Goal: Task Accomplishment & Management: Use online tool/utility

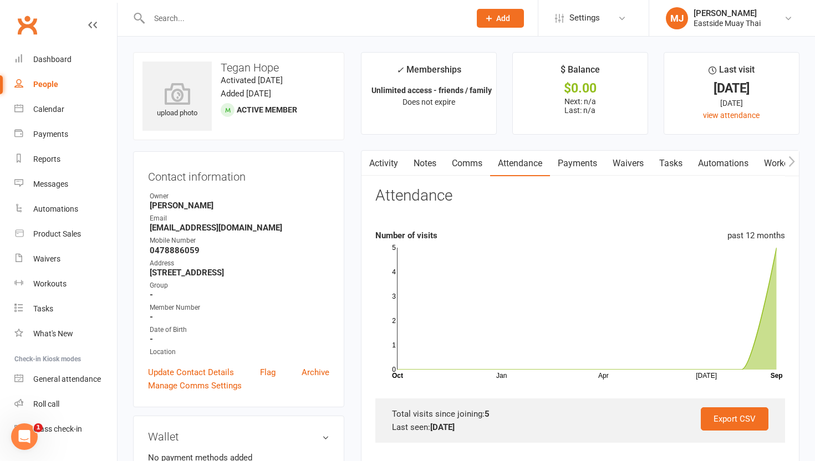
click at [218, 16] on input "text" at bounding box center [304, 19] width 317 height 16
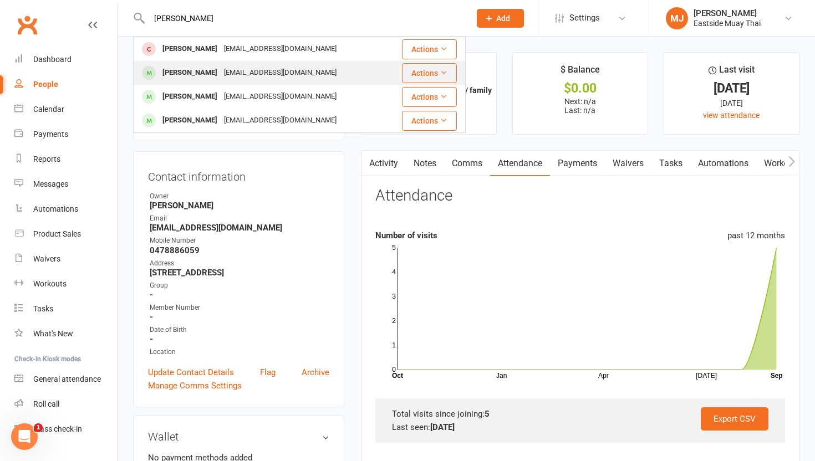
type input "[PERSON_NAME]"
click at [175, 64] on div "[PERSON_NAME] [PERSON_NAME][EMAIL_ADDRESS][DOMAIN_NAME]" at bounding box center [260, 73] width 253 height 23
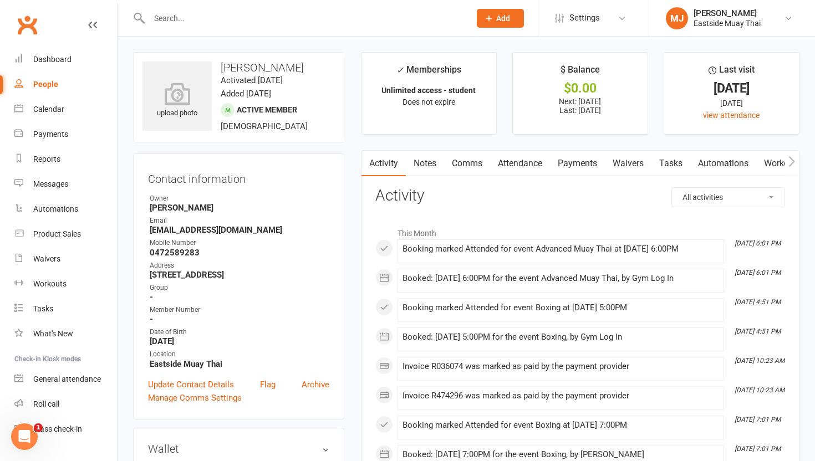
click at [366, 165] on link "Payments" at bounding box center [577, 164] width 55 height 26
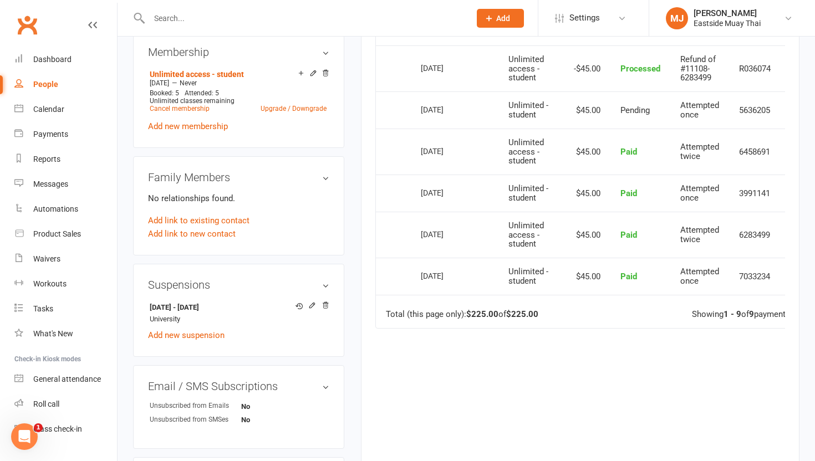
scroll to position [0, 30]
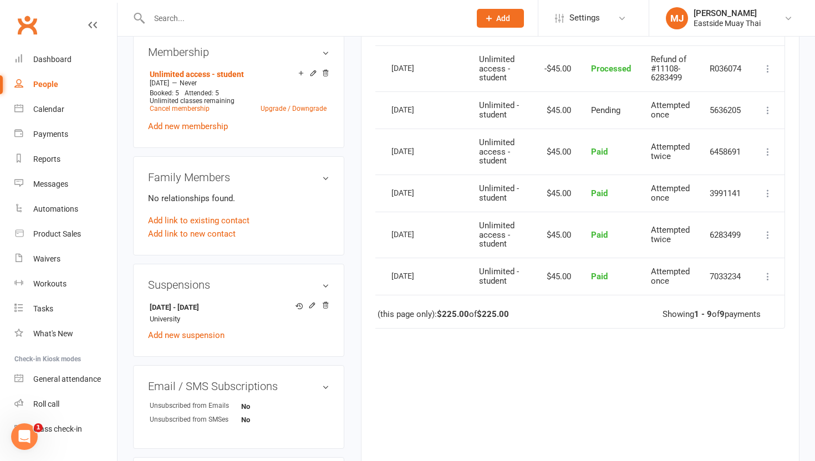
click at [366, 192] on icon at bounding box center [767, 193] width 11 height 11
click at [366, 208] on link "Refund" at bounding box center [719, 215] width 110 height 22
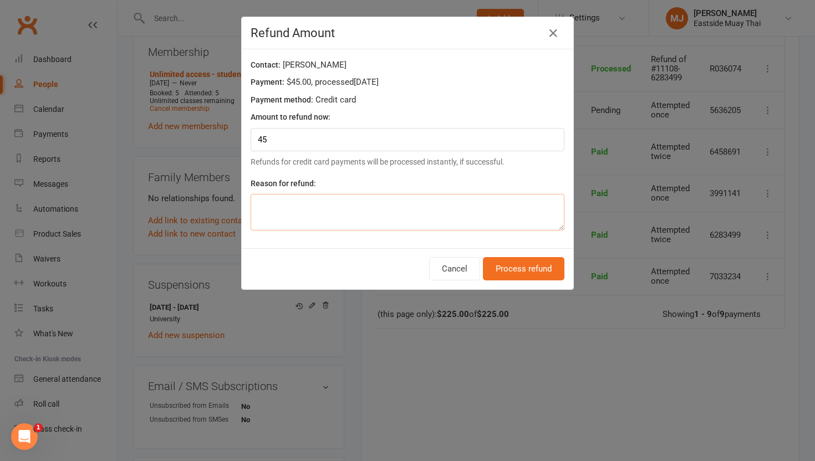
click at [366, 217] on textarea at bounding box center [408, 212] width 314 height 37
type textarea "double charged"
click at [366, 271] on button "Process refund" at bounding box center [524, 268] width 82 height 23
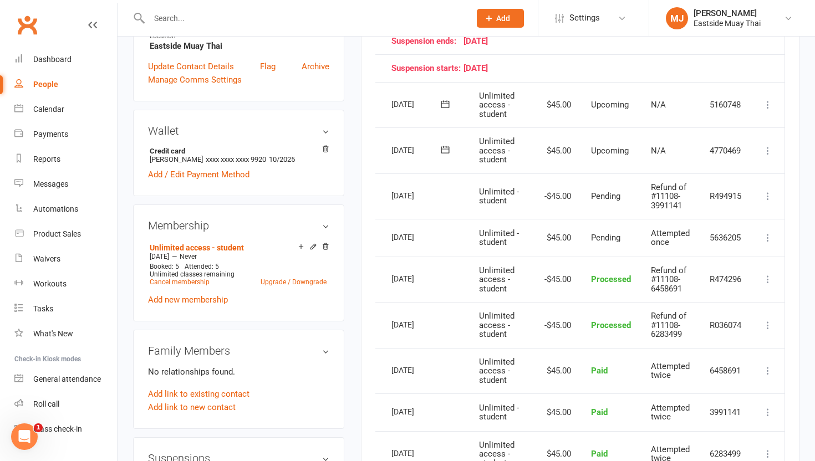
scroll to position [315, 0]
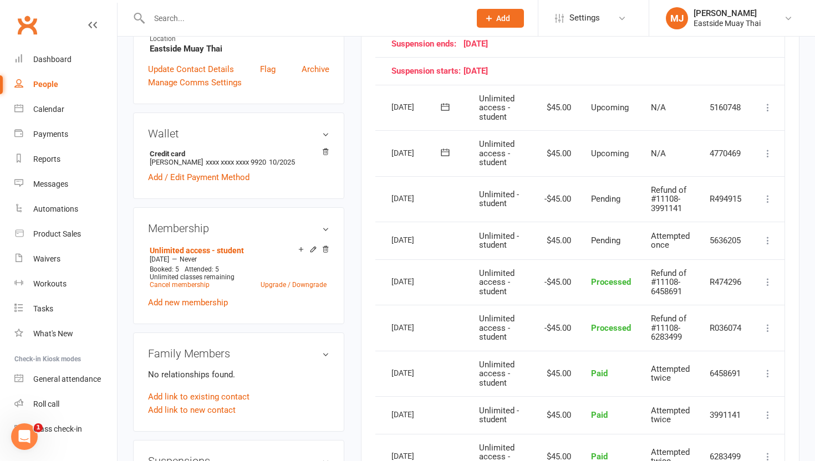
click at [366, 240] on icon at bounding box center [767, 240] width 11 height 11
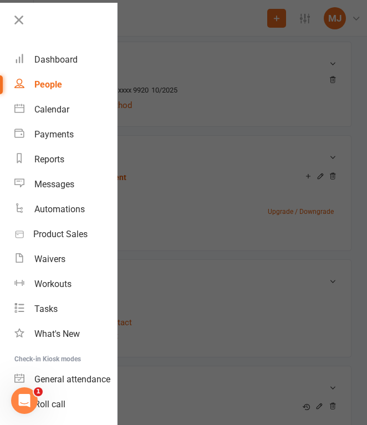
scroll to position [0, 0]
click at [129, 176] on div at bounding box center [183, 212] width 367 height 425
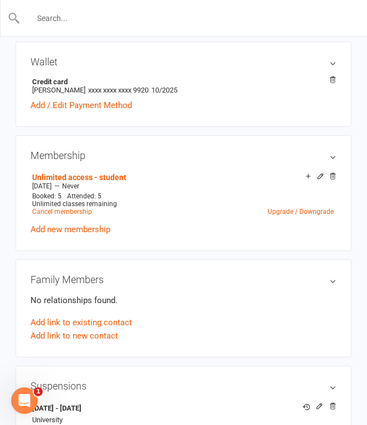
click at [95, 16] on input "text" at bounding box center [184, 19] width 327 height 16
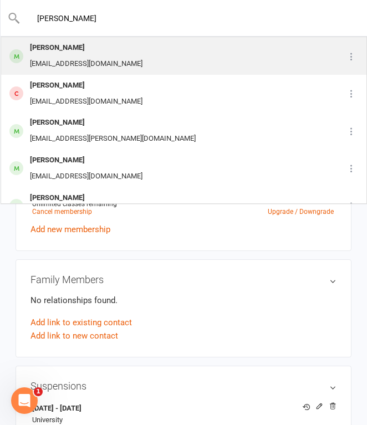
type input "[PERSON_NAME]"
click at [101, 54] on div "[PERSON_NAME]" at bounding box center [86, 48] width 119 height 16
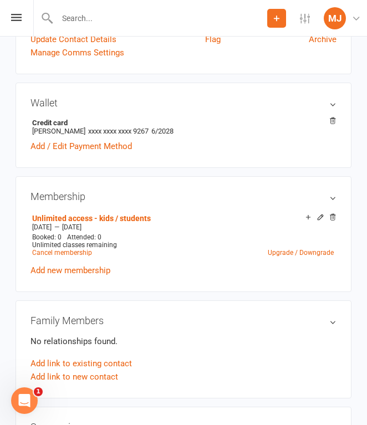
scroll to position [341, 0]
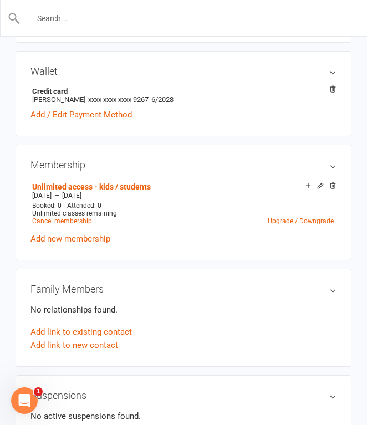
click at [96, 15] on input "text" at bounding box center [184, 19] width 327 height 16
type input "[PERSON_NAME]"
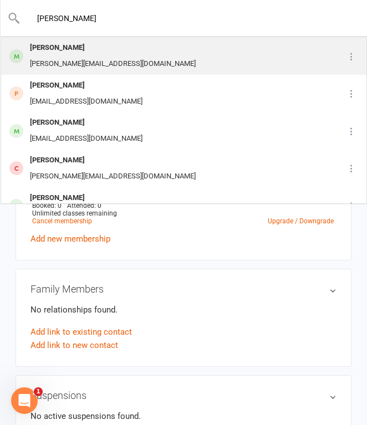
click at [113, 52] on div "[PERSON_NAME]" at bounding box center [113, 48] width 172 height 16
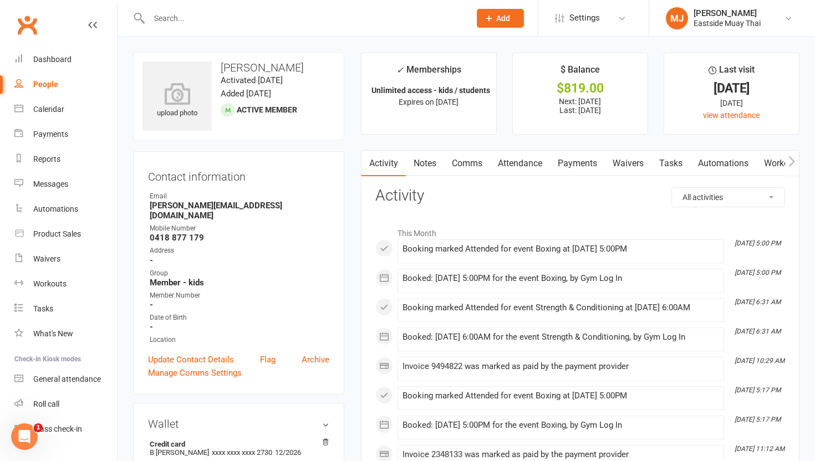
click at [366, 161] on link "Waivers" at bounding box center [628, 164] width 47 height 26
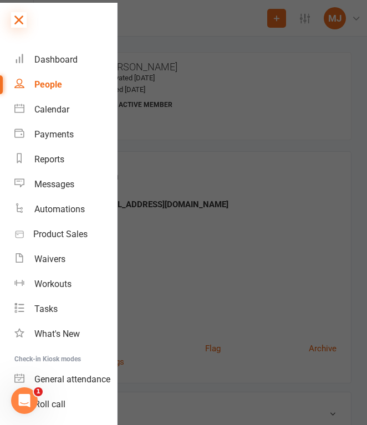
click at [16, 21] on icon at bounding box center [19, 20] width 16 height 16
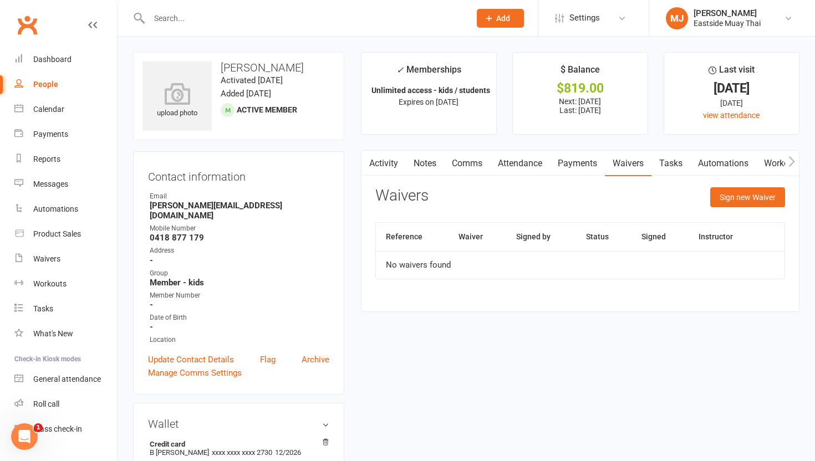
click at [366, 164] on link "Attendance" at bounding box center [520, 164] width 60 height 26
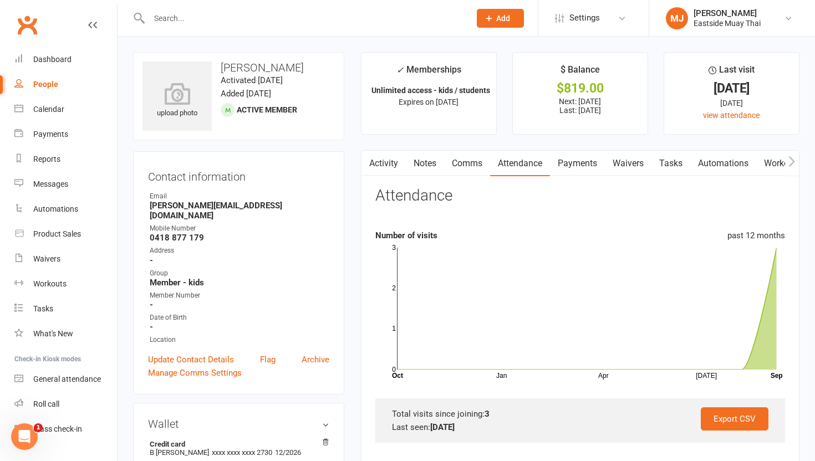
click at [366, 164] on link "Payments" at bounding box center [577, 164] width 55 height 26
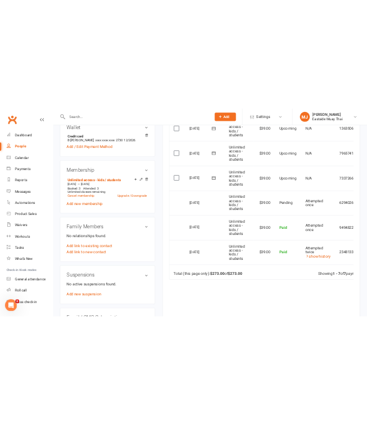
scroll to position [388, 0]
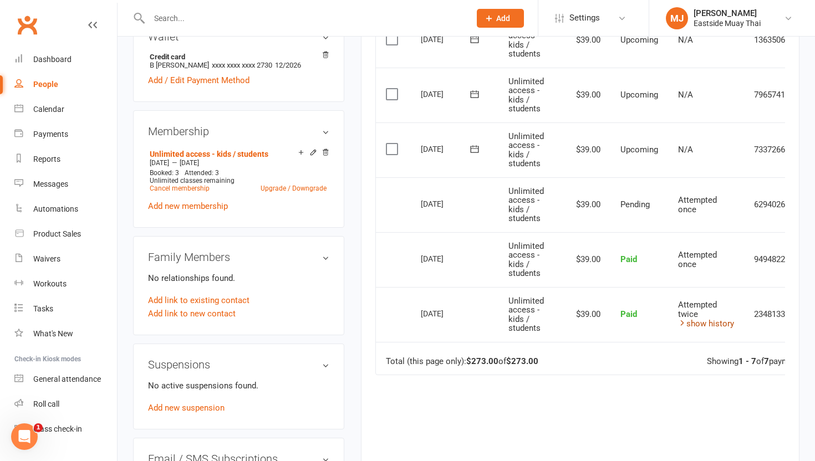
click at [366, 324] on link "show history" at bounding box center [706, 324] width 56 height 10
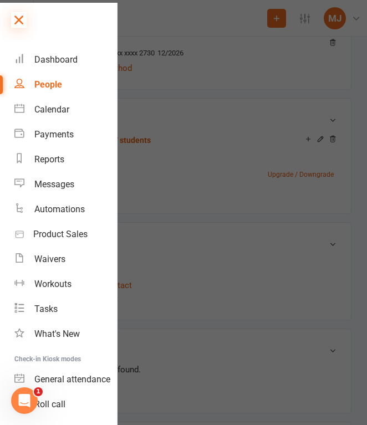
click at [14, 24] on icon at bounding box center [19, 20] width 16 height 16
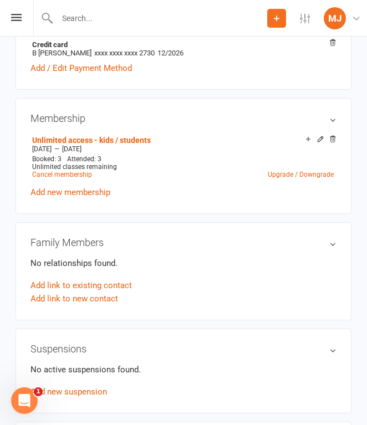
click at [90, 13] on input "text" at bounding box center [160, 19] width 213 height 16
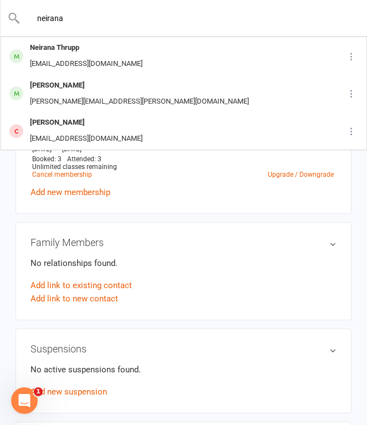
type input "neirana"
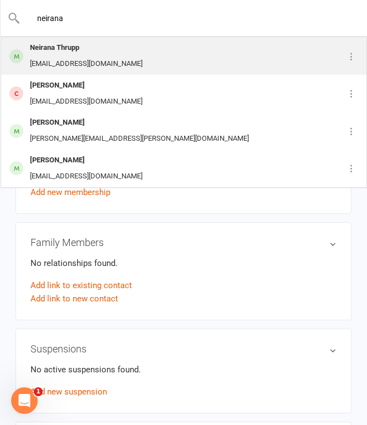
click at [86, 58] on div "[EMAIL_ADDRESS][DOMAIN_NAME]" at bounding box center [86, 64] width 119 height 16
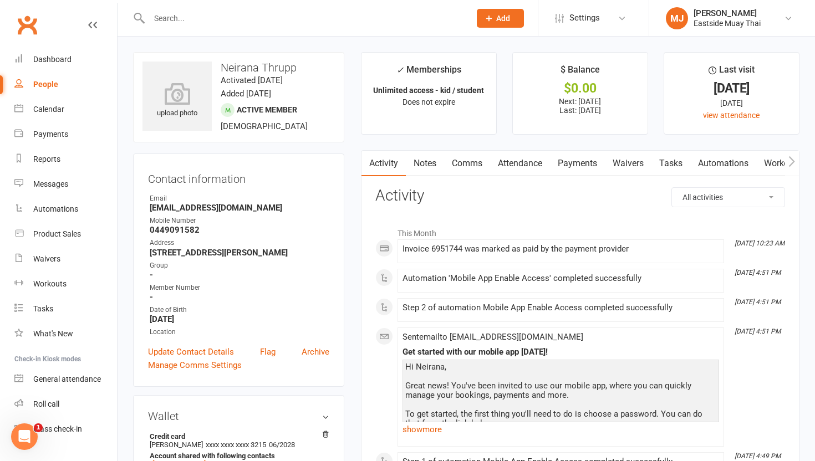
click at [366, 163] on link "Waivers" at bounding box center [628, 164] width 47 height 26
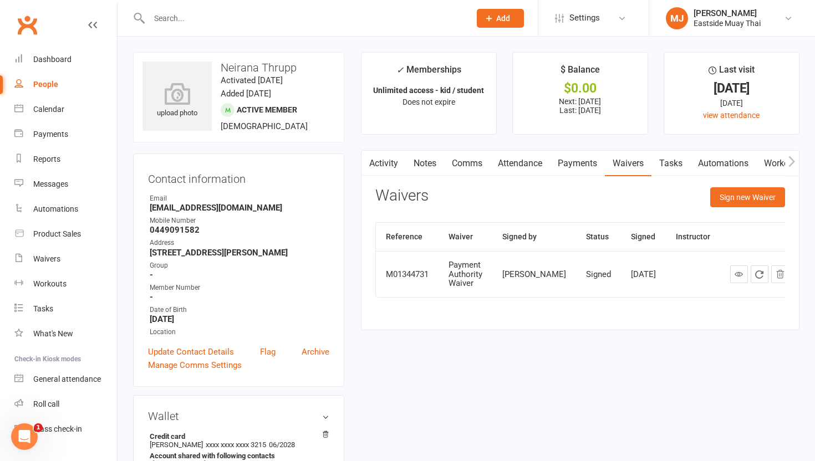
click at [366, 161] on link "Attendance" at bounding box center [520, 164] width 60 height 26
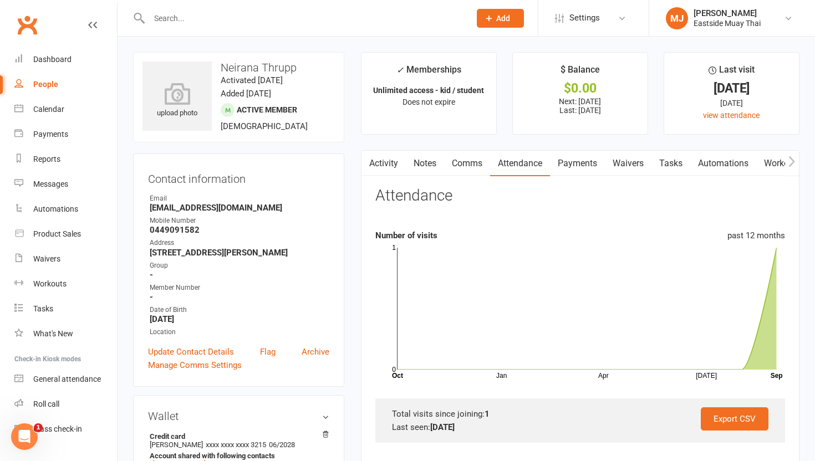
click at [366, 161] on link "Payments" at bounding box center [577, 164] width 55 height 26
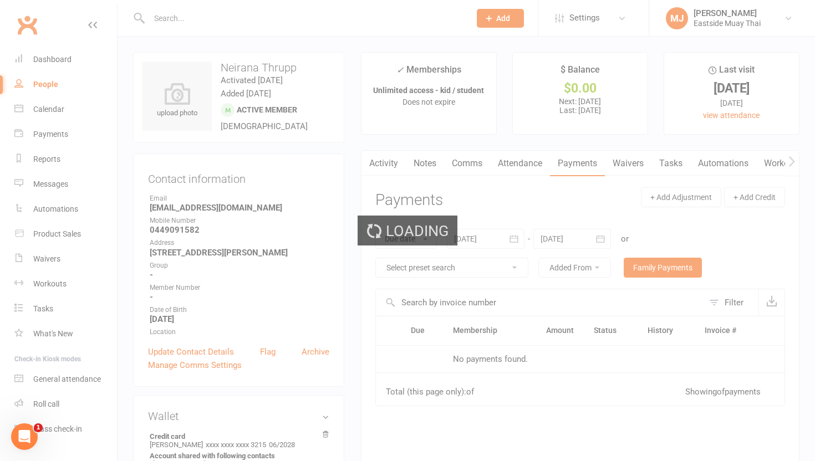
click at [366, 159] on div "Loading" at bounding box center [407, 230] width 815 height 461
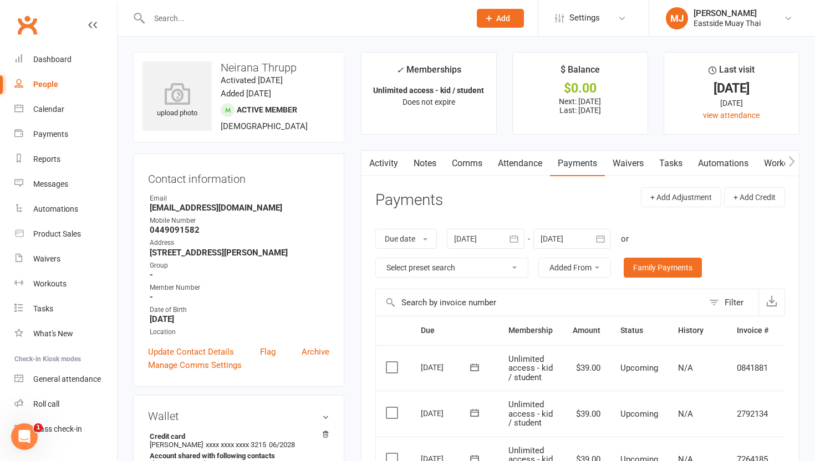
click at [366, 173] on link "Payments" at bounding box center [577, 164] width 55 height 26
click at [252, 19] on input "text" at bounding box center [304, 19] width 317 height 16
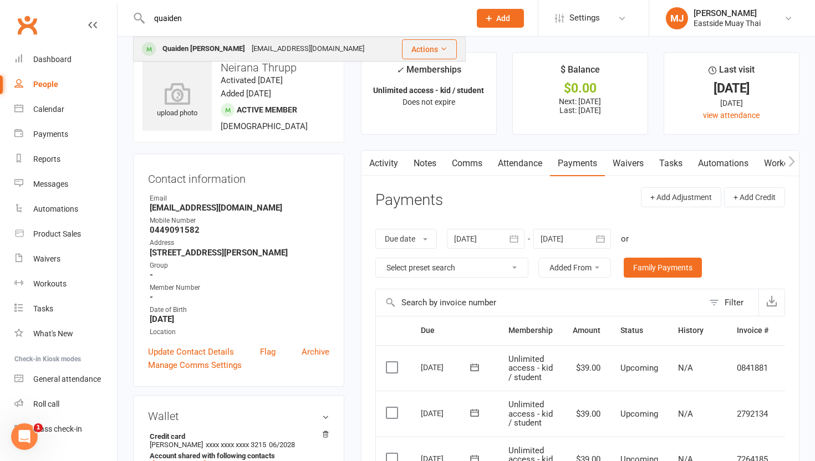
type input "quaiden"
click at [222, 48] on div "Quaiden [PERSON_NAME]" at bounding box center [203, 49] width 89 height 16
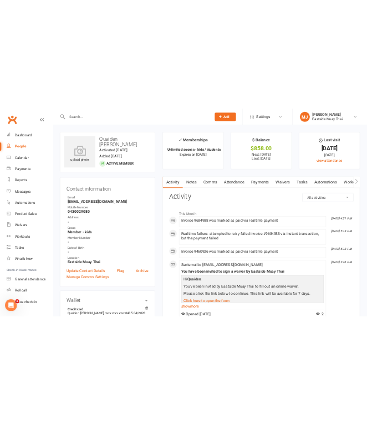
scroll to position [63, 0]
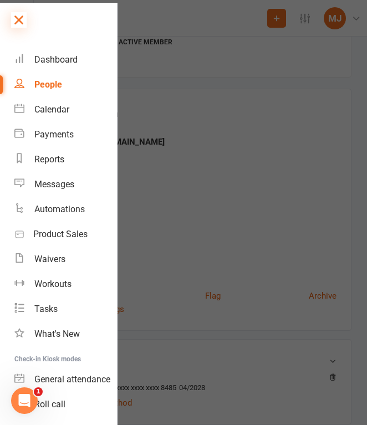
click at [19, 26] on icon at bounding box center [19, 20] width 16 height 16
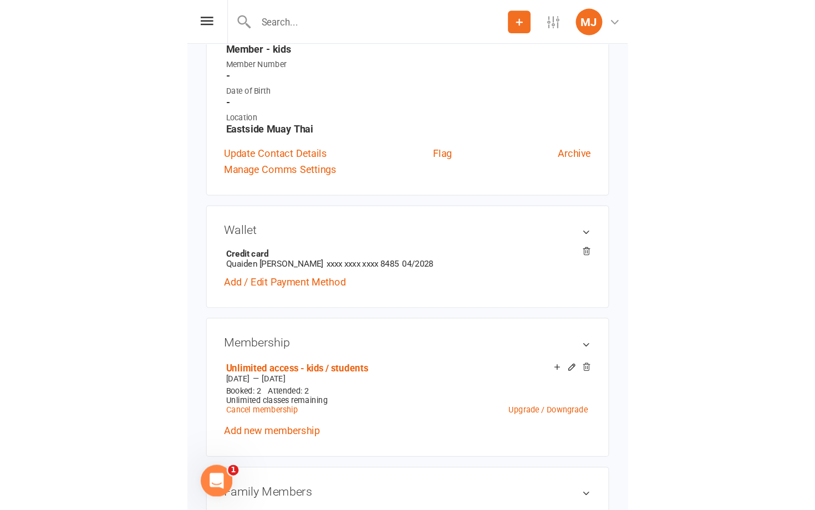
scroll to position [263, 0]
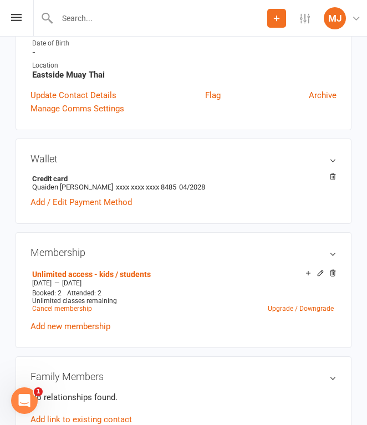
click at [100, 118] on div "Contact information Owner Email [EMAIL_ADDRESS][DOMAIN_NAME] Mobile Number [PHO…" at bounding box center [184, 9] width 336 height 242
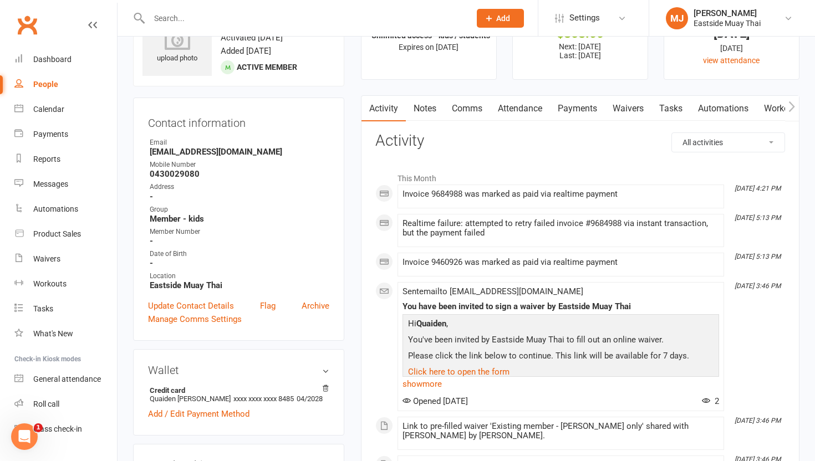
scroll to position [0, 0]
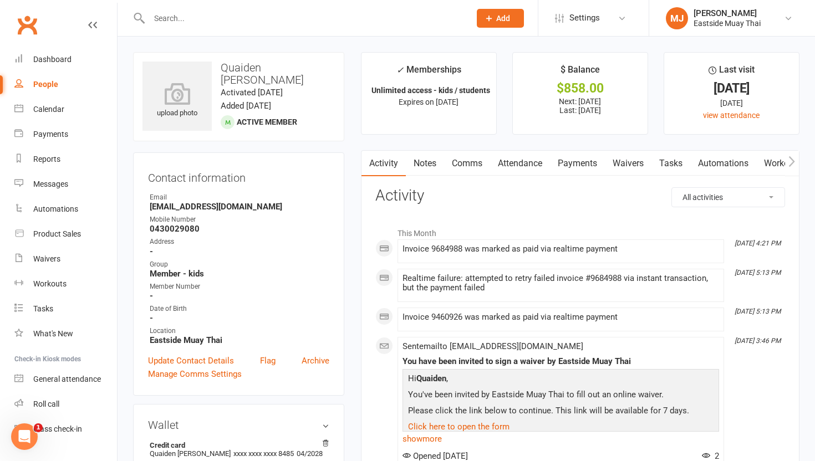
click at [366, 158] on link "Waivers" at bounding box center [628, 164] width 47 height 26
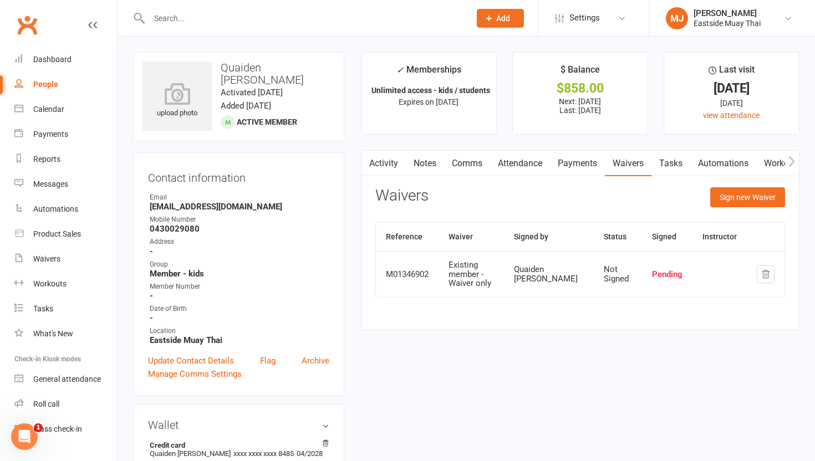
click at [366, 157] on link "Attendance" at bounding box center [520, 164] width 60 height 26
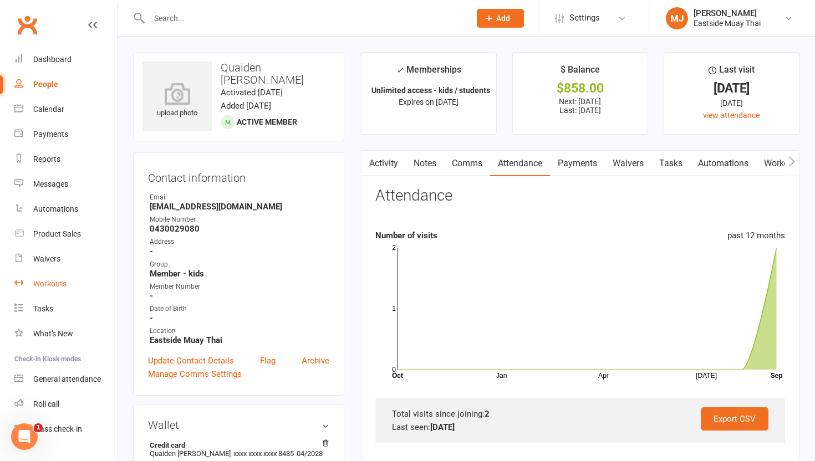
scroll to position [22, 0]
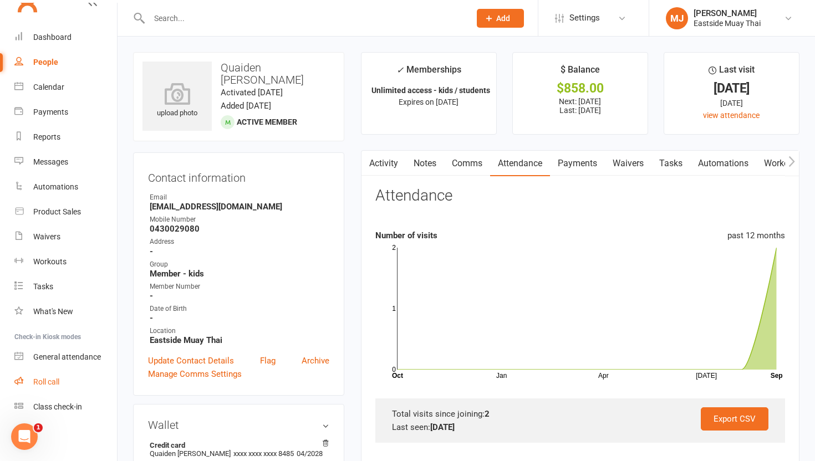
click at [57, 384] on div "Roll call" at bounding box center [46, 382] width 26 height 9
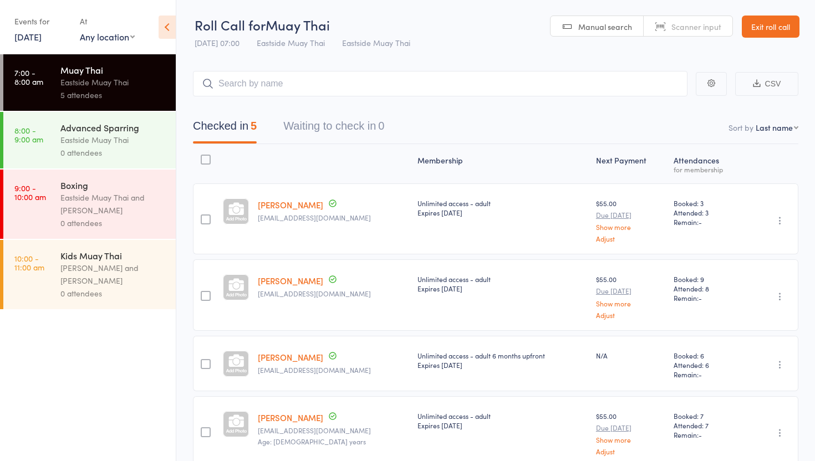
click at [42, 34] on link "13 Sep, 2025" at bounding box center [27, 36] width 27 height 12
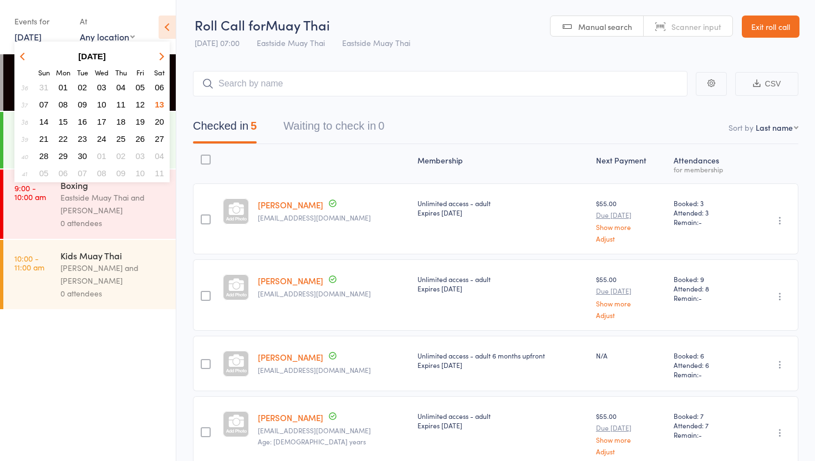
click at [108, 100] on button "10" at bounding box center [101, 104] width 17 height 15
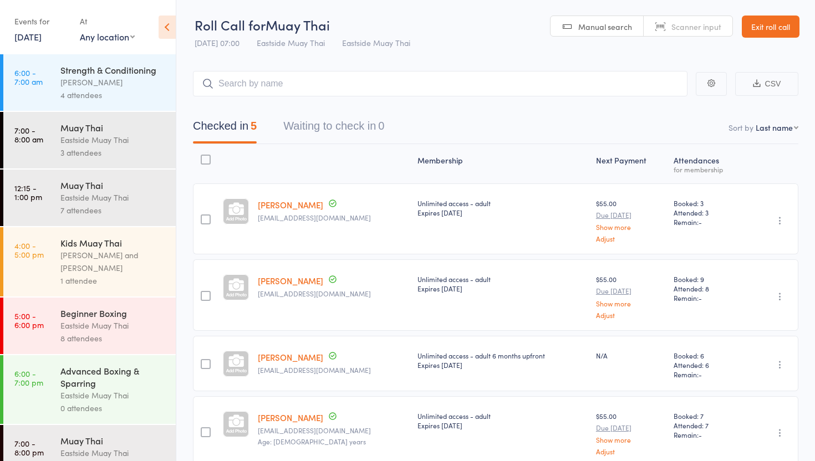
scroll to position [24, 0]
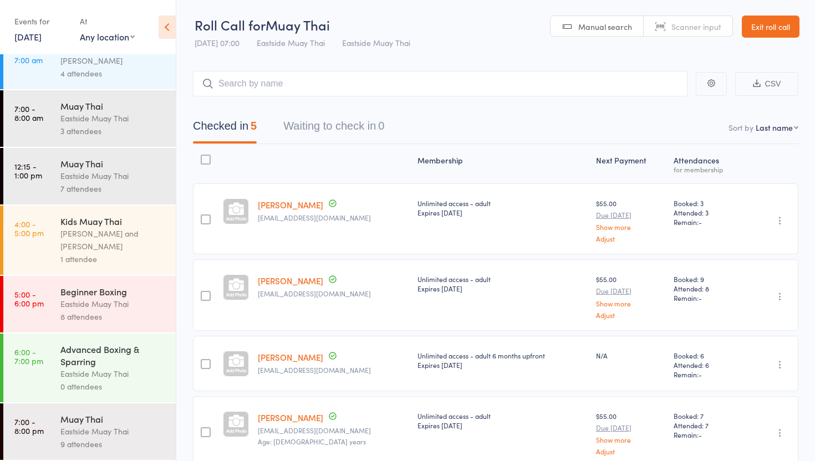
click at [132, 303] on div "Eastside Muay Thai" at bounding box center [113, 304] width 106 height 13
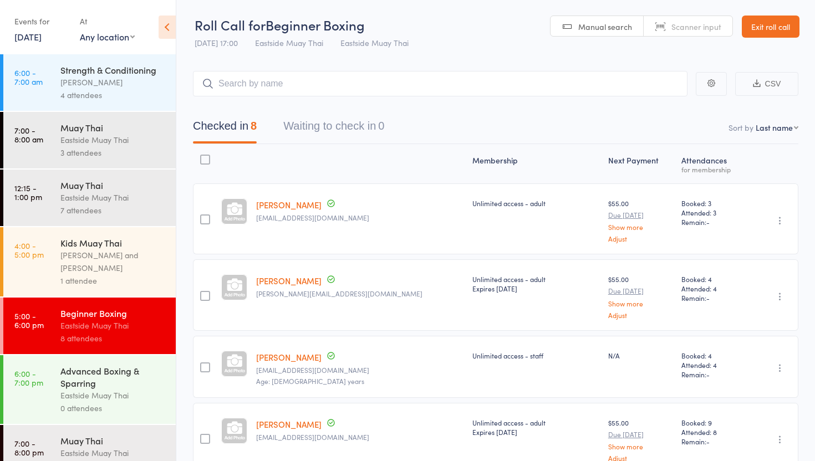
click at [329, 85] on input "search" at bounding box center [440, 84] width 495 height 26
type input "quaiden"
click at [649, 103] on link "Drop in" at bounding box center [658, 107] width 36 height 17
click at [773, 22] on link "Exit roll call" at bounding box center [771, 27] width 58 height 22
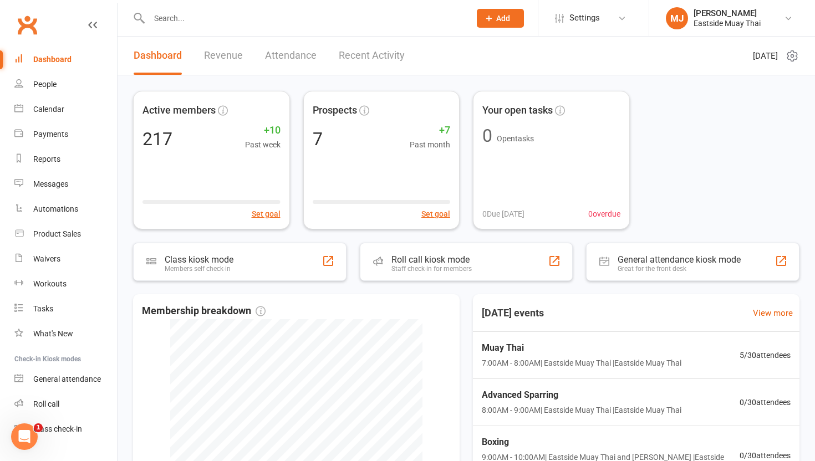
click at [222, 21] on input "text" at bounding box center [304, 19] width 317 height 16
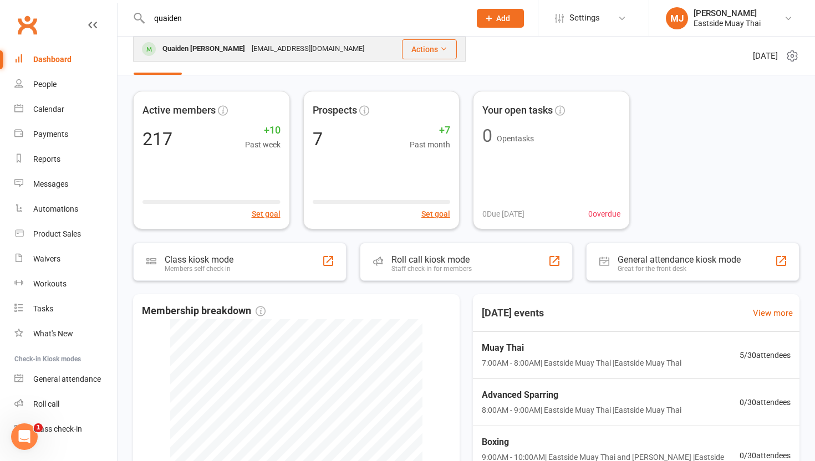
type input "quaiden"
click at [205, 55] on div "Quaiden [PERSON_NAME]" at bounding box center [203, 49] width 89 height 16
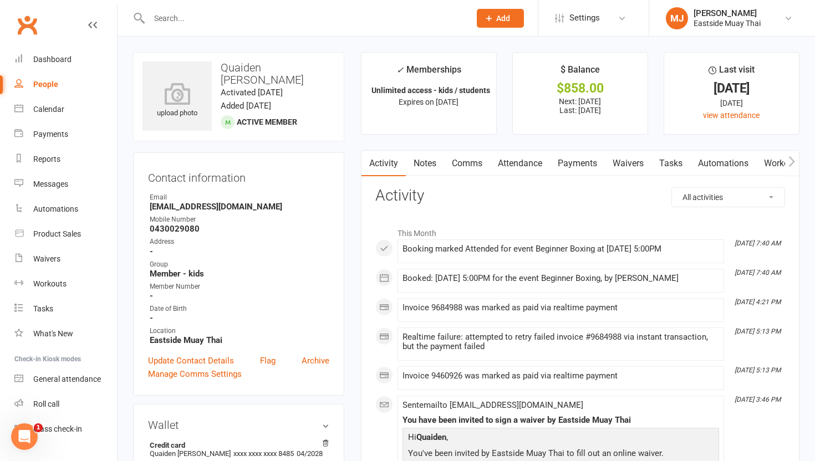
click at [645, 160] on link "Waivers" at bounding box center [628, 164] width 47 height 26
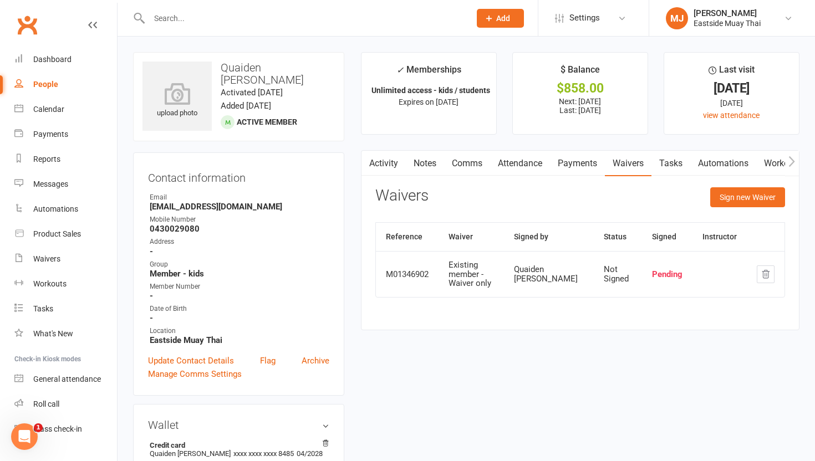
click at [588, 161] on link "Payments" at bounding box center [577, 164] width 55 height 26
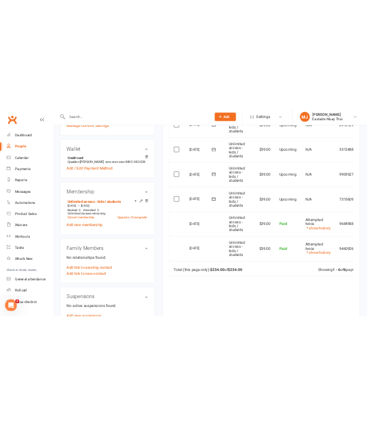
scroll to position [337, 0]
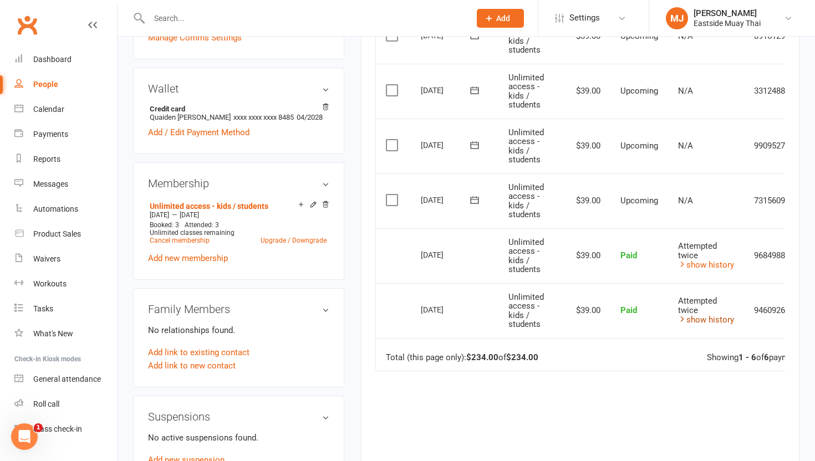
click at [700, 319] on link "show history" at bounding box center [706, 320] width 56 height 10
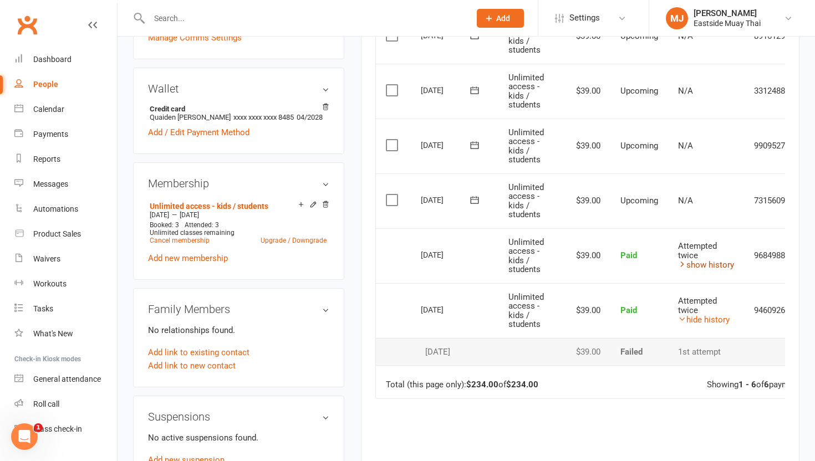
click at [703, 268] on link "show history" at bounding box center [706, 265] width 56 height 10
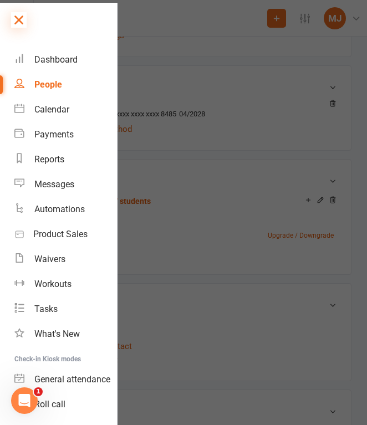
click at [16, 18] on icon at bounding box center [19, 20] width 16 height 16
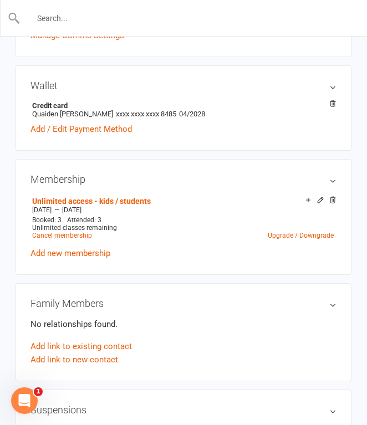
click at [85, 21] on input "text" at bounding box center [184, 19] width 327 height 16
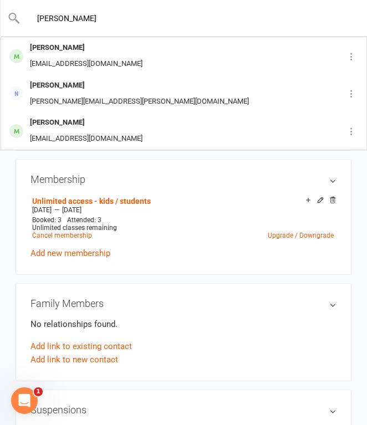
type input "Jerry"
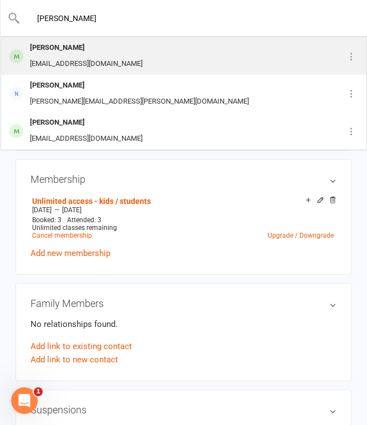
click at [93, 60] on div "jw322223@gmail.com" at bounding box center [86, 64] width 119 height 16
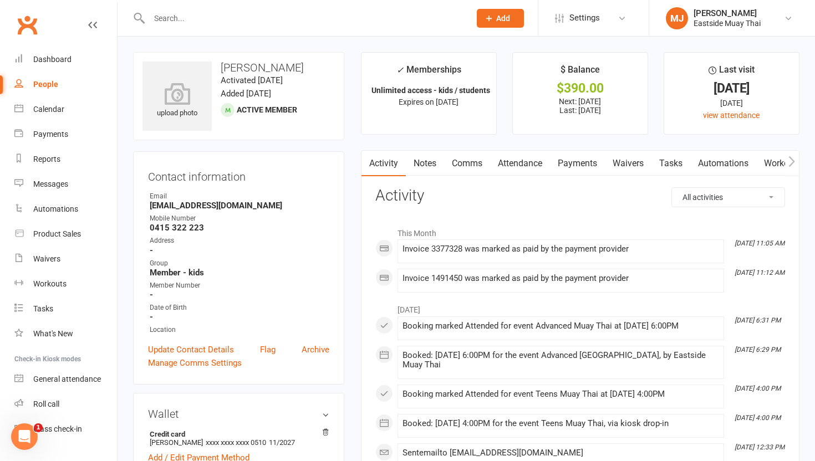
click at [631, 162] on link "Waivers" at bounding box center [628, 164] width 47 height 26
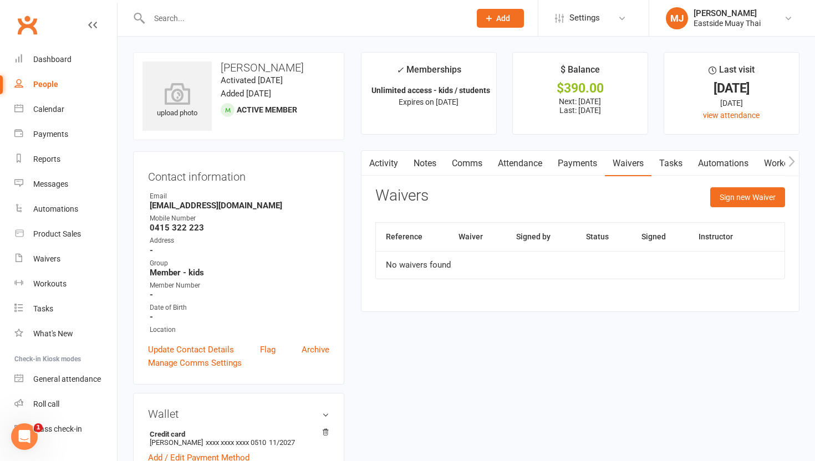
click at [520, 169] on link "Attendance" at bounding box center [520, 164] width 60 height 26
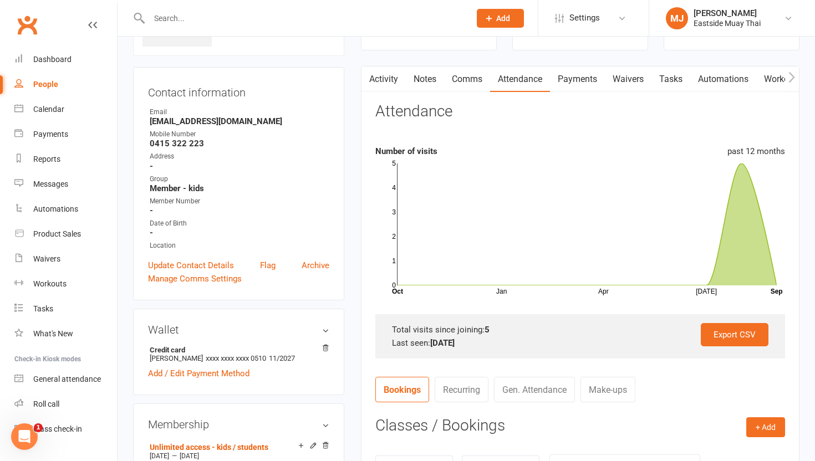
scroll to position [83, 0]
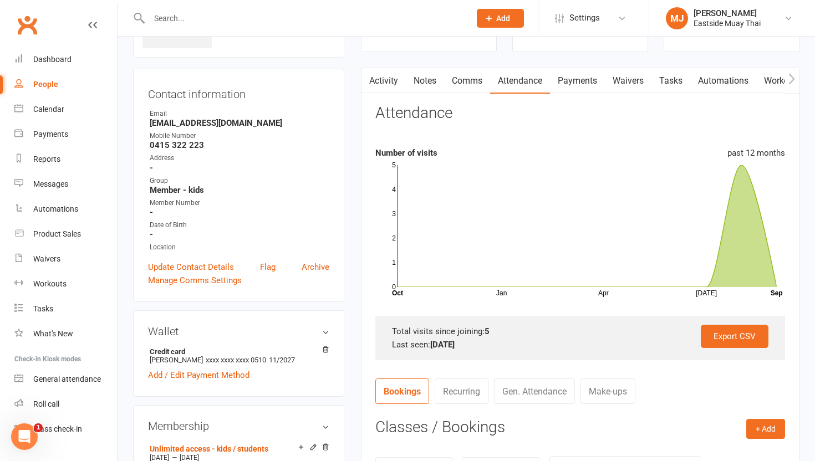
click at [567, 84] on link "Payments" at bounding box center [577, 81] width 55 height 26
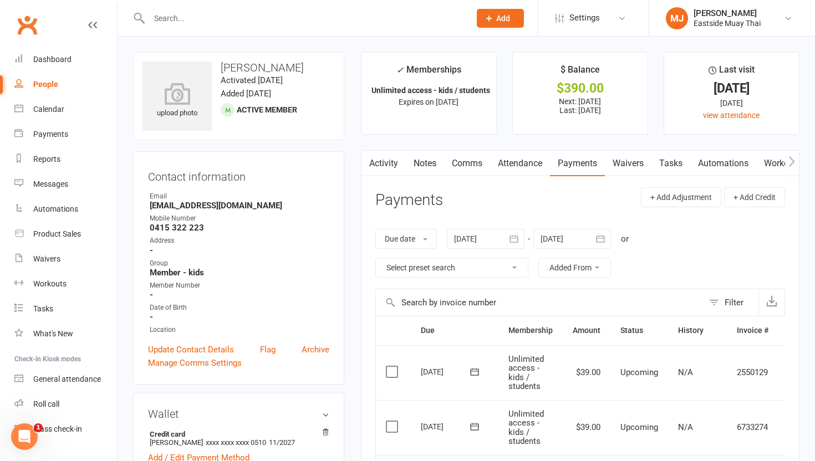
click at [286, 17] on input "text" at bounding box center [304, 19] width 317 height 16
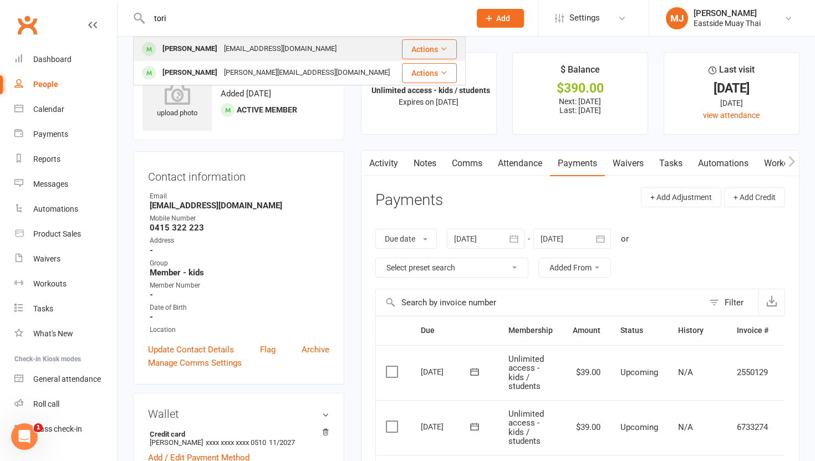
type input "tori"
click at [257, 44] on div "toriwalmsley55@gmail.com" at bounding box center [280, 49] width 119 height 16
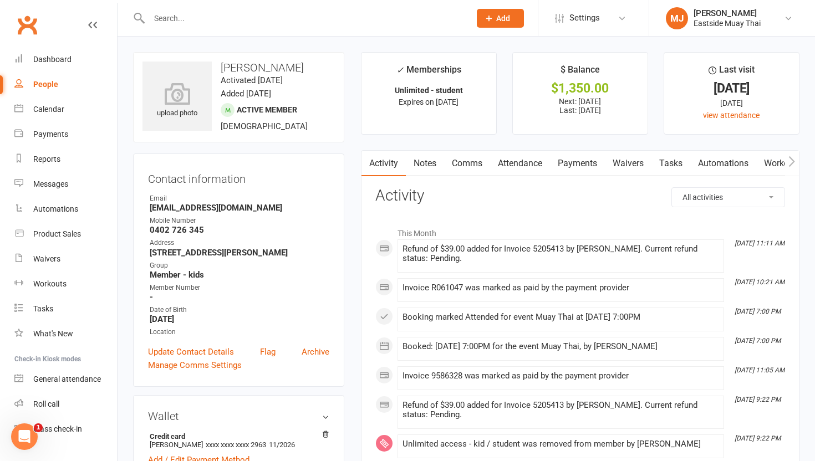
click at [632, 157] on link "Waivers" at bounding box center [628, 164] width 47 height 26
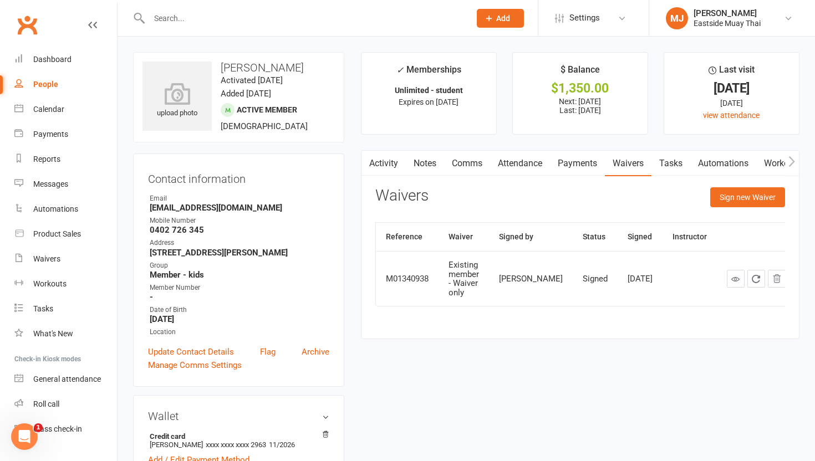
click at [580, 160] on link "Payments" at bounding box center [577, 164] width 55 height 26
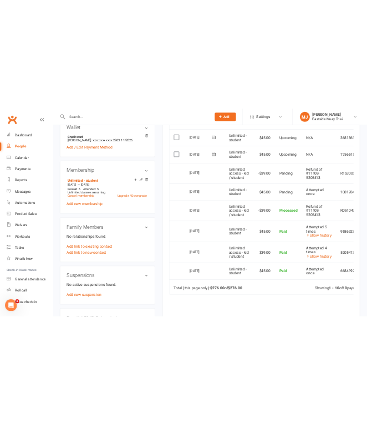
scroll to position [327, 0]
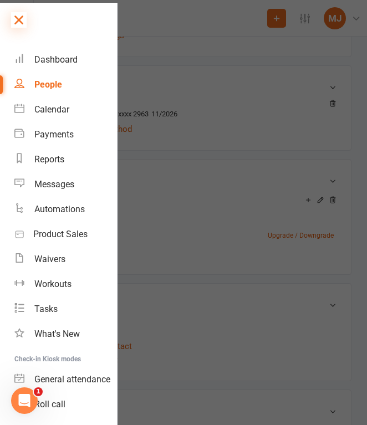
click at [17, 18] on icon at bounding box center [19, 20] width 16 height 16
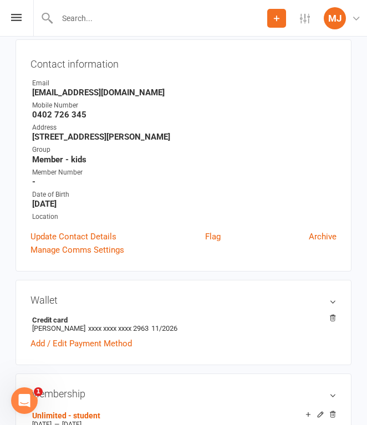
scroll to position [0, 0]
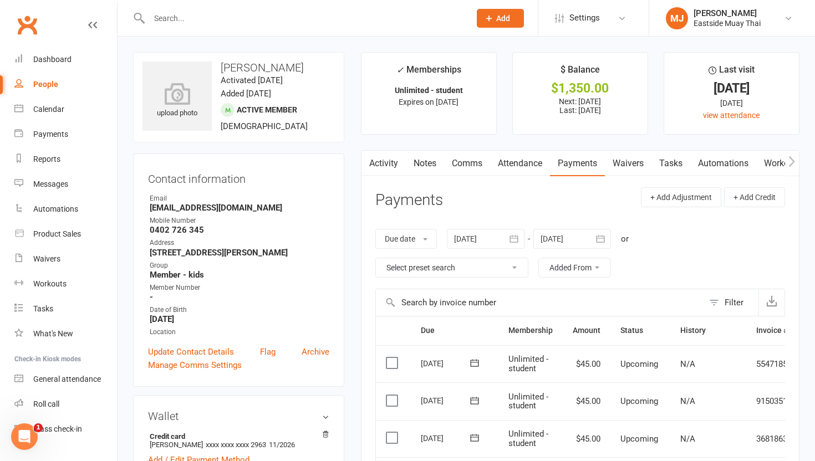
click at [539, 162] on link "Attendance" at bounding box center [520, 164] width 60 height 26
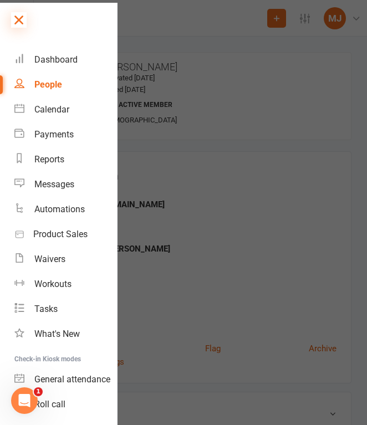
click at [17, 23] on icon at bounding box center [19, 20] width 16 height 16
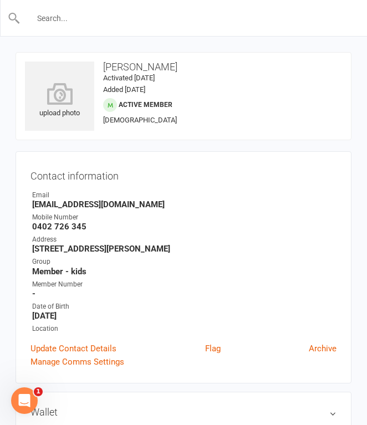
click at [117, 21] on input "text" at bounding box center [184, 19] width 327 height 16
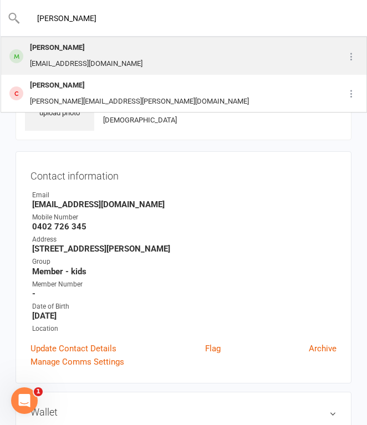
type input "Isaac Duzil"
click at [110, 58] on div "Isaac Duzli tduzli1984@gmail.com" at bounding box center [169, 56] width 335 height 37
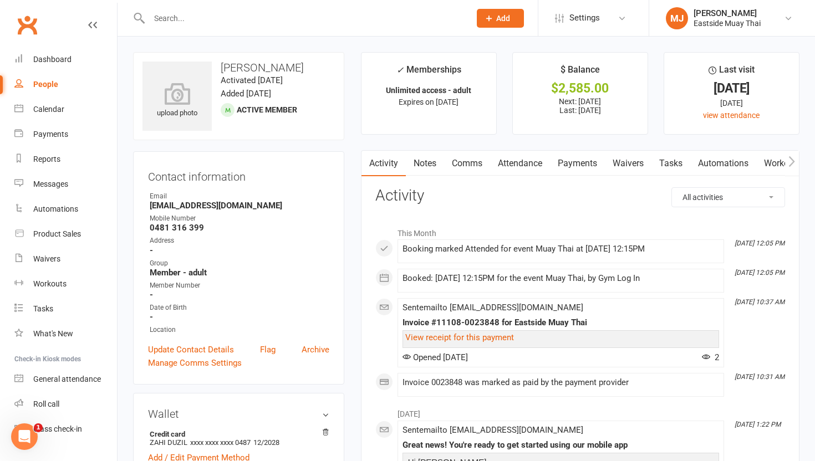
click at [624, 159] on link "Waivers" at bounding box center [628, 164] width 47 height 26
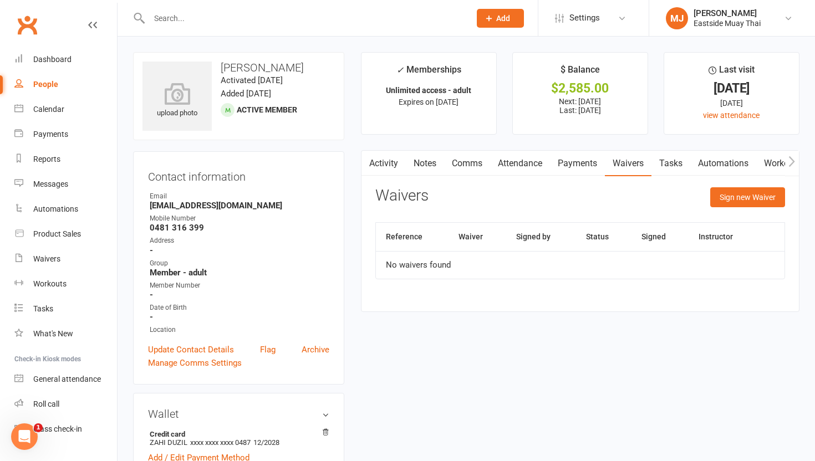
click at [580, 158] on link "Payments" at bounding box center [577, 164] width 55 height 26
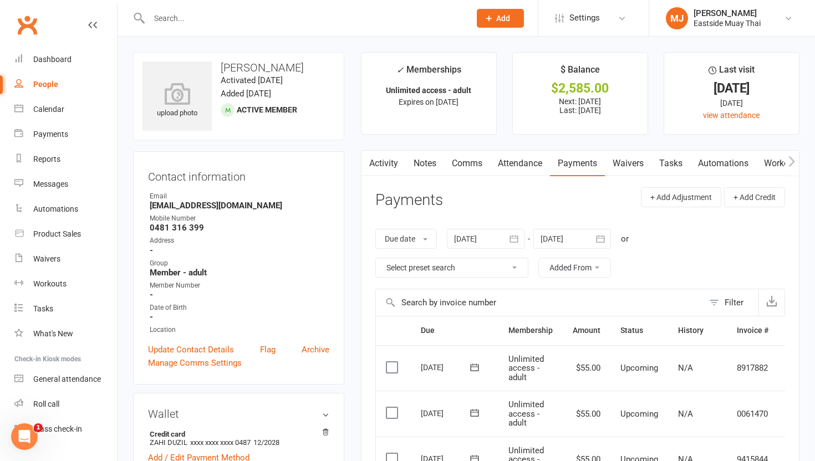
click at [519, 159] on link "Attendance" at bounding box center [520, 164] width 60 height 26
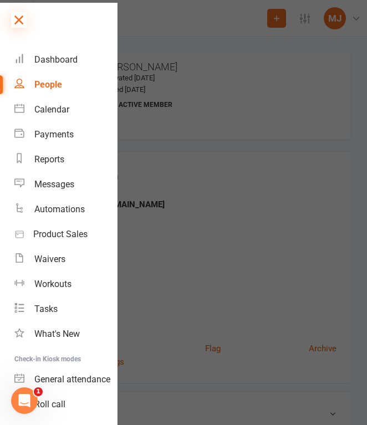
click at [19, 18] on icon at bounding box center [19, 20] width 16 height 16
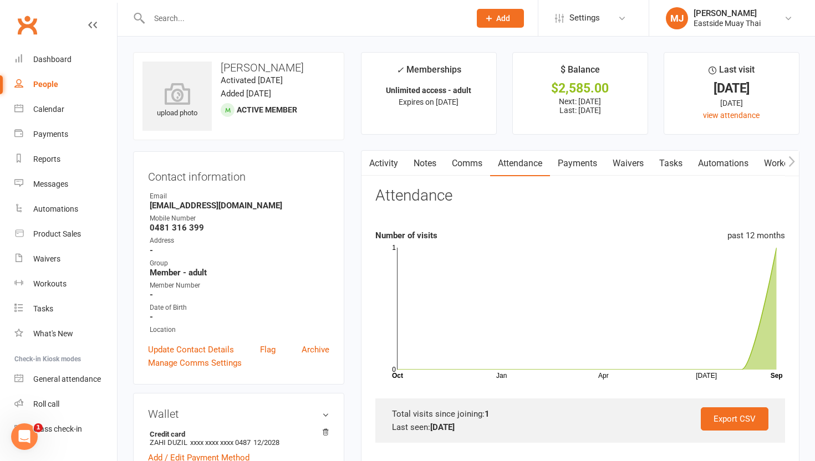
click at [589, 162] on link "Payments" at bounding box center [577, 164] width 55 height 26
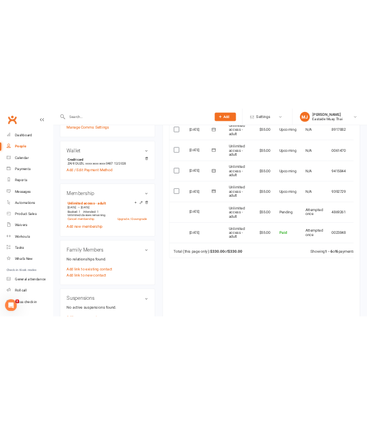
scroll to position [327, 0]
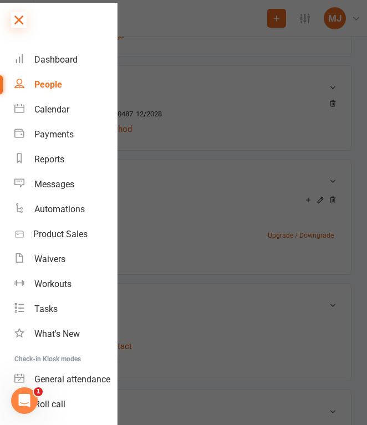
click at [19, 20] on icon at bounding box center [19, 20] width 16 height 16
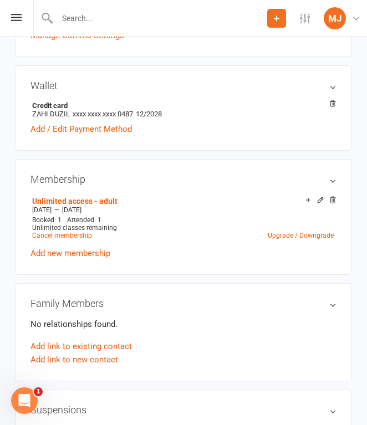
click at [129, 16] on input "text" at bounding box center [160, 19] width 213 height 16
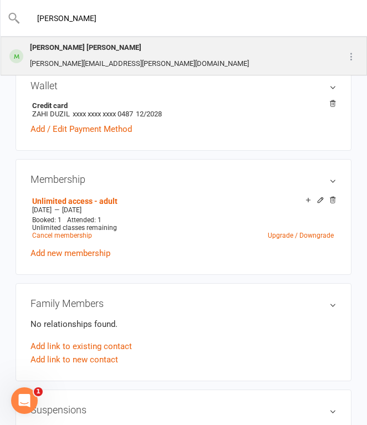
type input "Oliver"
click at [104, 54] on div "[PERSON_NAME] [PERSON_NAME]" at bounding box center [140, 48] width 226 height 16
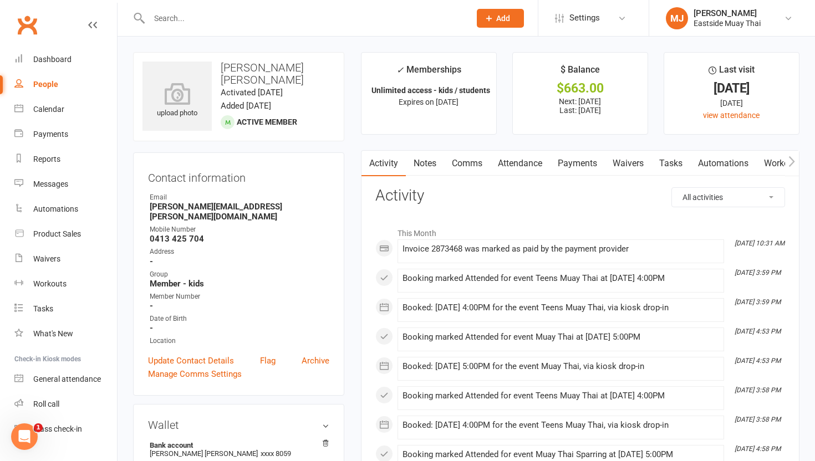
click at [632, 161] on link "Waivers" at bounding box center [628, 164] width 47 height 26
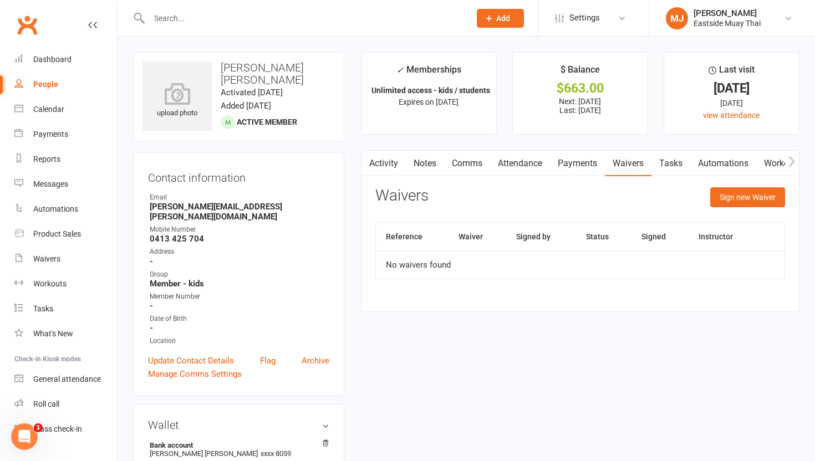
click at [586, 151] on link "Payments" at bounding box center [577, 164] width 55 height 26
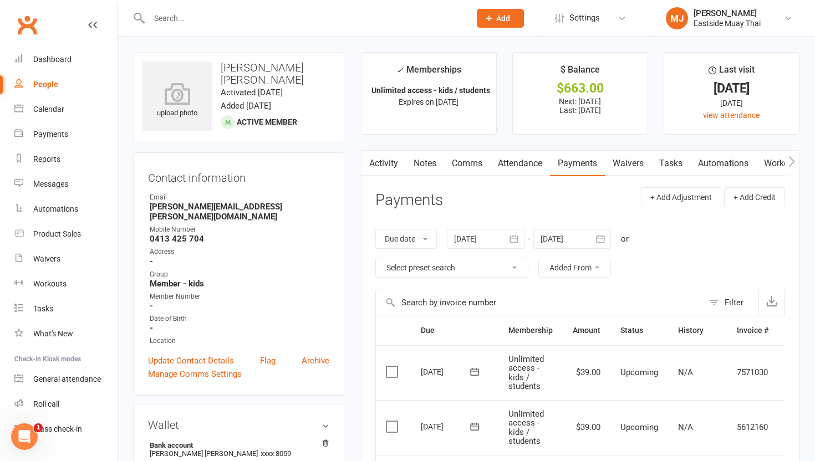
click at [527, 160] on link "Attendance" at bounding box center [520, 164] width 60 height 26
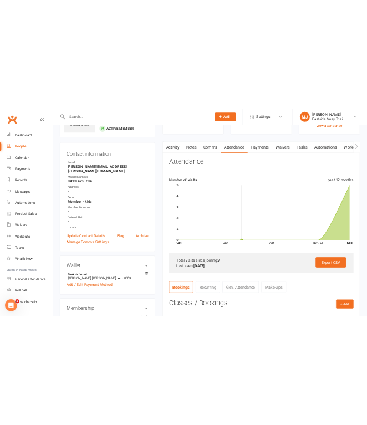
scroll to position [79, 0]
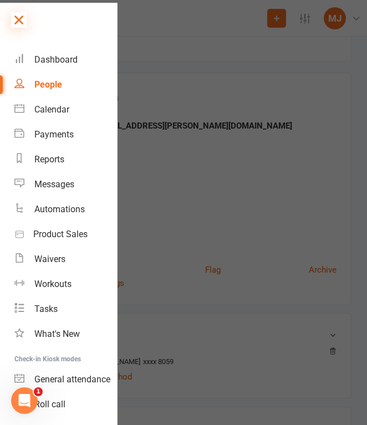
click at [19, 16] on icon at bounding box center [19, 20] width 16 height 16
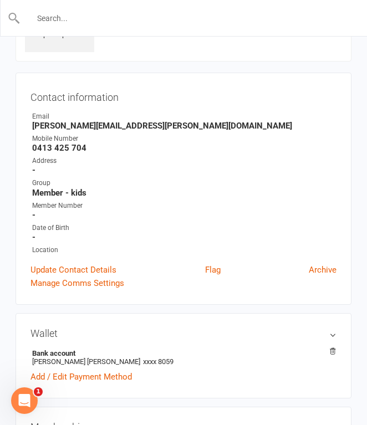
click at [95, 15] on input "text" at bounding box center [184, 19] width 327 height 16
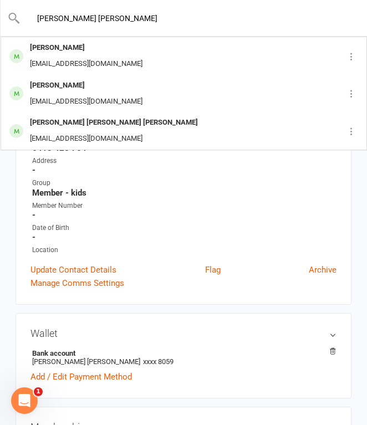
type input "peter edw"
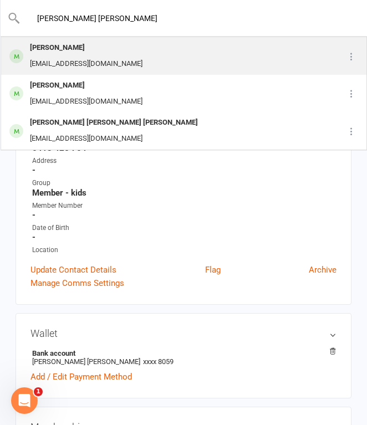
click at [101, 45] on div "Peter Edwards" at bounding box center [86, 48] width 119 height 16
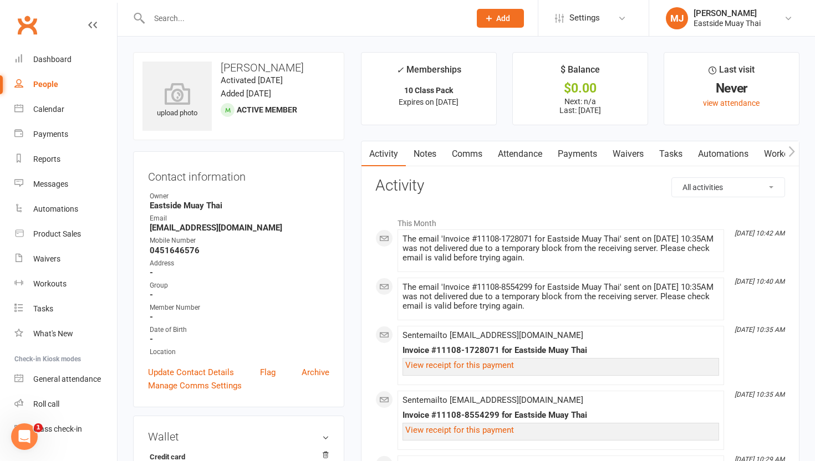
click at [634, 152] on link "Waivers" at bounding box center [628, 154] width 47 height 26
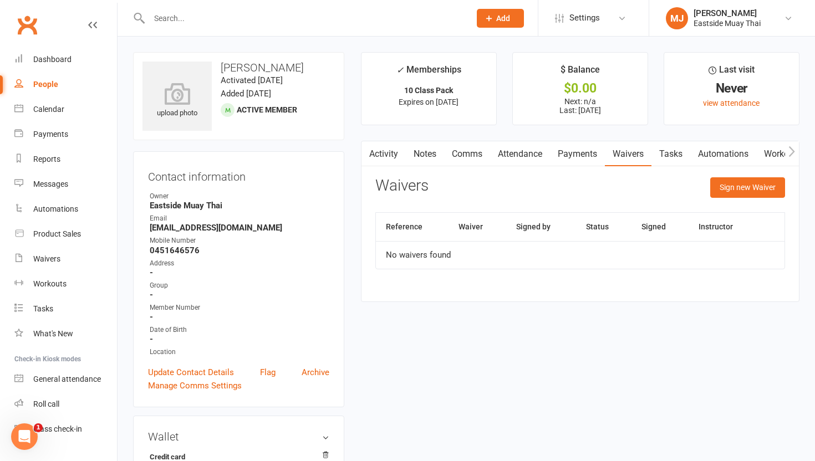
click at [586, 153] on link "Payments" at bounding box center [577, 154] width 55 height 26
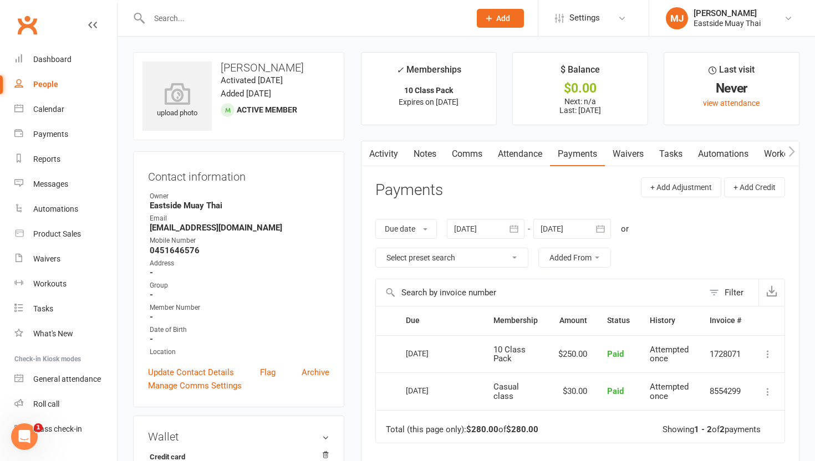
click at [505, 157] on link "Attendance" at bounding box center [520, 154] width 60 height 26
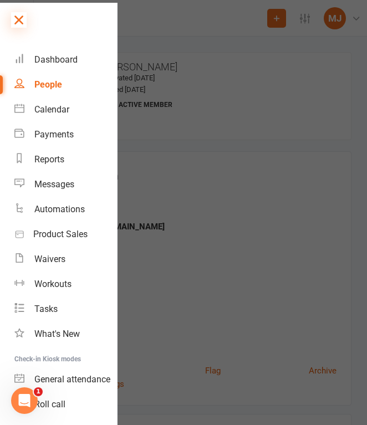
click at [24, 18] on icon at bounding box center [19, 20] width 16 height 16
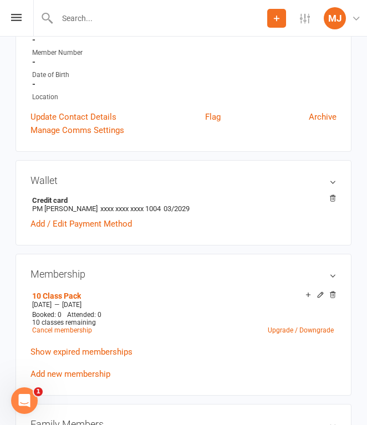
scroll to position [268, 0]
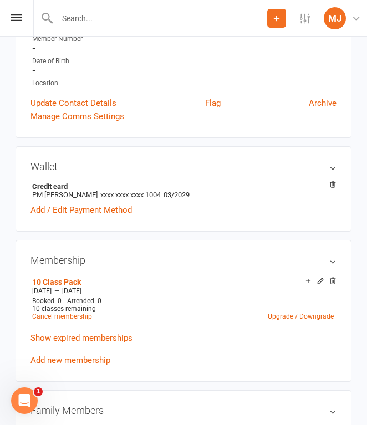
click at [99, 8] on div at bounding box center [150, 18] width 234 height 36
click at [95, 21] on input "text" at bounding box center [160, 19] width 213 height 16
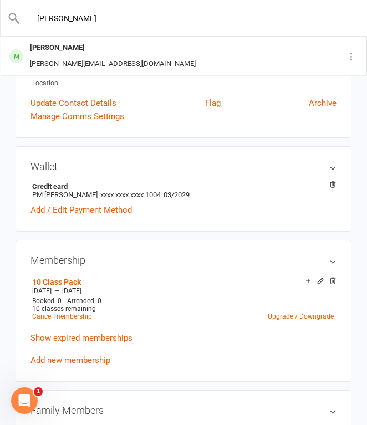
type input "justin"
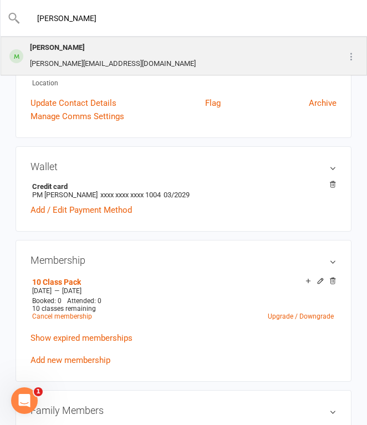
click at [101, 53] on div "Justin Ewan" at bounding box center [113, 48] width 172 height 16
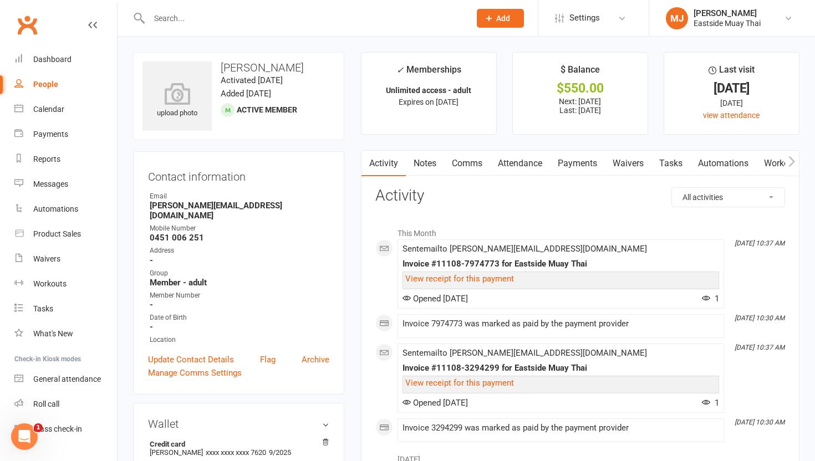
click at [627, 164] on link "Waivers" at bounding box center [628, 164] width 47 height 26
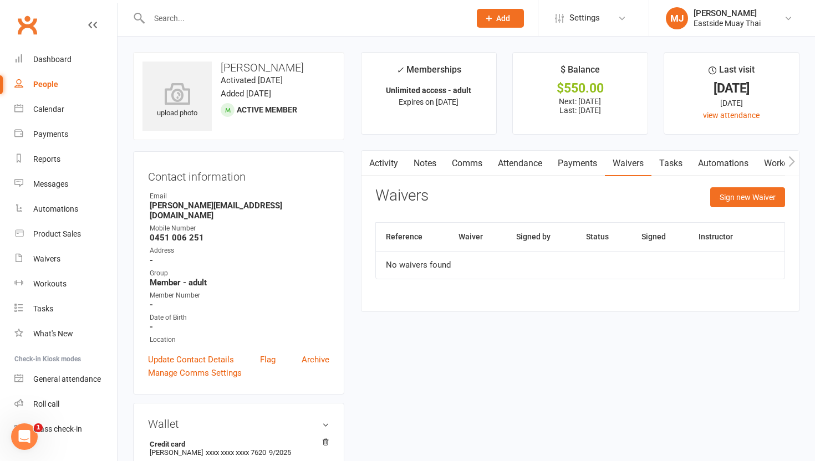
click at [581, 167] on link "Payments" at bounding box center [577, 164] width 55 height 26
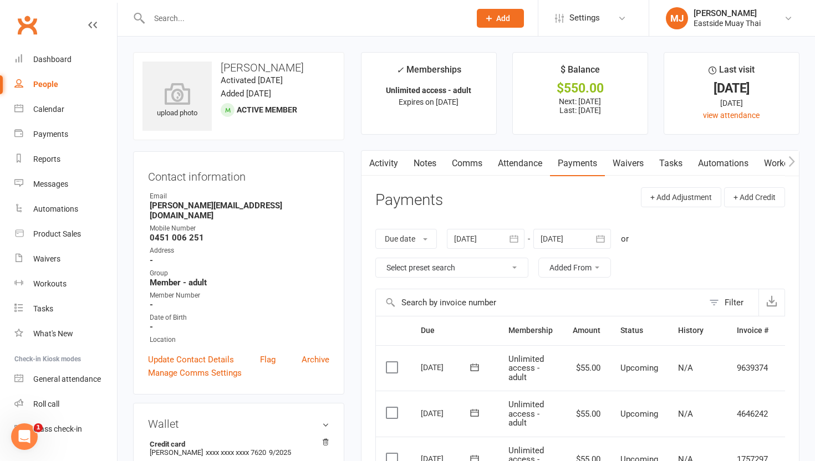
click at [513, 165] on link "Attendance" at bounding box center [520, 164] width 60 height 26
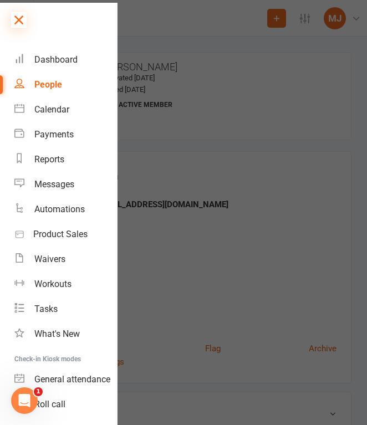
click at [24, 18] on icon at bounding box center [19, 20] width 16 height 16
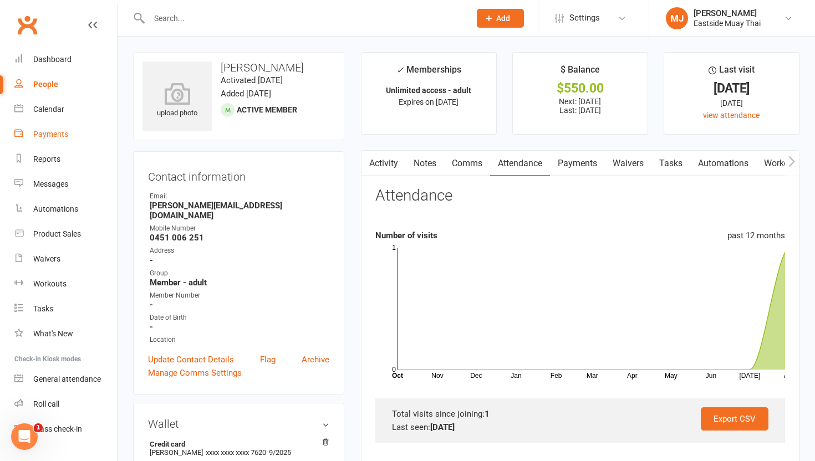
click at [51, 131] on div "Payments" at bounding box center [50, 134] width 35 height 9
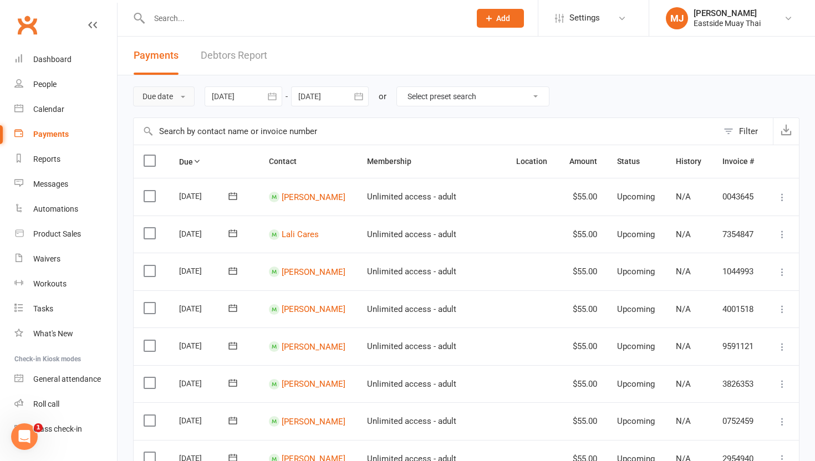
click at [176, 98] on button "Due date" at bounding box center [164, 96] width 62 height 20
click at [181, 164] on link "Date failed" at bounding box center [189, 166] width 110 height 22
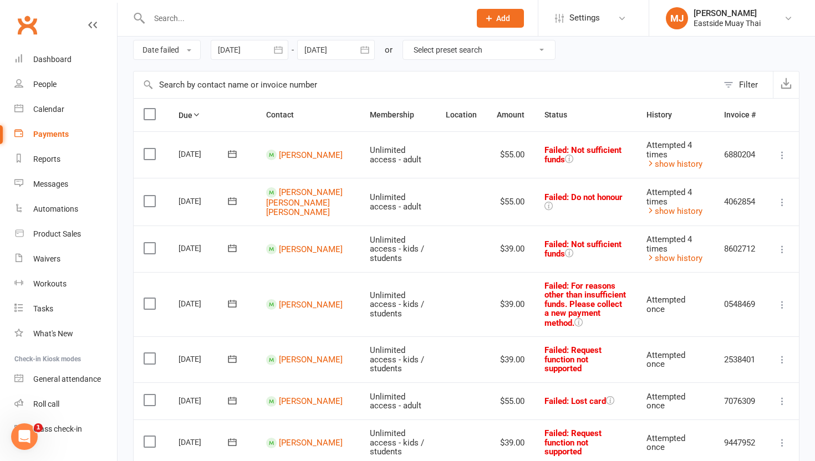
scroll to position [59, 0]
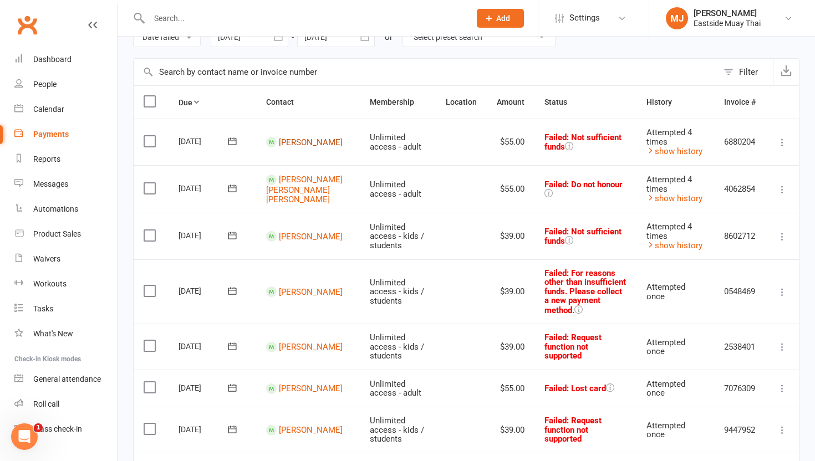
click at [298, 144] on link "Niall Moore" at bounding box center [311, 142] width 64 height 10
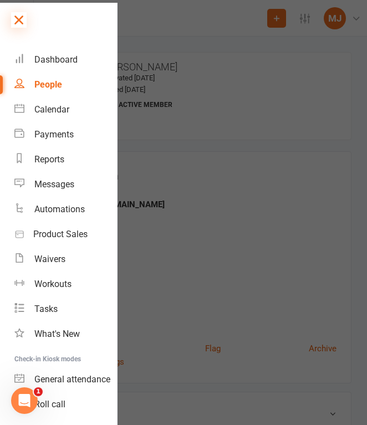
click at [17, 21] on icon at bounding box center [19, 20] width 16 height 16
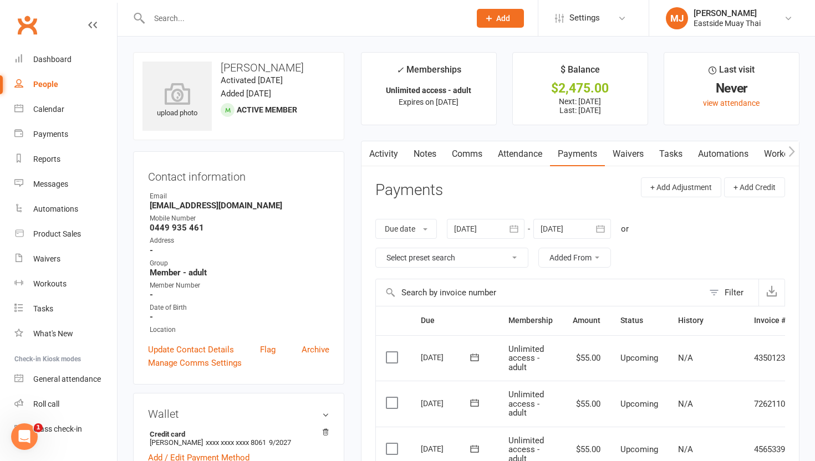
click at [630, 151] on link "Waivers" at bounding box center [628, 154] width 47 height 26
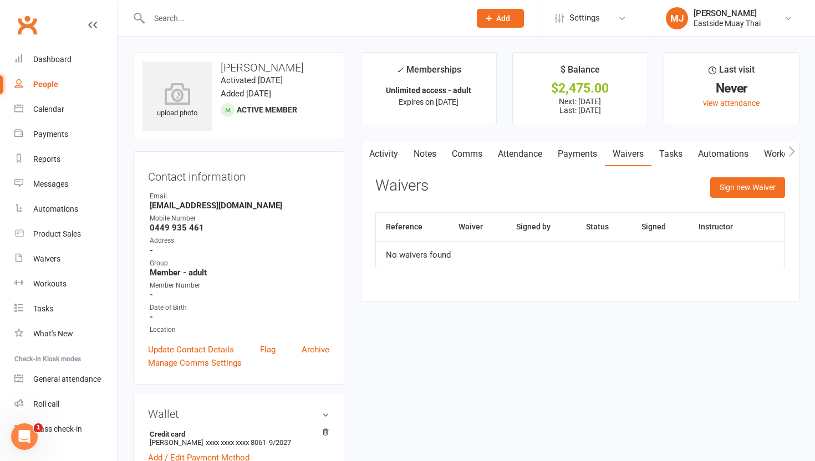
click at [531, 157] on link "Attendance" at bounding box center [520, 154] width 60 height 26
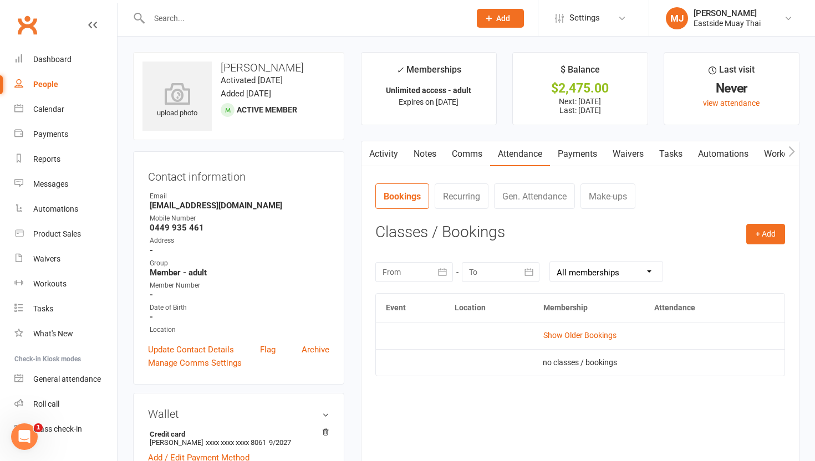
click at [578, 150] on link "Payments" at bounding box center [577, 154] width 55 height 26
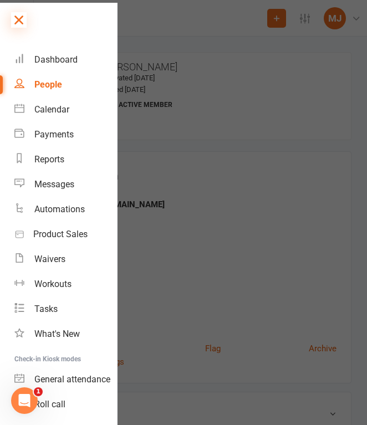
click at [20, 12] on icon at bounding box center [19, 20] width 16 height 16
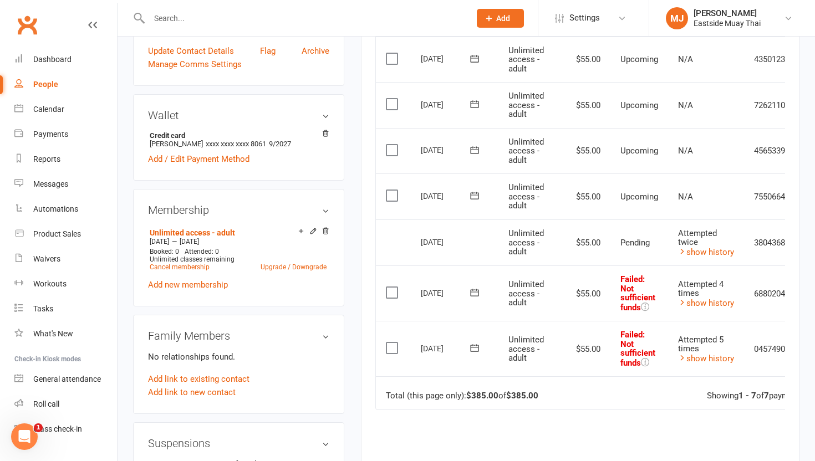
scroll to position [301, 0]
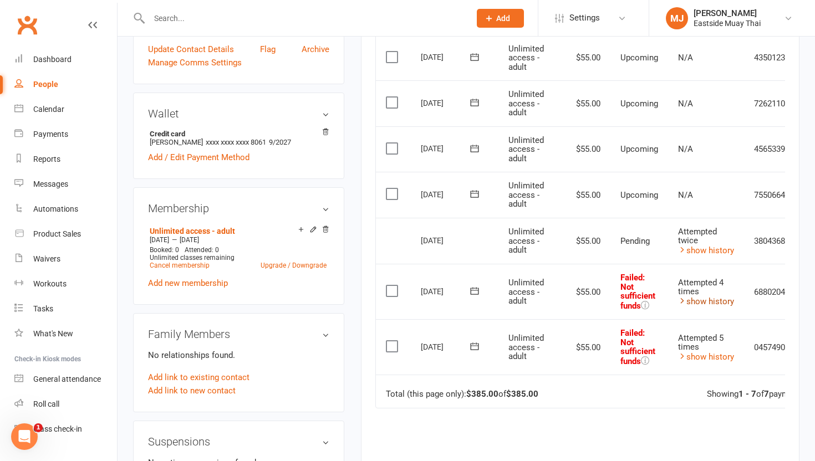
click at [704, 303] on link "show history" at bounding box center [706, 302] width 56 height 10
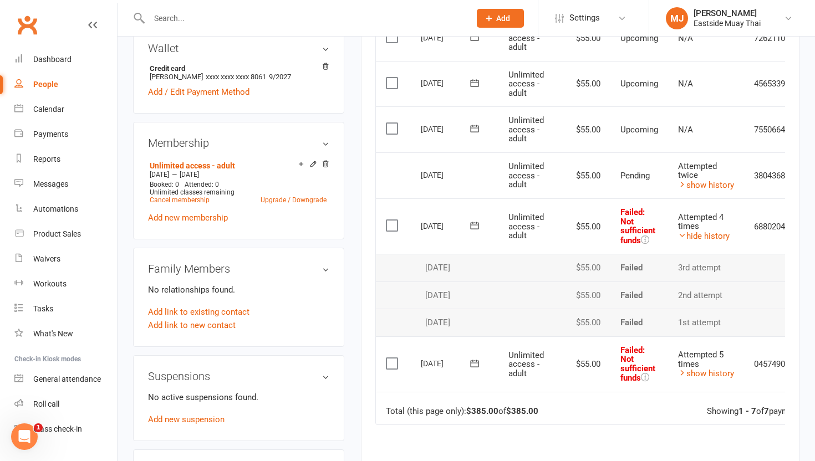
scroll to position [389, 0]
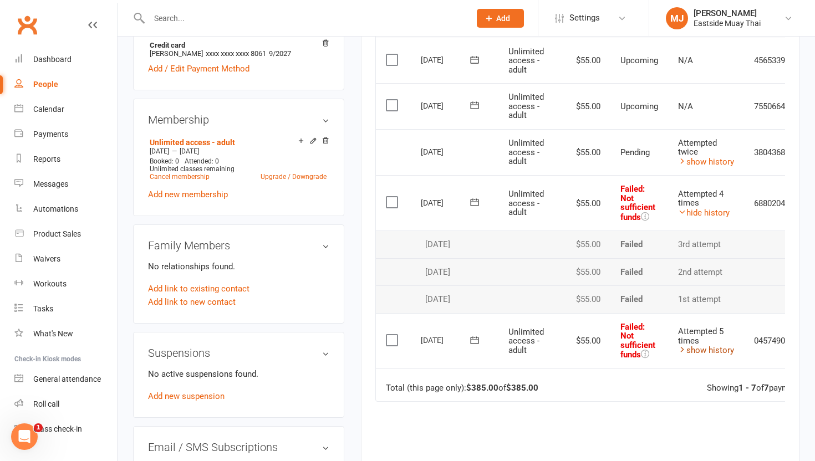
click at [705, 352] on link "show history" at bounding box center [706, 350] width 56 height 10
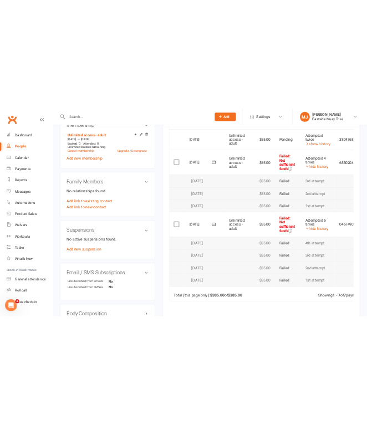
scroll to position [471, 0]
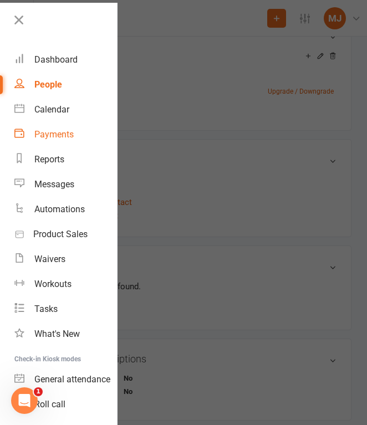
click at [63, 133] on div "Payments" at bounding box center [53, 134] width 39 height 11
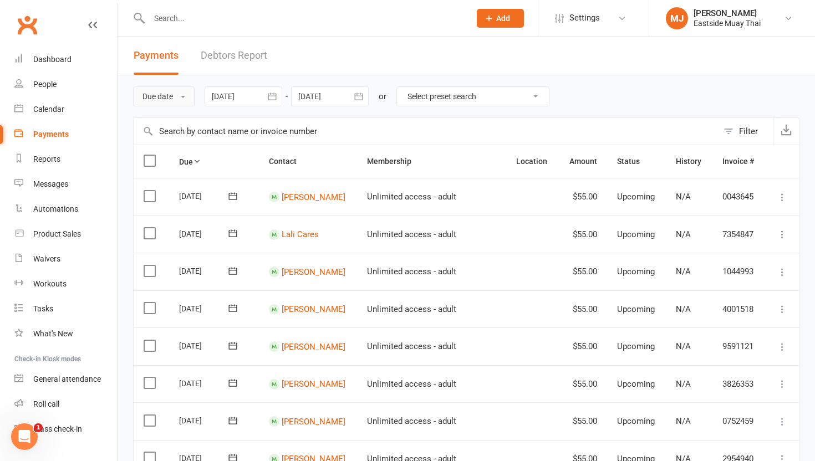
click at [163, 89] on button "Due date" at bounding box center [164, 96] width 62 height 20
click at [180, 158] on link "Date failed" at bounding box center [189, 166] width 110 height 22
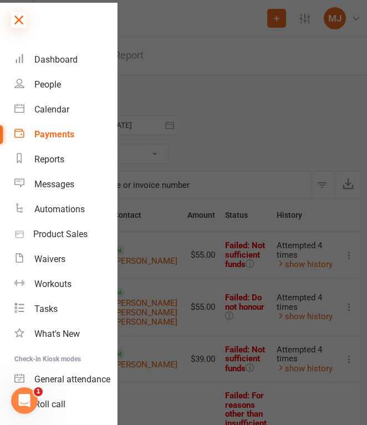
click at [17, 15] on icon at bounding box center [19, 20] width 16 height 16
click at [0, 0] on icon at bounding box center [0, 0] width 0 height 0
click at [22, 18] on icon at bounding box center [19, 20] width 16 height 16
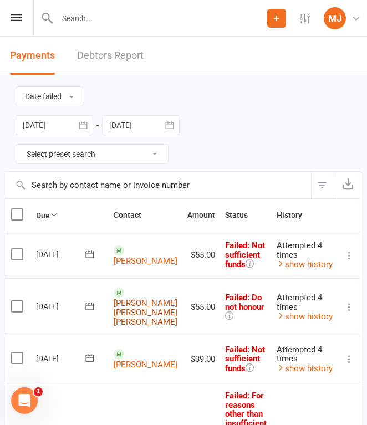
click at [133, 301] on link "Jamie Edward John Poulos" at bounding box center [146, 312] width 64 height 29
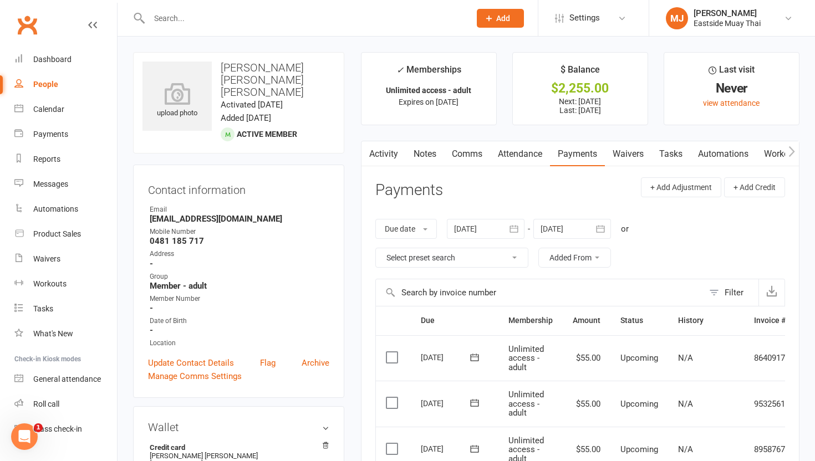
click at [630, 151] on link "Waivers" at bounding box center [628, 154] width 47 height 26
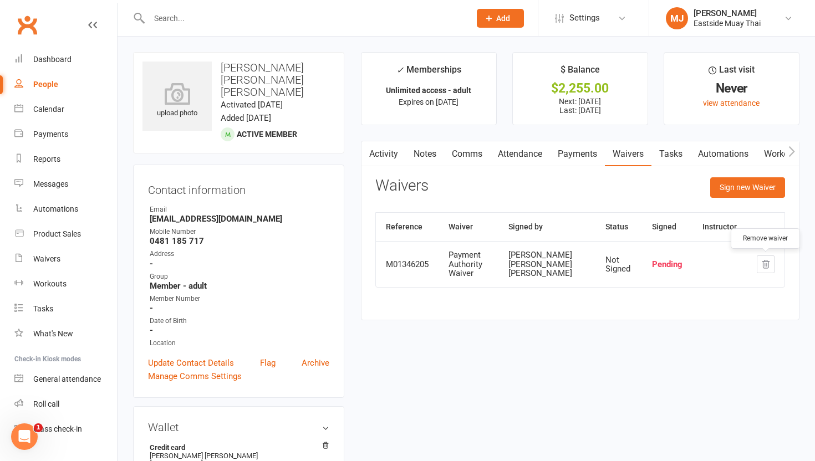
click at [766, 261] on icon "button" at bounding box center [765, 265] width 7 height 8
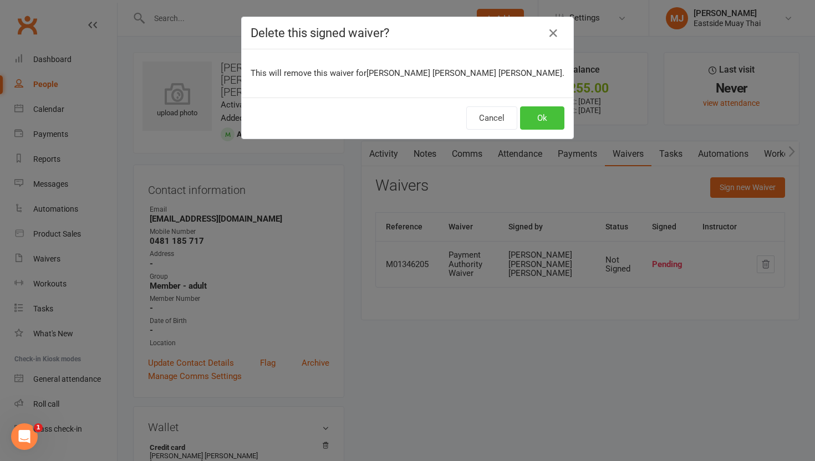
click at [544, 122] on button "Ok" at bounding box center [542, 117] width 44 height 23
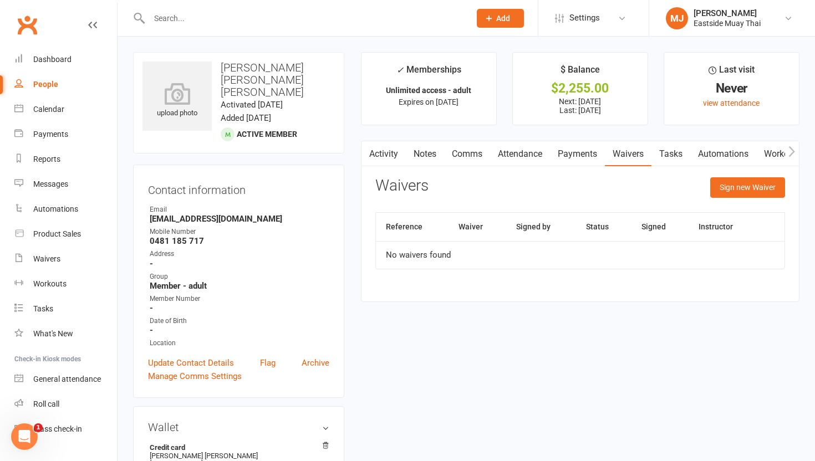
click at [528, 151] on link "Attendance" at bounding box center [520, 154] width 60 height 26
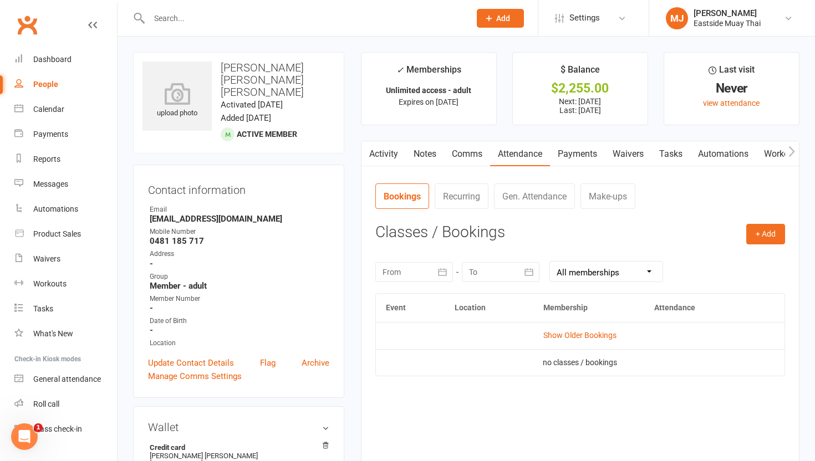
click at [581, 152] on link "Payments" at bounding box center [577, 154] width 55 height 26
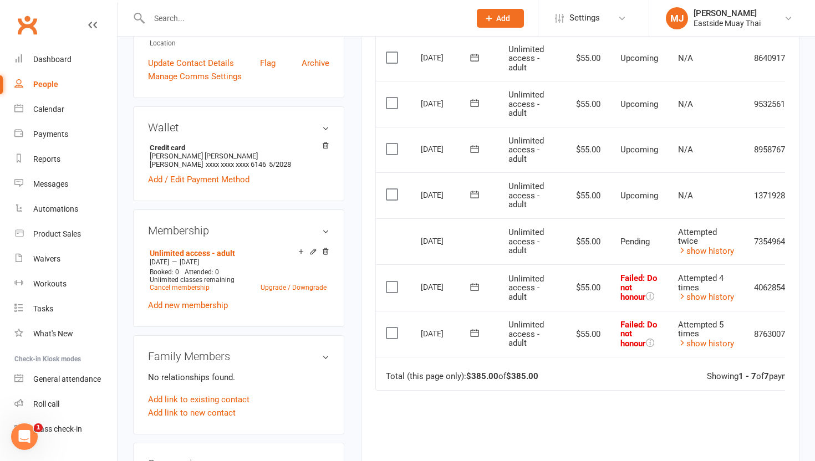
scroll to position [302, 0]
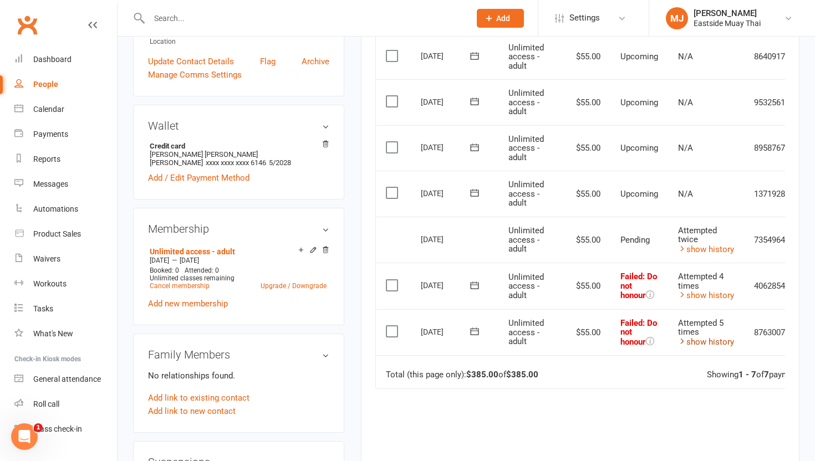
click at [696, 337] on link "show history" at bounding box center [706, 342] width 56 height 10
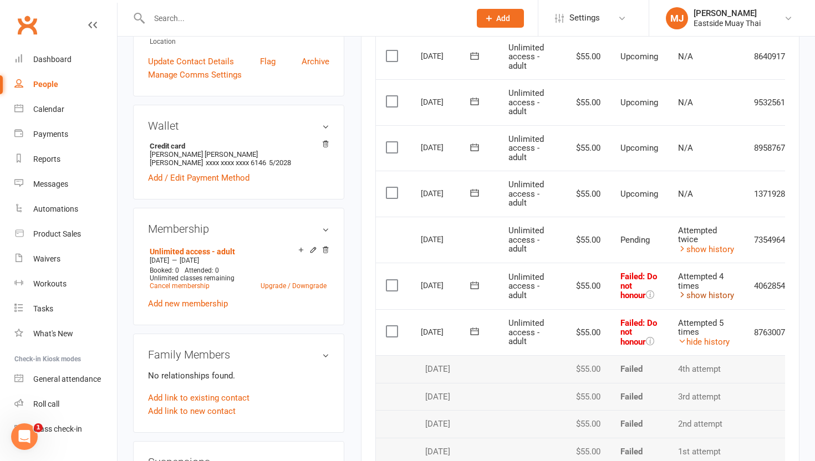
click at [719, 297] on link "show history" at bounding box center [706, 296] width 56 height 10
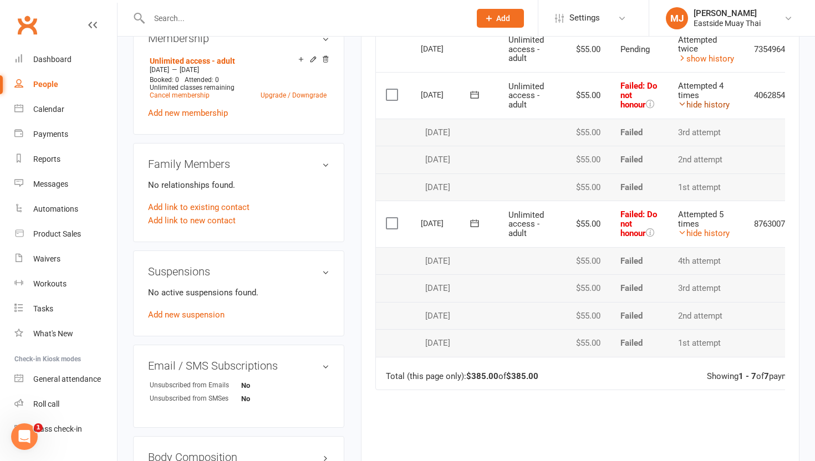
scroll to position [494, 0]
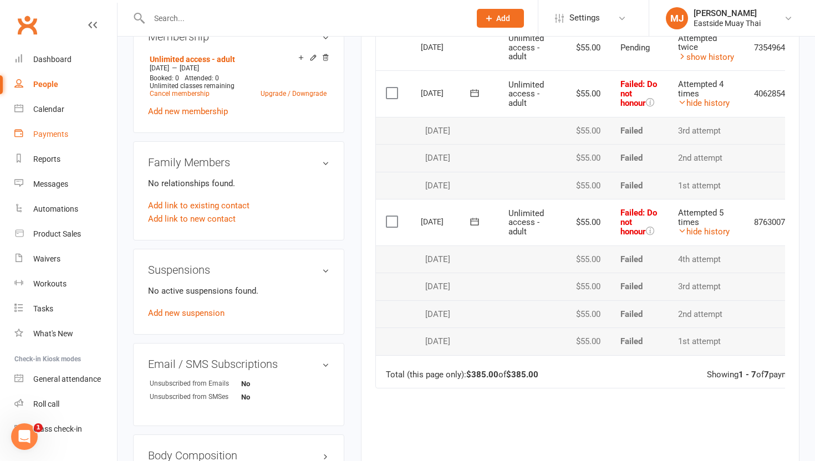
click at [58, 140] on link "Payments" at bounding box center [65, 134] width 103 height 25
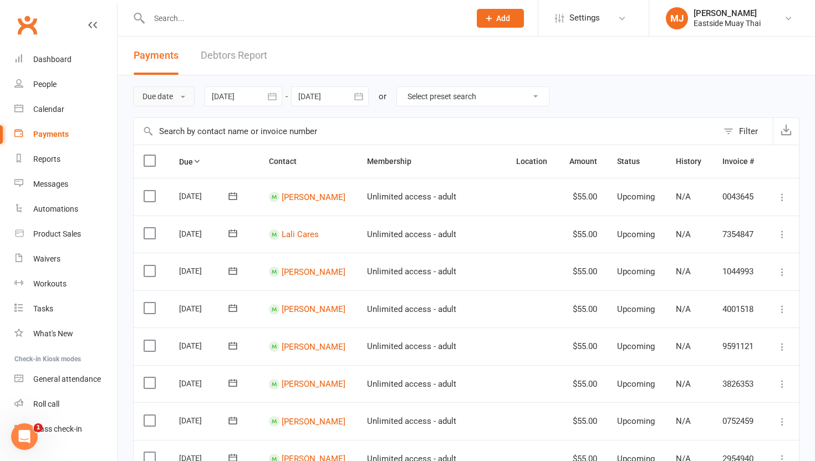
click at [175, 99] on button "Due date" at bounding box center [164, 96] width 62 height 20
click at [177, 160] on link "Date failed" at bounding box center [189, 166] width 110 height 22
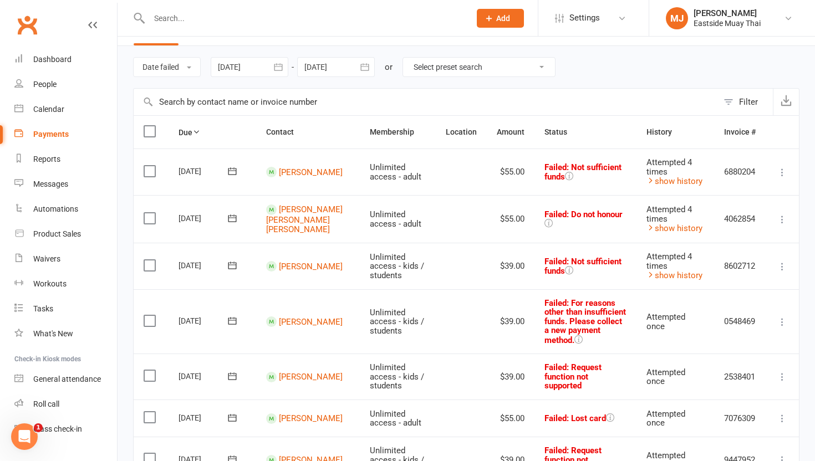
scroll to position [33, 0]
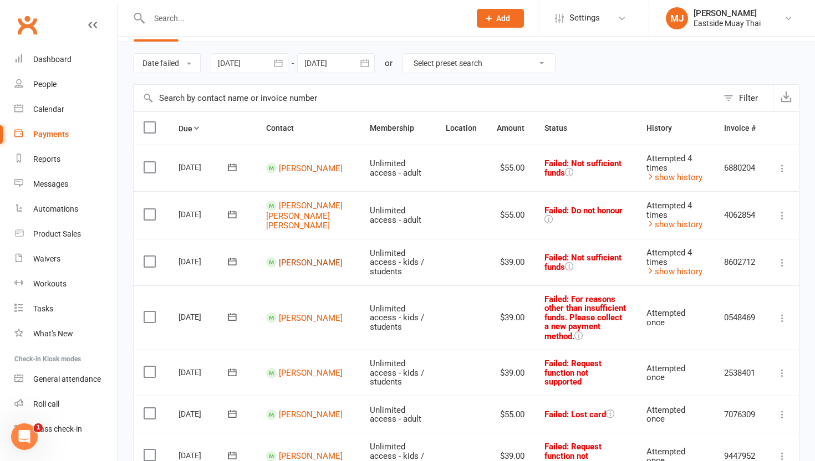
click at [294, 261] on link "Manuel Qakhoshaba" at bounding box center [311, 262] width 64 height 10
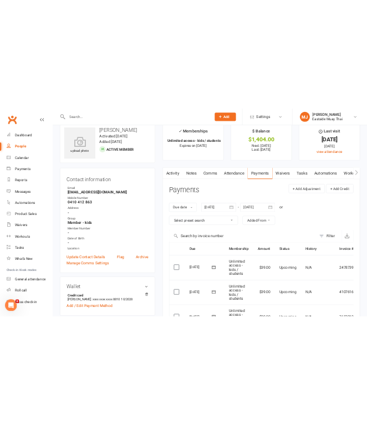
scroll to position [22, 0]
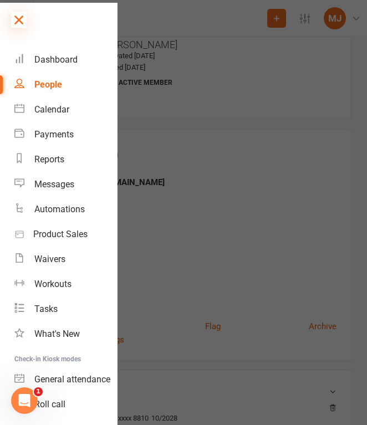
click at [19, 14] on icon at bounding box center [19, 20] width 16 height 16
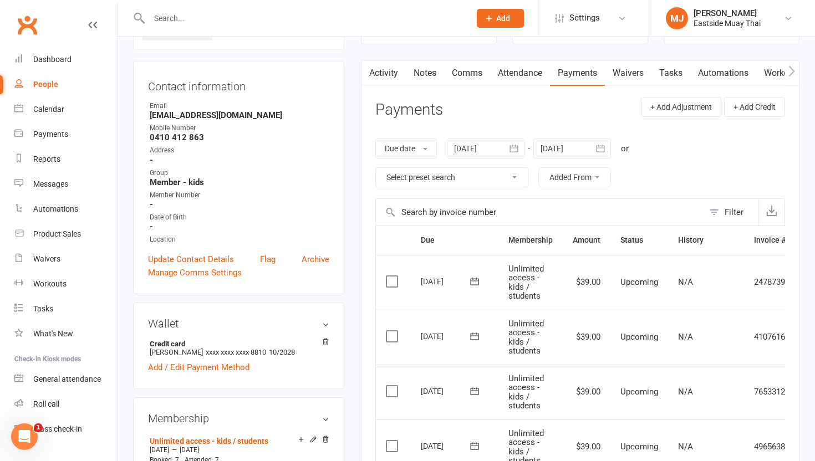
scroll to position [0, 0]
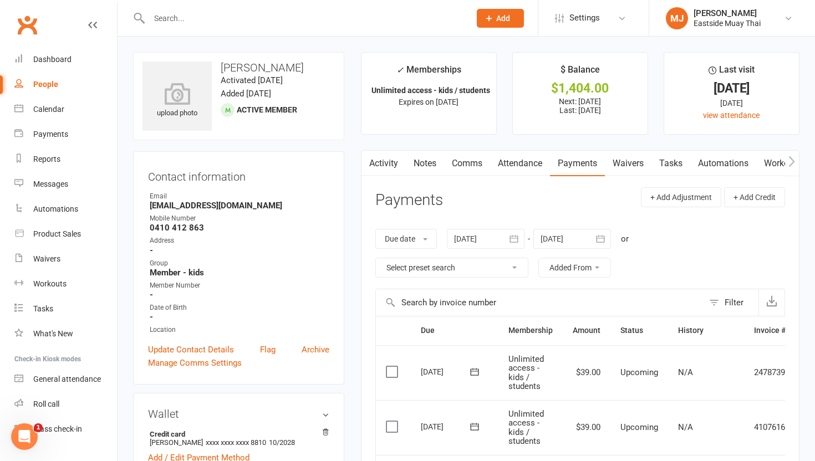
click at [626, 162] on link "Waivers" at bounding box center [628, 164] width 47 height 26
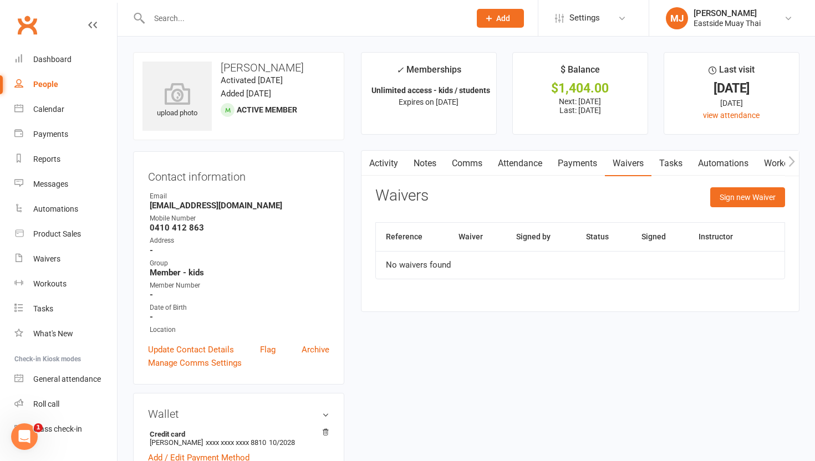
click at [532, 164] on link "Attendance" at bounding box center [520, 164] width 60 height 26
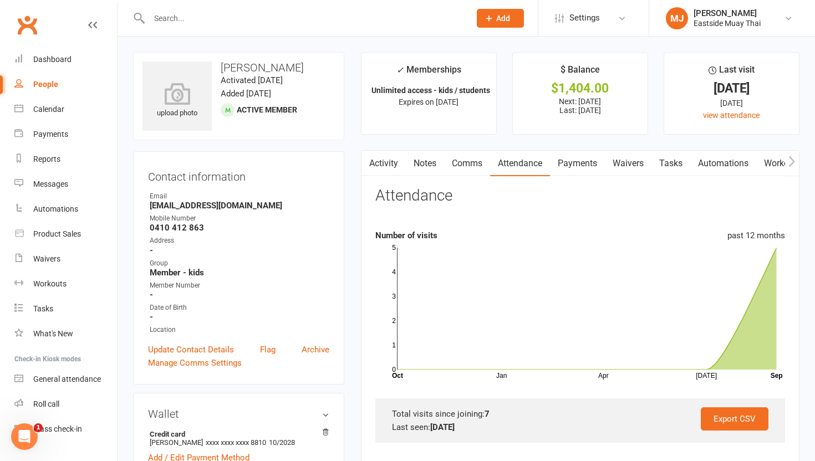
click at [589, 160] on link "Payments" at bounding box center [577, 164] width 55 height 26
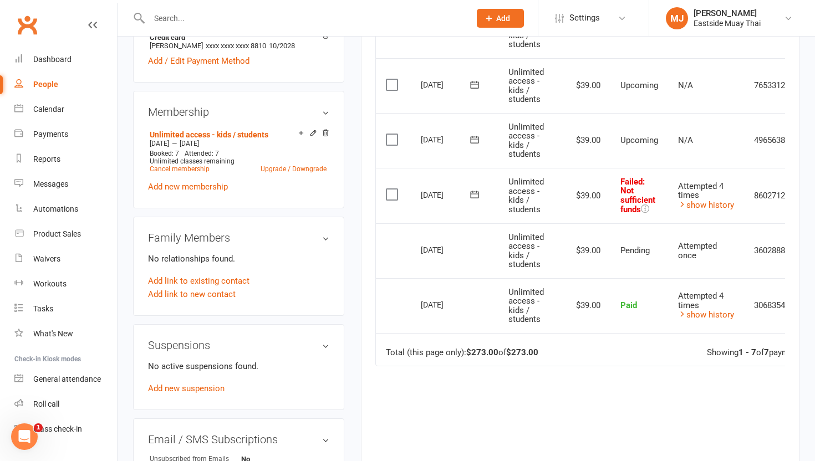
scroll to position [401, 0]
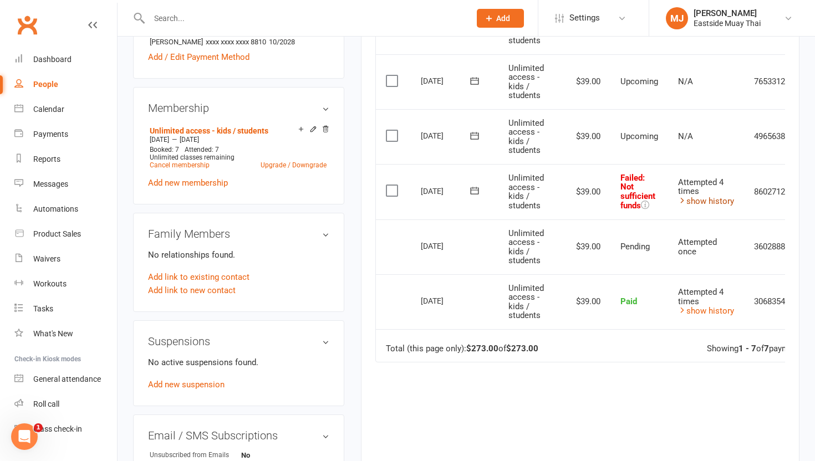
click at [719, 200] on link "show history" at bounding box center [706, 201] width 56 height 10
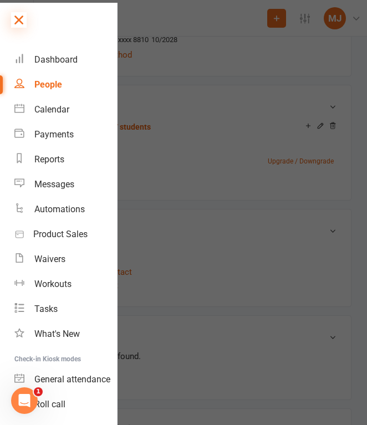
click at [17, 19] on icon at bounding box center [19, 20] width 16 height 16
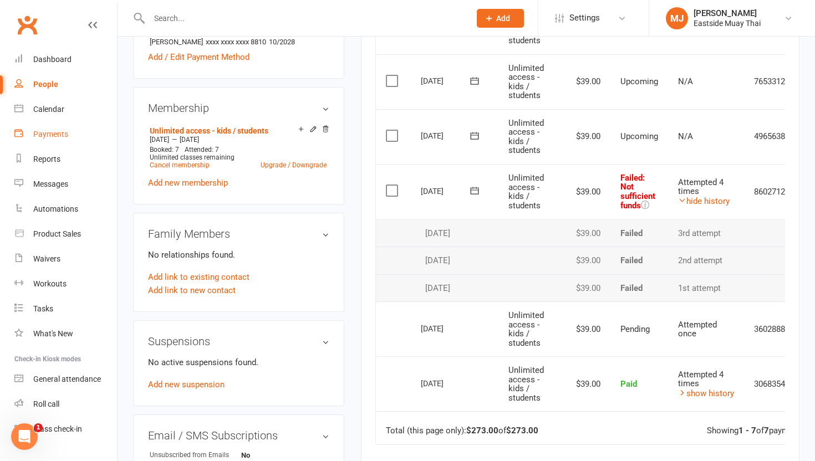
click at [48, 130] on div "Payments" at bounding box center [50, 134] width 35 height 9
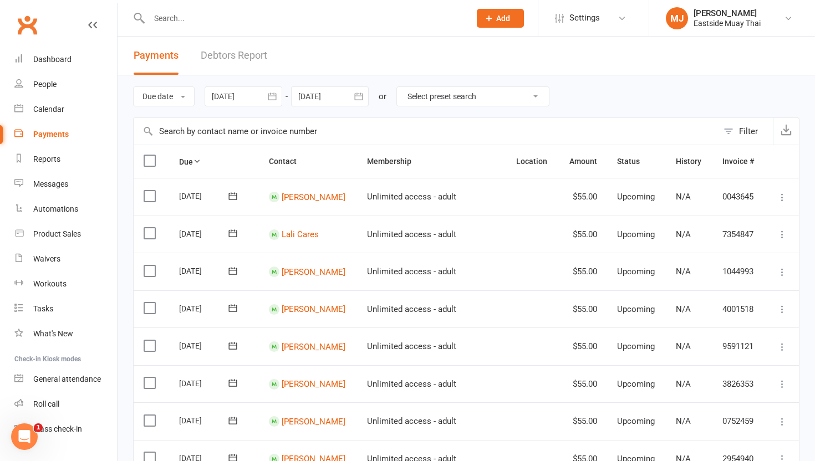
click at [153, 85] on div "Due date Due date Date paid Date failed Date settled 13 Aug 2025 August 2025 Su…" at bounding box center [466, 96] width 666 height 42
click at [170, 95] on button "Due date" at bounding box center [164, 96] width 62 height 20
click at [177, 158] on link "Date failed" at bounding box center [189, 166] width 110 height 22
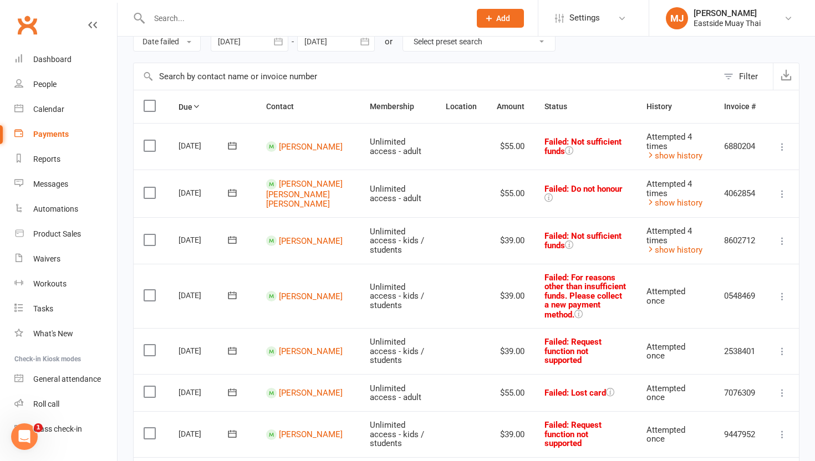
scroll to position [74, 0]
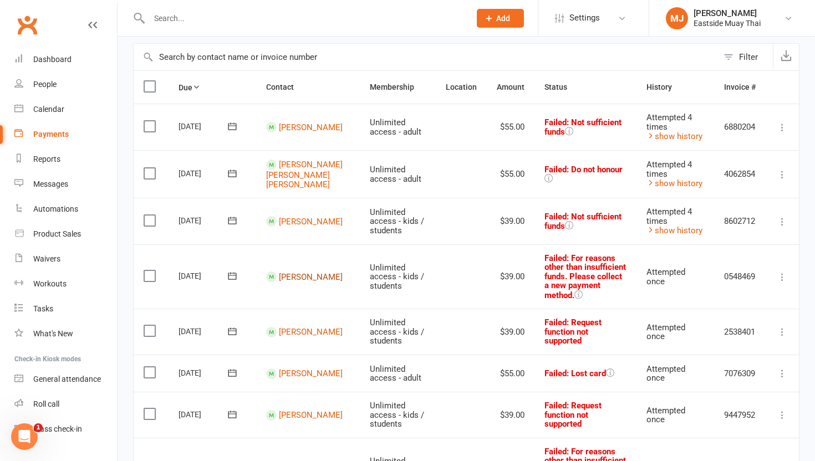
click at [293, 272] on link "Carly Ringe" at bounding box center [311, 277] width 64 height 10
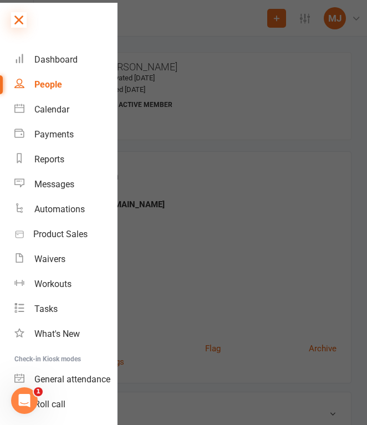
click at [17, 22] on icon at bounding box center [19, 20] width 16 height 16
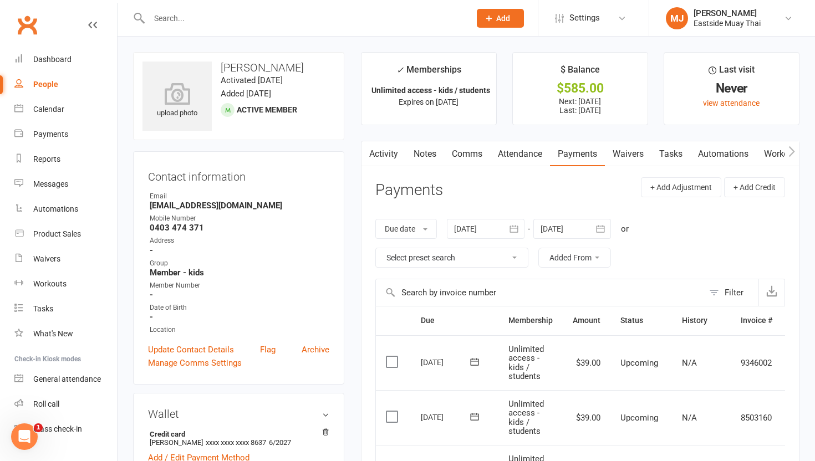
click at [639, 154] on link "Waivers" at bounding box center [628, 154] width 47 height 26
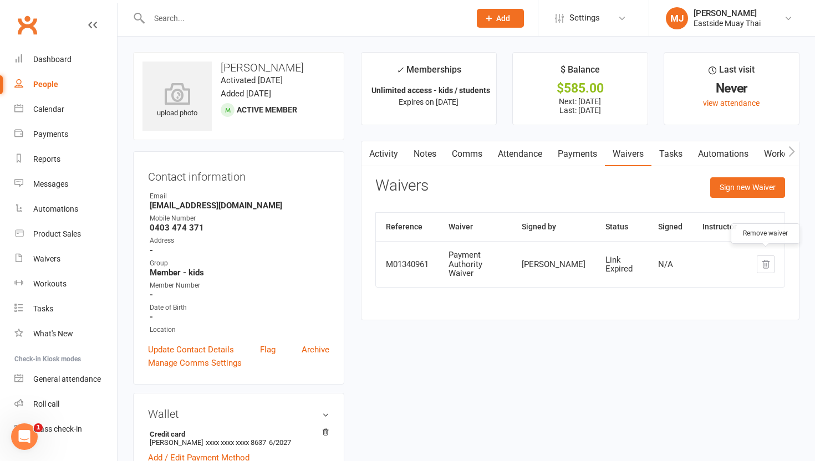
click at [769, 261] on icon "button" at bounding box center [766, 264] width 10 height 10
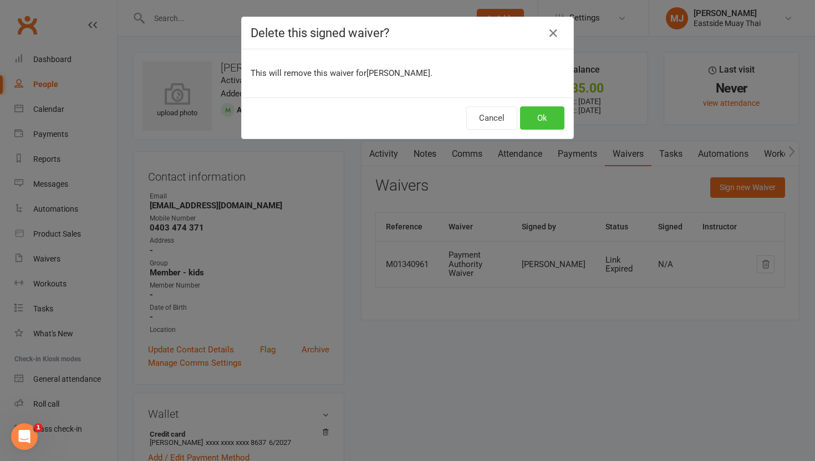
click at [534, 114] on button "Ok" at bounding box center [542, 117] width 44 height 23
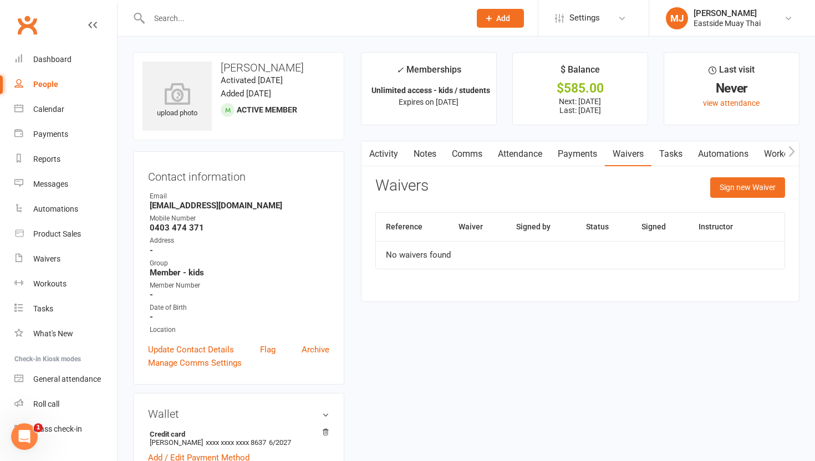
click at [535, 151] on link "Attendance" at bounding box center [520, 154] width 60 height 26
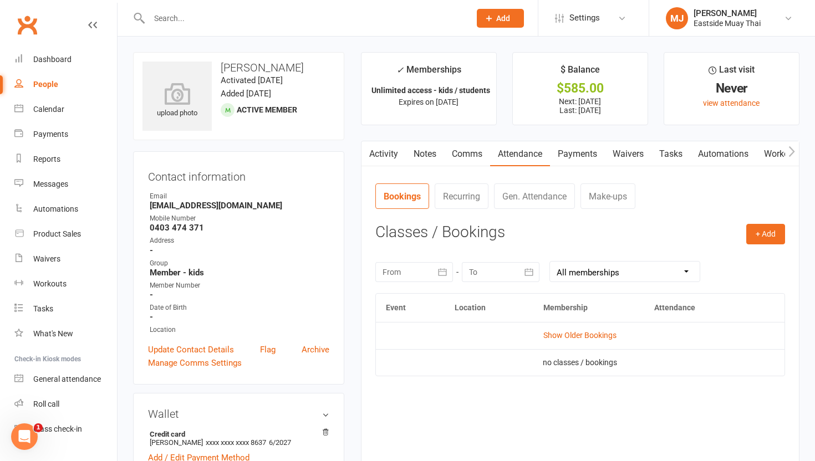
click at [578, 155] on link "Payments" at bounding box center [577, 154] width 55 height 26
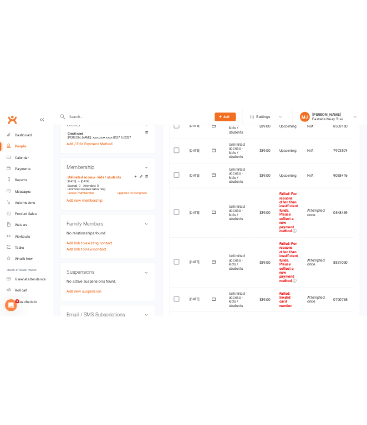
scroll to position [372, 0]
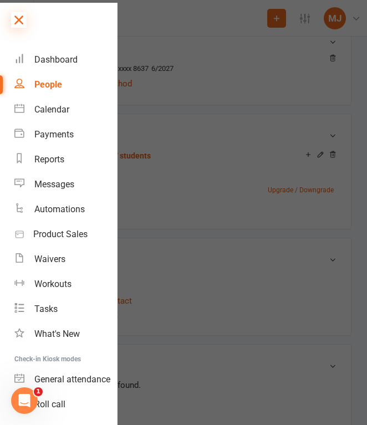
click at [17, 23] on icon at bounding box center [19, 20] width 16 height 16
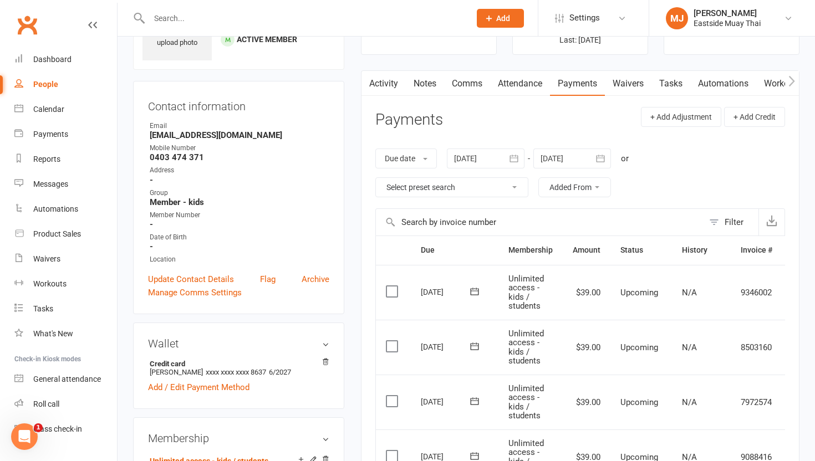
scroll to position [73, 0]
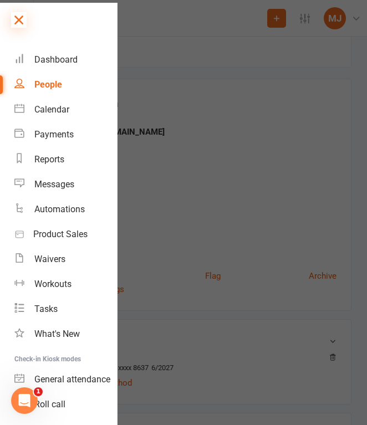
click at [18, 22] on icon at bounding box center [19, 20] width 16 height 16
click at [18, 22] on div "Prospect Member Non-attending contact Class / event Appointment Task Membership…" at bounding box center [183, 18] width 367 height 37
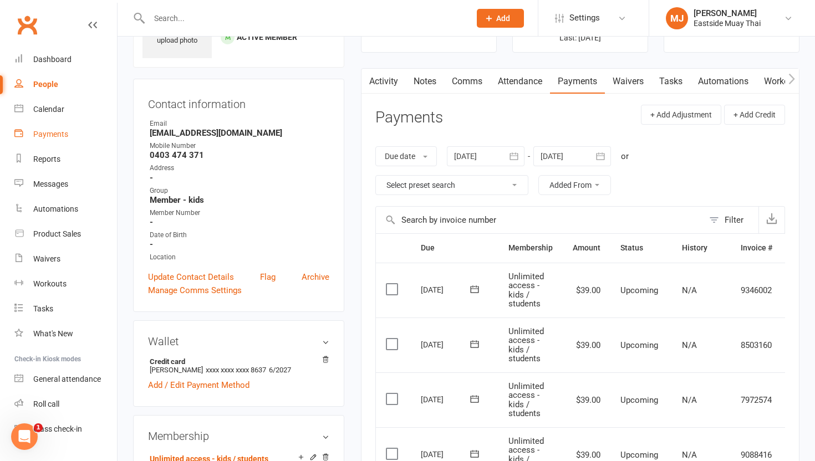
click at [45, 134] on div "Payments" at bounding box center [50, 134] width 35 height 9
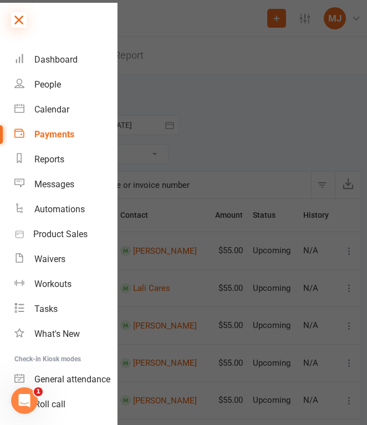
click at [17, 13] on icon at bounding box center [19, 20] width 16 height 16
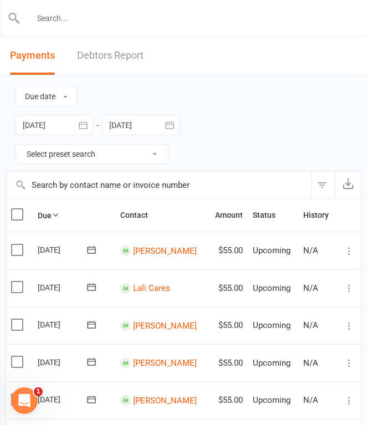
click at [117, 22] on input "text" at bounding box center [184, 19] width 327 height 16
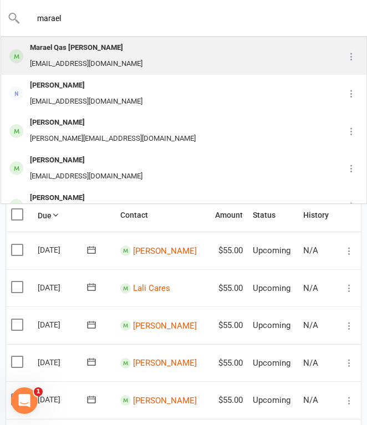
type input "marael"
click at [130, 49] on div "Marael Qas Khoshaba maraeltoma8@gmail.com" at bounding box center [166, 56] width 328 height 37
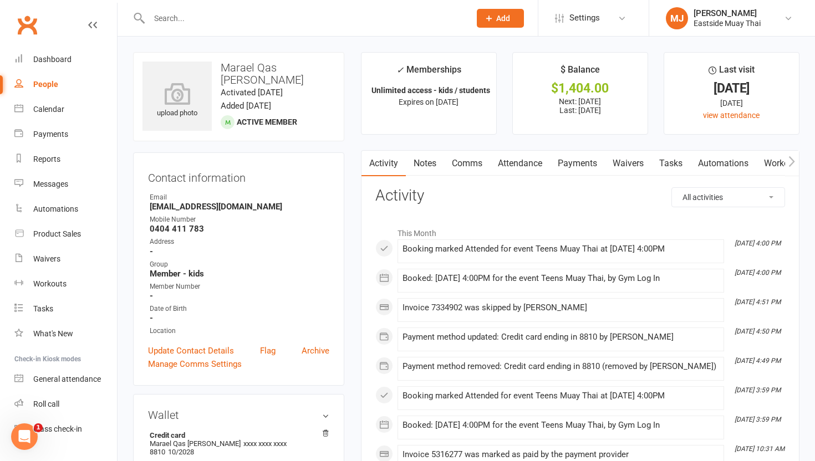
click at [633, 164] on link "Waivers" at bounding box center [628, 164] width 47 height 26
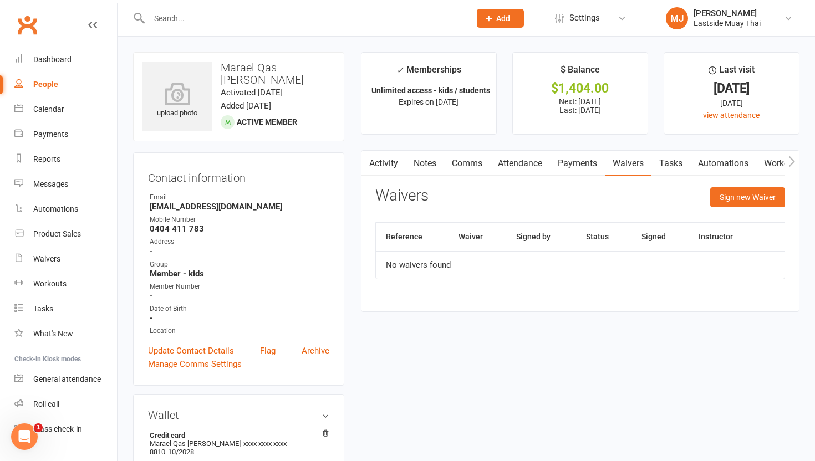
click at [532, 170] on link "Attendance" at bounding box center [520, 164] width 60 height 26
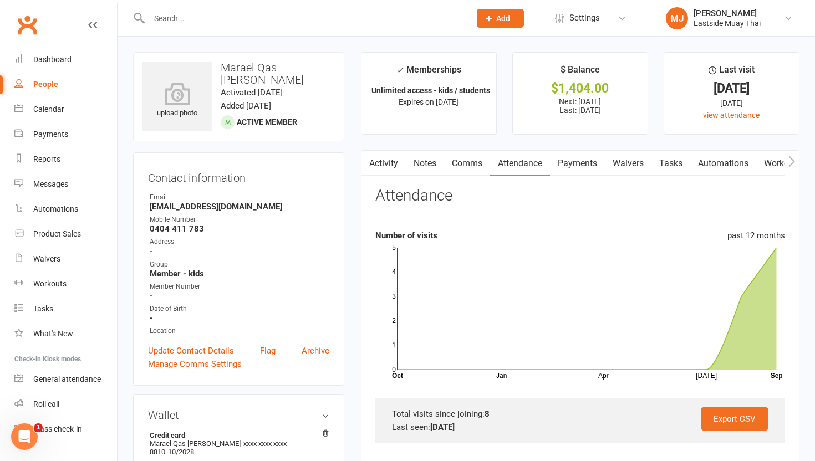
click at [576, 167] on link "Payments" at bounding box center [577, 164] width 55 height 26
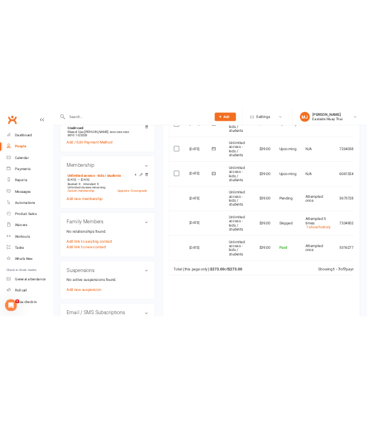
scroll to position [396, 0]
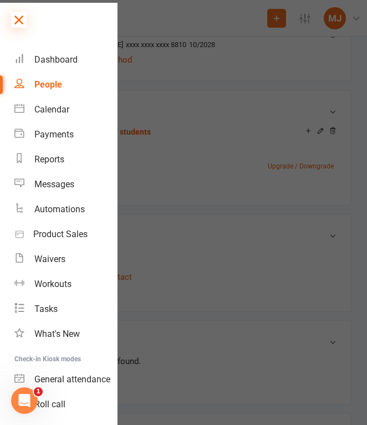
click at [17, 19] on icon at bounding box center [19, 20] width 16 height 16
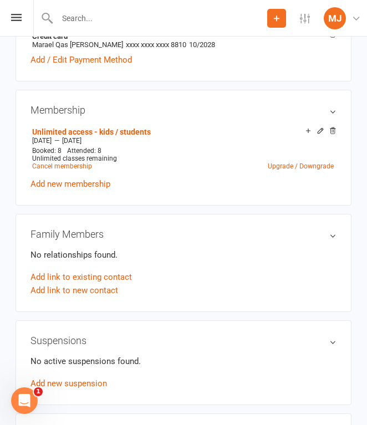
click at [106, 26] on div at bounding box center [150, 18] width 234 height 36
click at [103, 18] on input "text" at bounding box center [160, 19] width 213 height 16
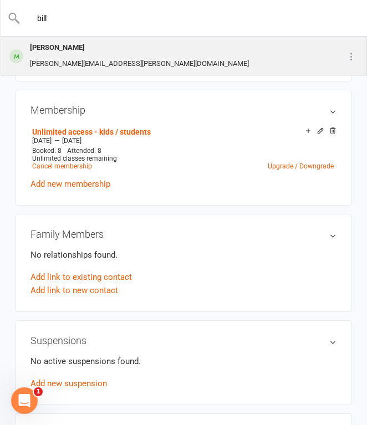
type input "bill"
click at [88, 44] on div "Billy Quigley" at bounding box center [140, 48] width 226 height 16
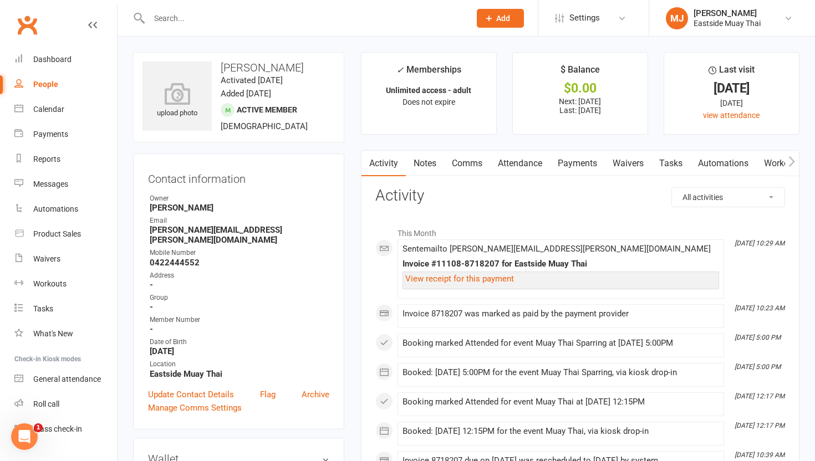
click at [631, 164] on link "Waivers" at bounding box center [628, 164] width 47 height 26
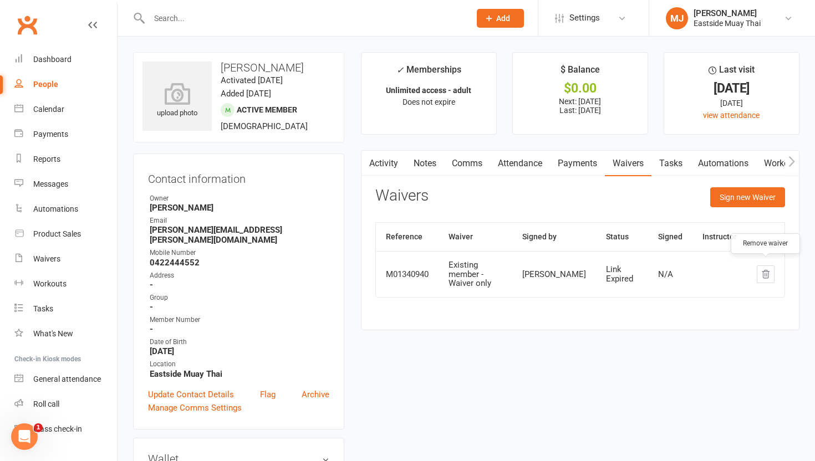
click at [770, 269] on icon "button" at bounding box center [766, 274] width 10 height 10
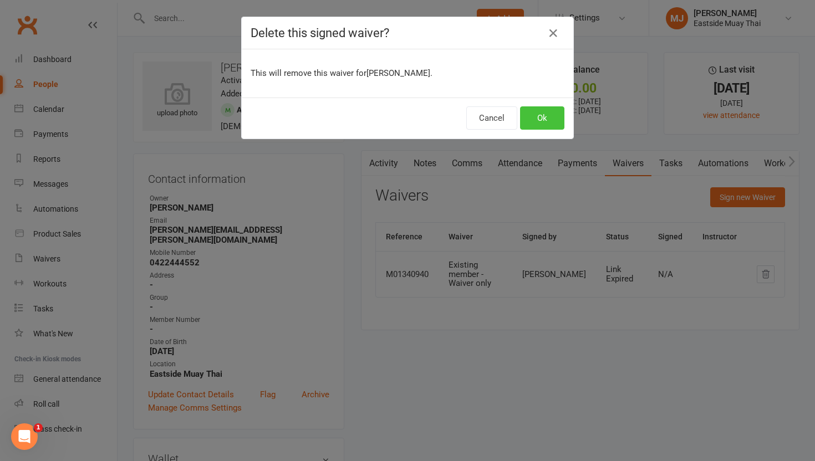
click at [542, 117] on button "Ok" at bounding box center [542, 117] width 44 height 23
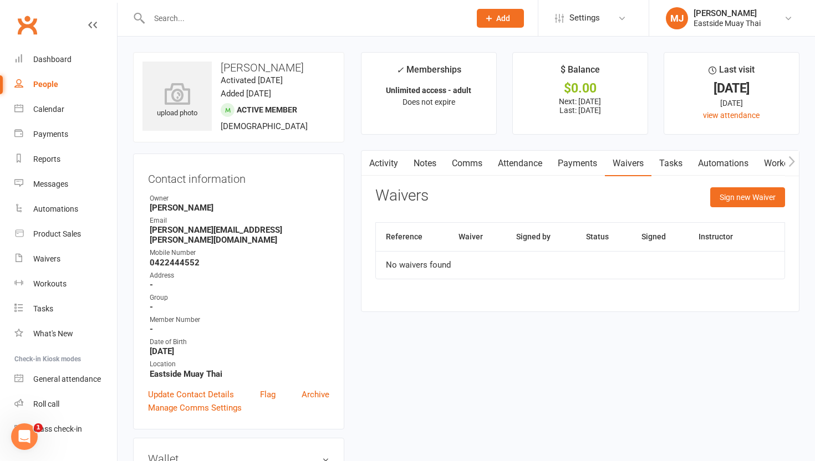
click at [531, 170] on link "Attendance" at bounding box center [520, 164] width 60 height 26
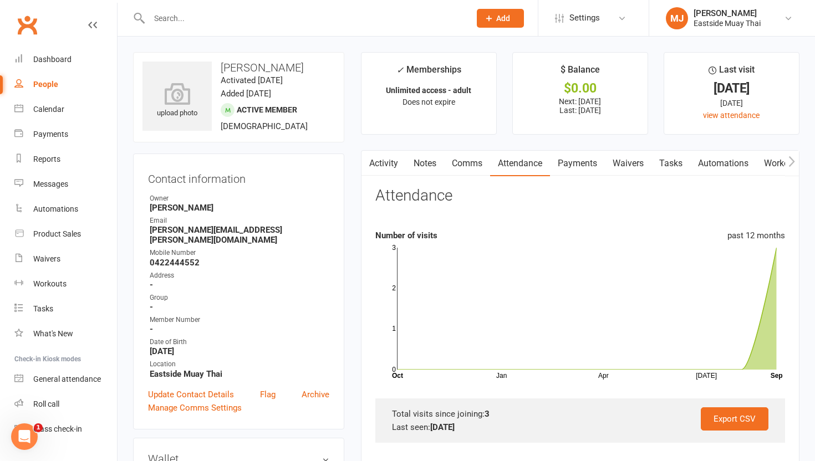
click at [572, 158] on link "Payments" at bounding box center [577, 164] width 55 height 26
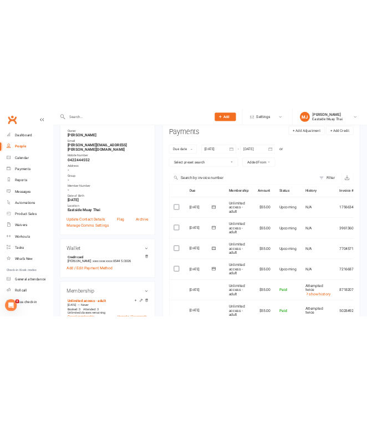
scroll to position [88, 0]
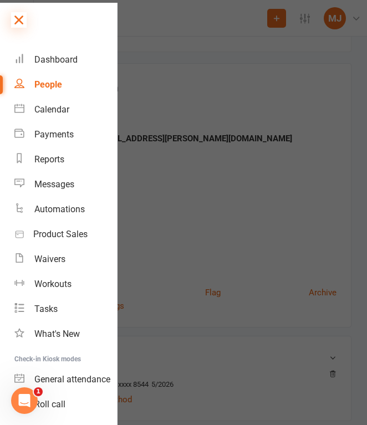
click at [15, 17] on icon at bounding box center [19, 20] width 16 height 16
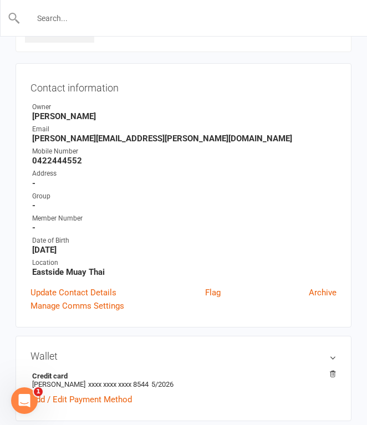
click at [101, 18] on input "text" at bounding box center [184, 19] width 327 height 16
type input "arti"
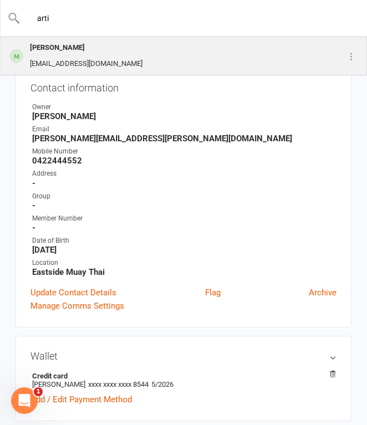
click at [111, 48] on div "Arti Rajan" at bounding box center [86, 48] width 119 height 16
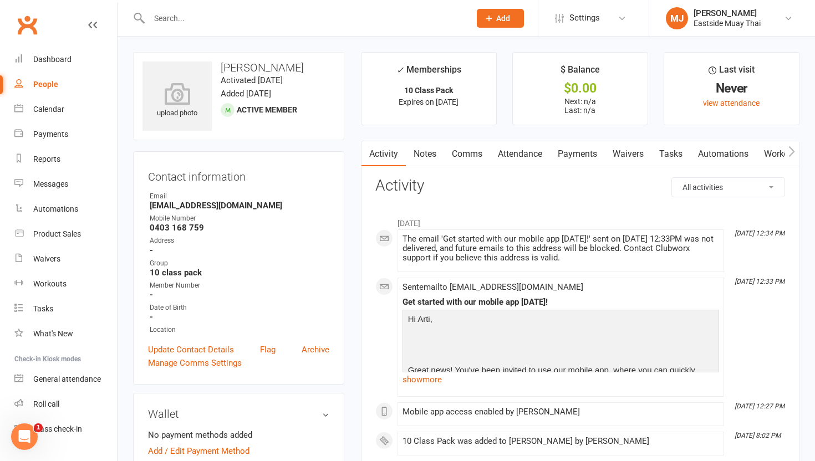
click at [633, 146] on link "Waivers" at bounding box center [628, 154] width 47 height 26
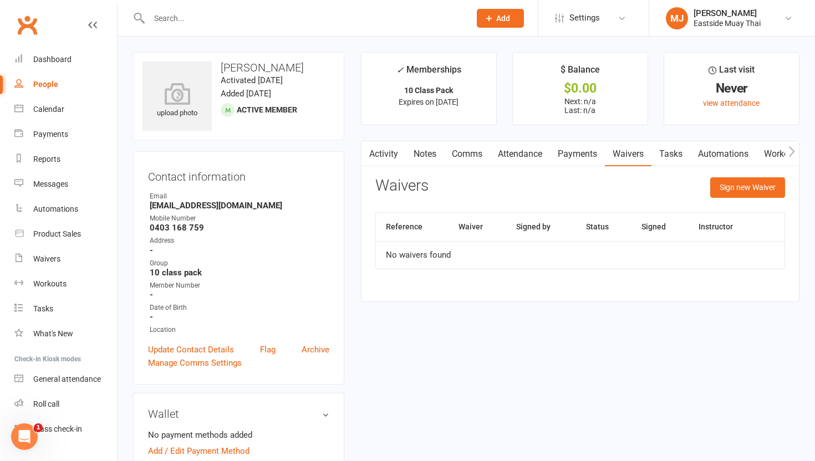
click at [514, 149] on link "Attendance" at bounding box center [520, 154] width 60 height 26
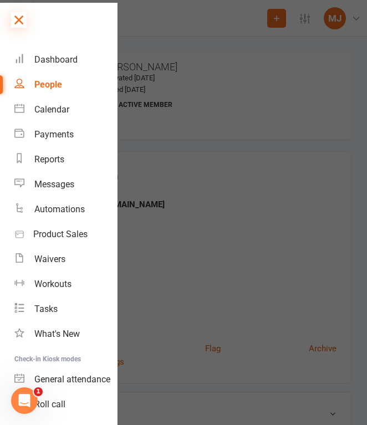
click at [16, 19] on icon at bounding box center [19, 20] width 16 height 16
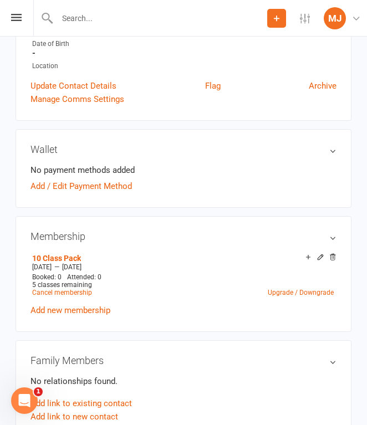
scroll to position [262, 0]
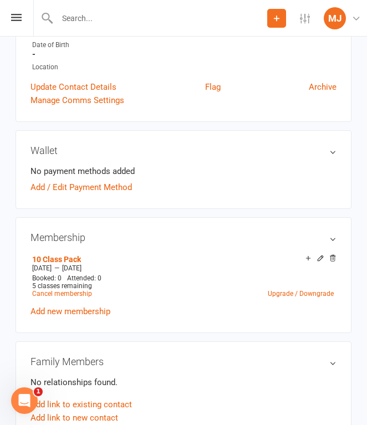
click at [154, 19] on input "text" at bounding box center [160, 19] width 213 height 16
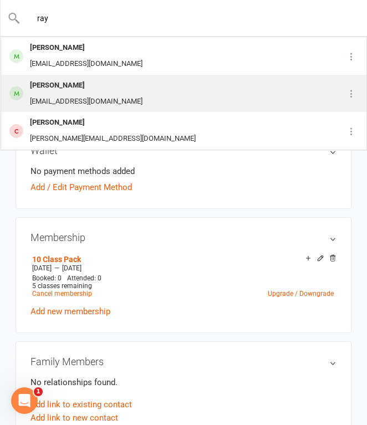
type input "ray"
click at [145, 91] on div "Dylan Raymond dylanraymond1201@gmail.com" at bounding box center [166, 93] width 328 height 37
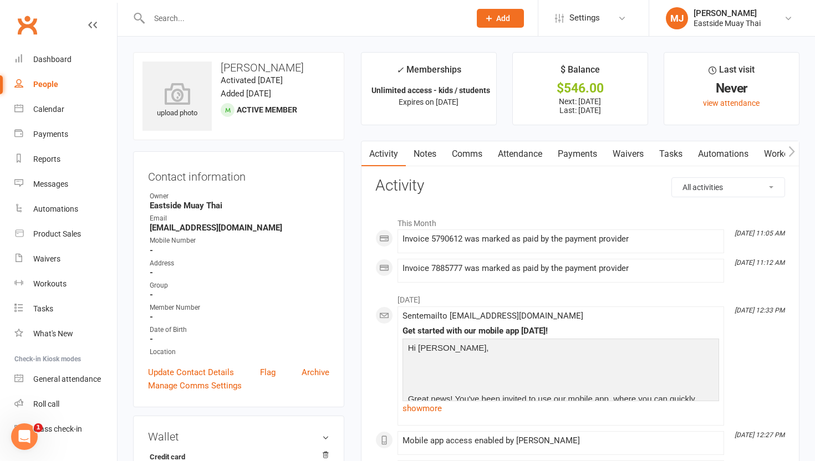
click at [651, 153] on link "Waivers" at bounding box center [628, 154] width 47 height 26
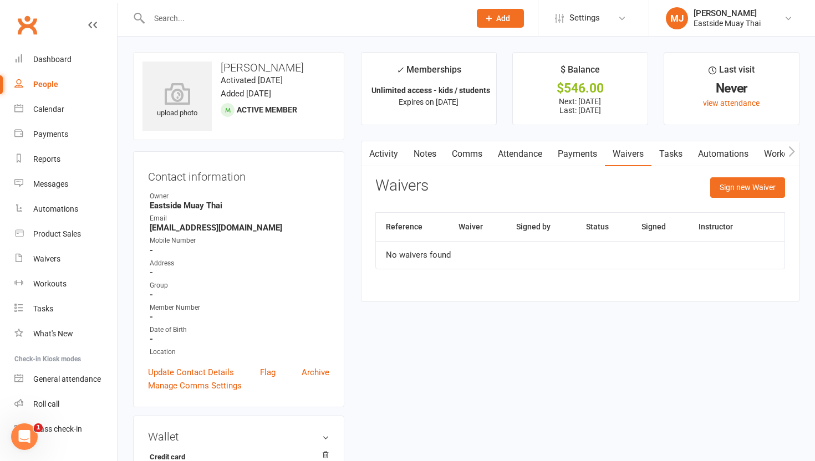
click at [528, 157] on link "Attendance" at bounding box center [520, 154] width 60 height 26
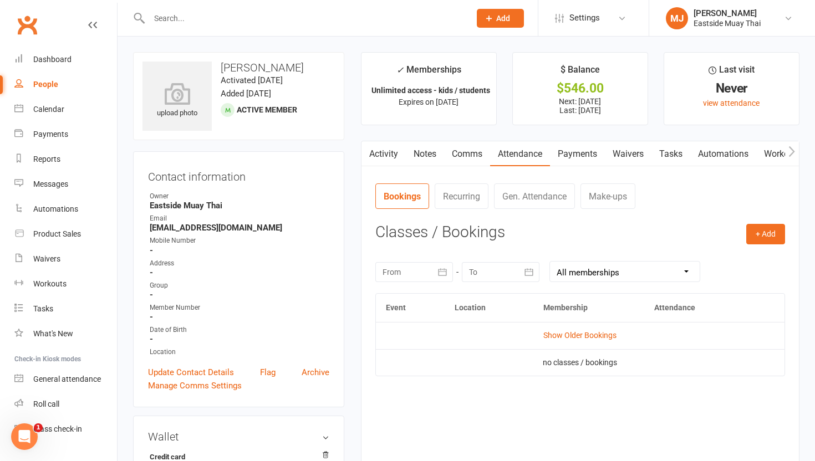
click at [567, 147] on link "Payments" at bounding box center [577, 154] width 55 height 26
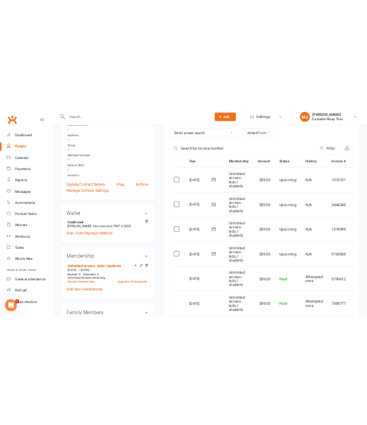
scroll to position [109, 0]
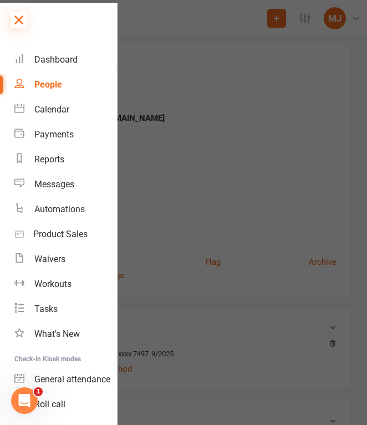
click at [18, 21] on icon at bounding box center [19, 20] width 16 height 16
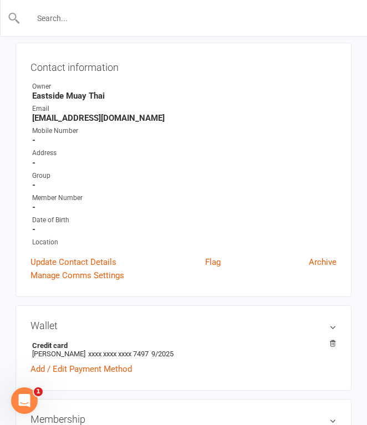
click at [89, 16] on input "text" at bounding box center [184, 19] width 327 height 16
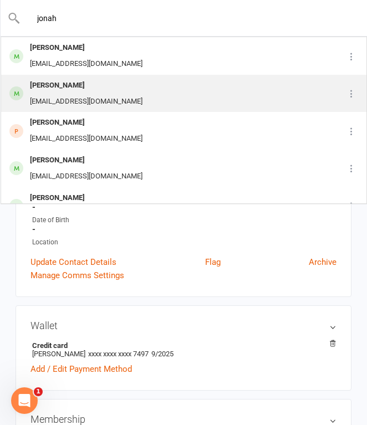
type input "jonah"
click at [83, 96] on div "ljdraymond@gmail.com" at bounding box center [86, 102] width 119 height 16
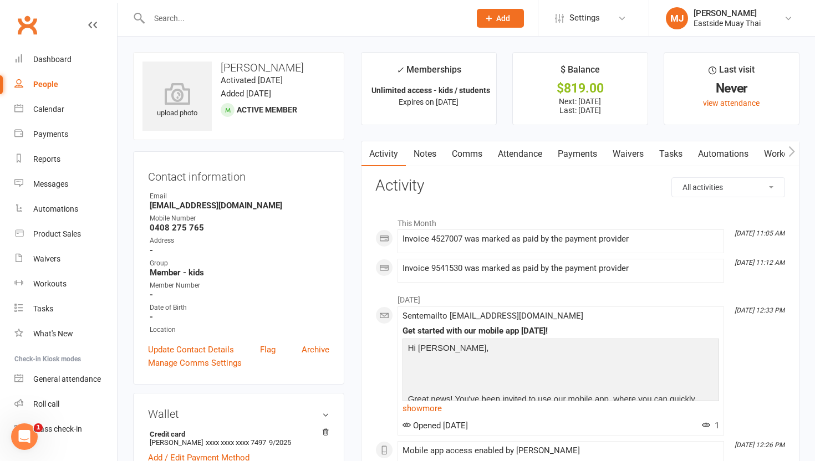
click at [638, 154] on link "Waivers" at bounding box center [628, 154] width 47 height 26
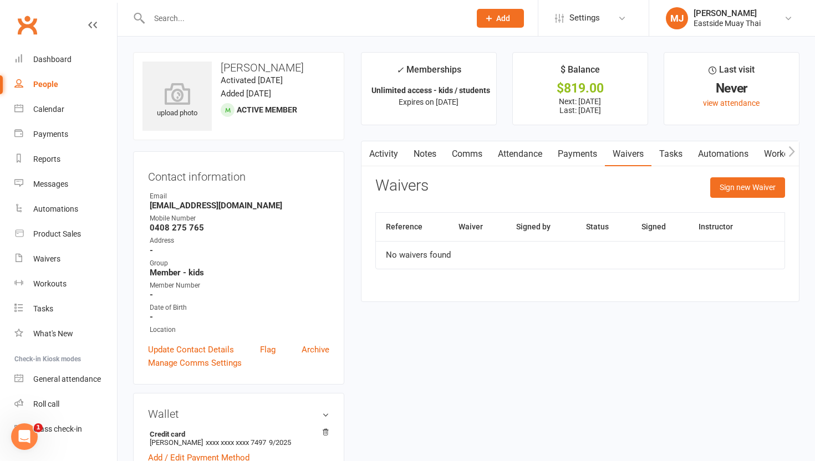
click at [575, 154] on link "Payments" at bounding box center [577, 154] width 55 height 26
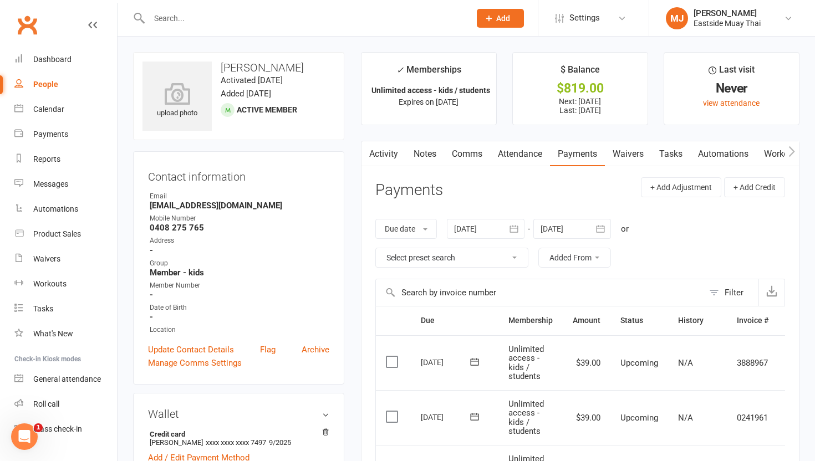
click at [521, 154] on link "Attendance" at bounding box center [520, 154] width 60 height 26
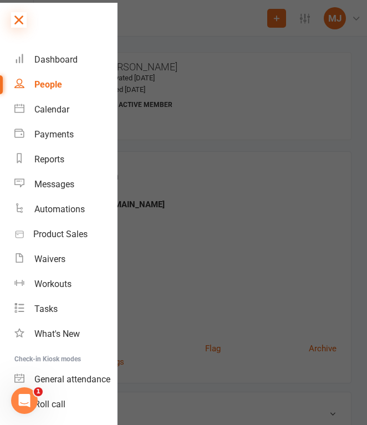
click at [20, 18] on icon at bounding box center [19, 20] width 16 height 16
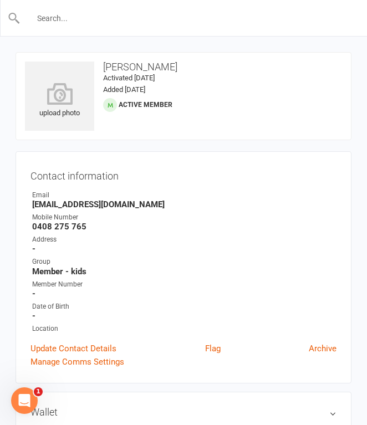
click at [91, 13] on input "text" at bounding box center [184, 19] width 327 height 16
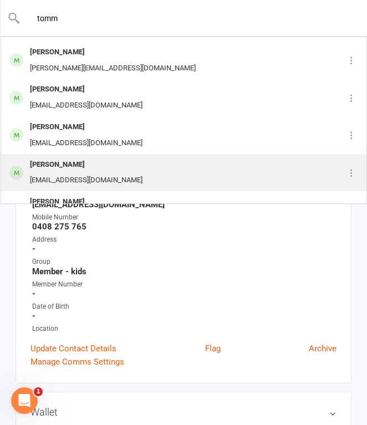
scroll to position [38, 0]
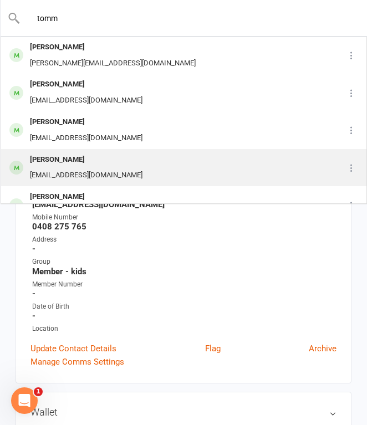
type input "tomm"
click at [115, 165] on div "Tommaso Redaelli redae-93@hotmail.com.it" at bounding box center [166, 168] width 328 height 37
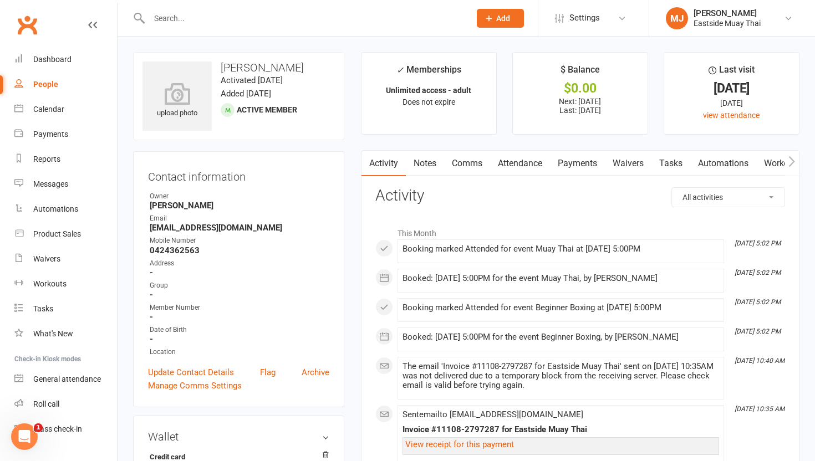
click at [627, 160] on link "Waivers" at bounding box center [628, 164] width 47 height 26
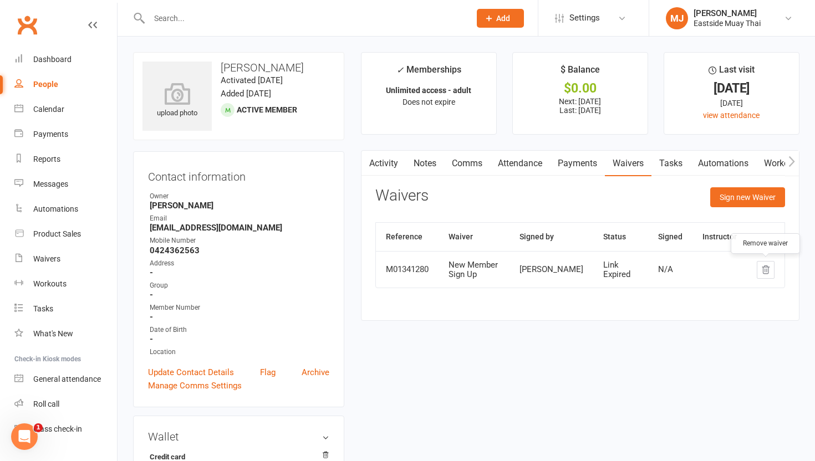
click at [763, 270] on icon "button" at bounding box center [766, 270] width 10 height 10
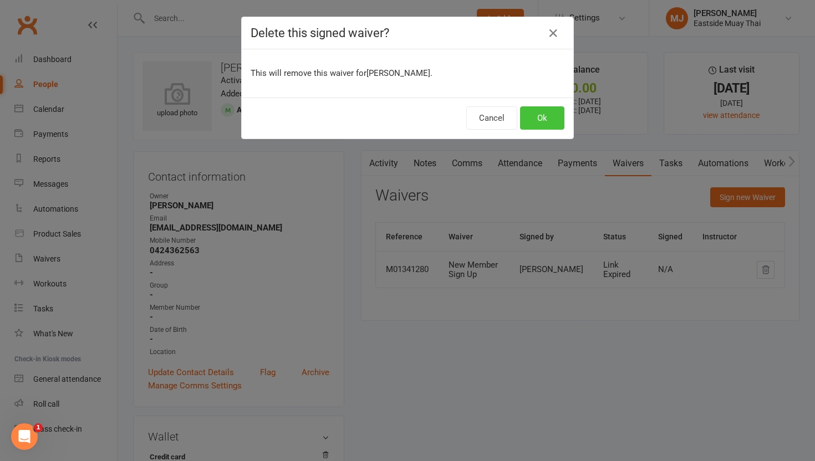
click at [546, 123] on button "Ok" at bounding box center [542, 117] width 44 height 23
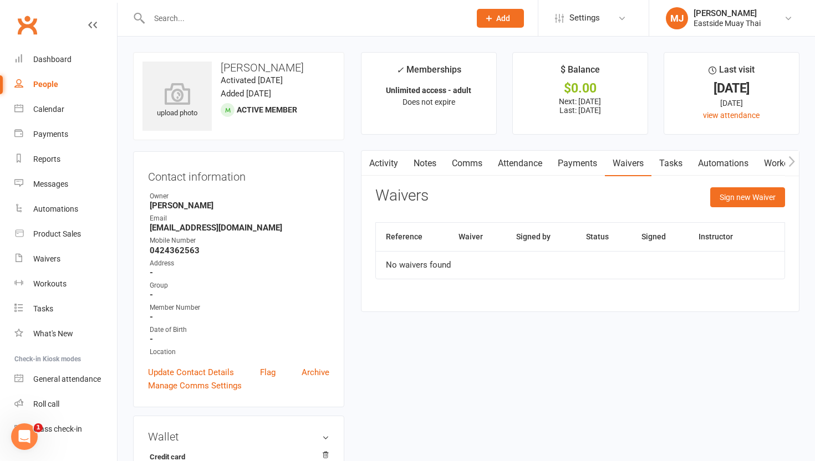
click at [531, 164] on link "Attendance" at bounding box center [520, 164] width 60 height 26
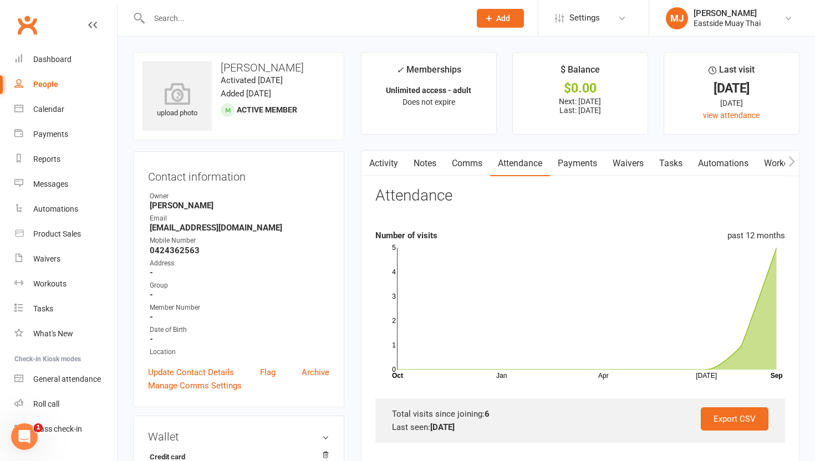
click at [589, 160] on link "Payments" at bounding box center [577, 164] width 55 height 26
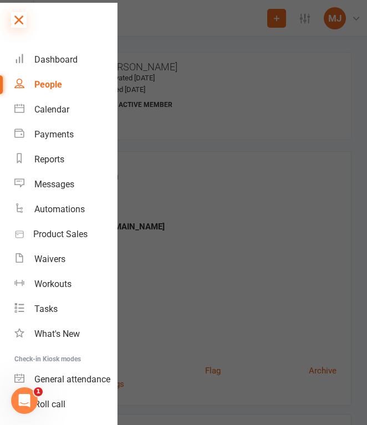
click at [21, 18] on icon at bounding box center [19, 20] width 16 height 16
click at [0, 0] on icon at bounding box center [0, 0] width 0 height 0
click at [24, 17] on icon at bounding box center [19, 20] width 16 height 16
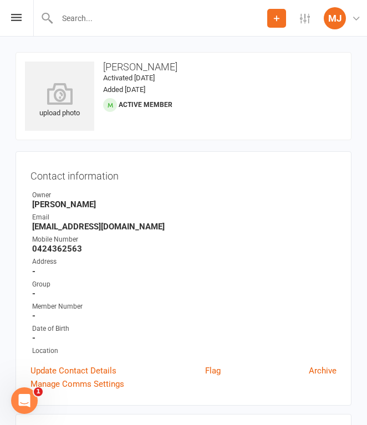
click at [92, 23] on input "text" at bounding box center [160, 19] width 213 height 16
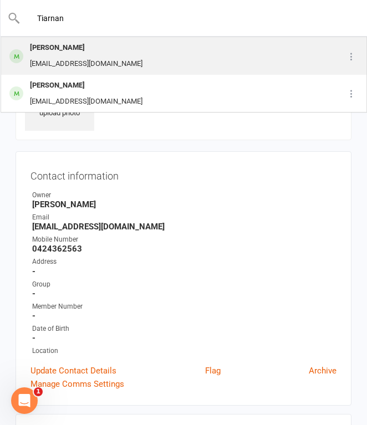
type input "Tiarnan"
click at [99, 59] on div "tiarnanreid2005@icloud.com" at bounding box center [86, 64] width 119 height 16
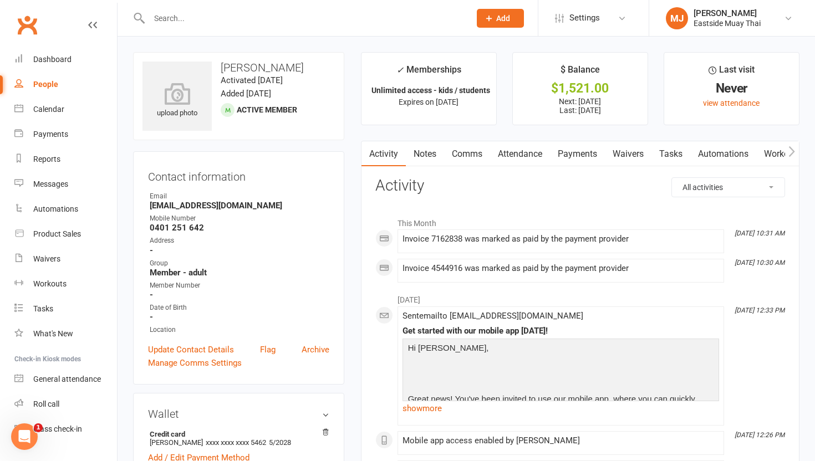
click at [635, 160] on link "Waivers" at bounding box center [628, 154] width 47 height 26
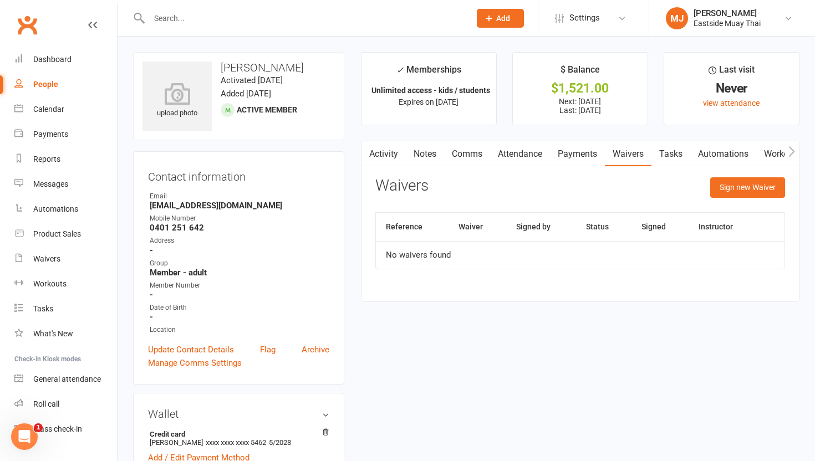
click at [583, 150] on link "Payments" at bounding box center [577, 154] width 55 height 26
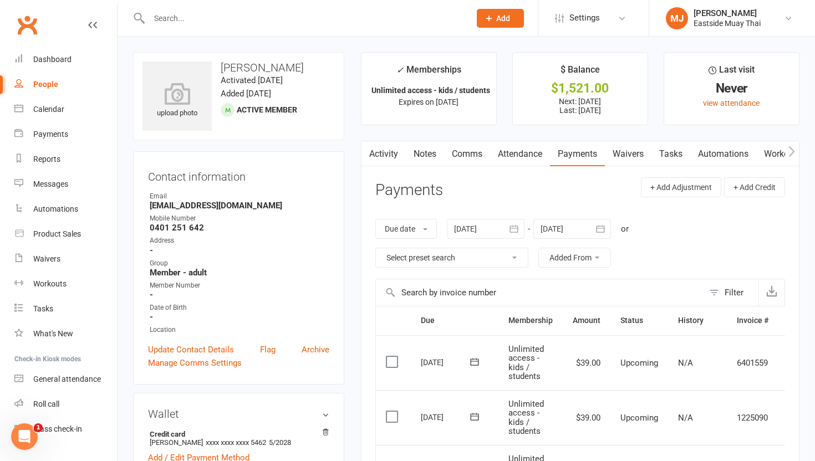
click at [523, 157] on link "Attendance" at bounding box center [520, 154] width 60 height 26
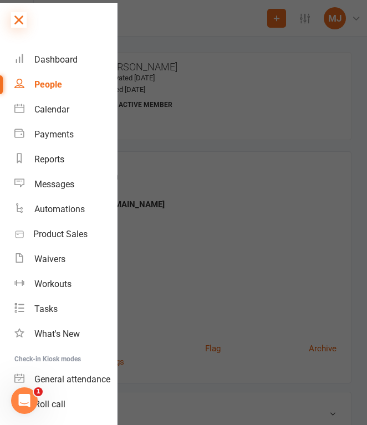
click at [18, 22] on icon at bounding box center [19, 20] width 16 height 16
click at [18, 22] on div "Prospect Member Non-attending contact Class / event Appointment Task Membership…" at bounding box center [183, 18] width 367 height 37
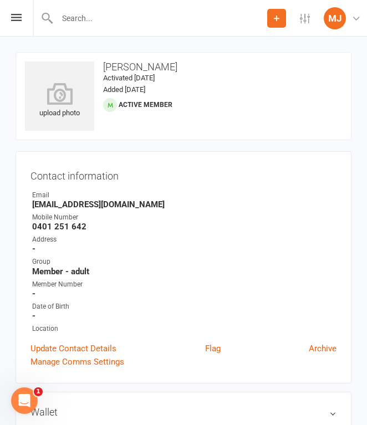
click at [89, 20] on input "text" at bounding box center [160, 19] width 213 height 16
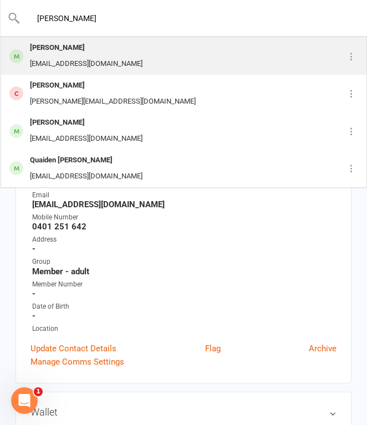
type input "phillip ringer"
click at [91, 55] on div "Phillip Ringer" at bounding box center [86, 48] width 119 height 16
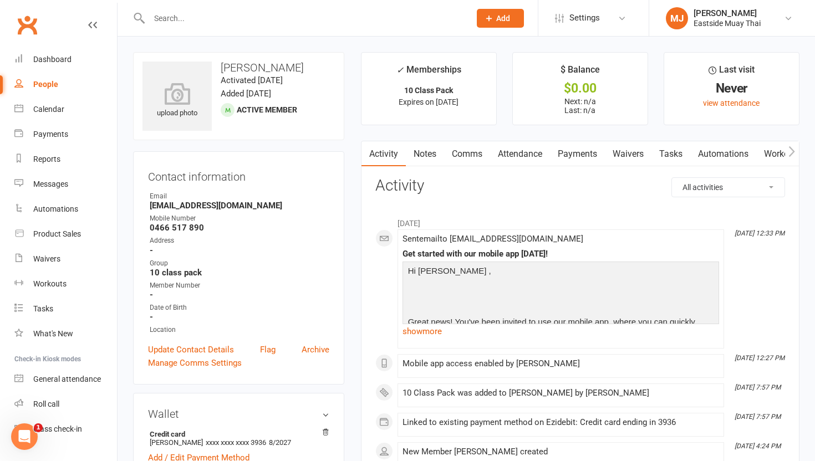
click at [625, 147] on link "Waivers" at bounding box center [628, 154] width 47 height 26
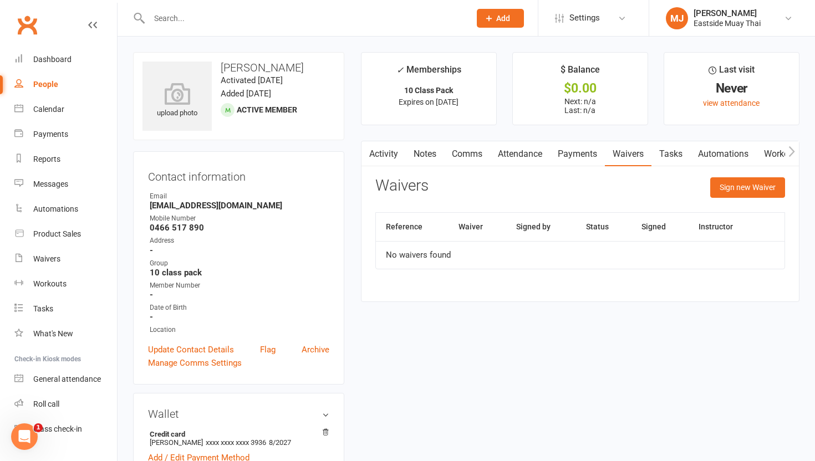
click at [521, 150] on link "Attendance" at bounding box center [520, 154] width 60 height 26
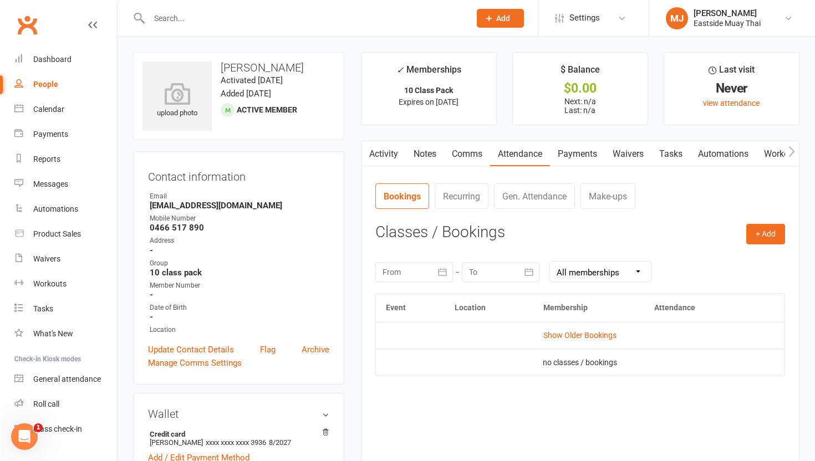
click at [580, 151] on link "Payments" at bounding box center [577, 154] width 55 height 26
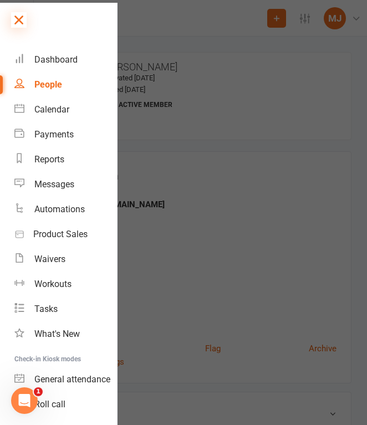
click at [18, 21] on icon at bounding box center [19, 20] width 16 height 16
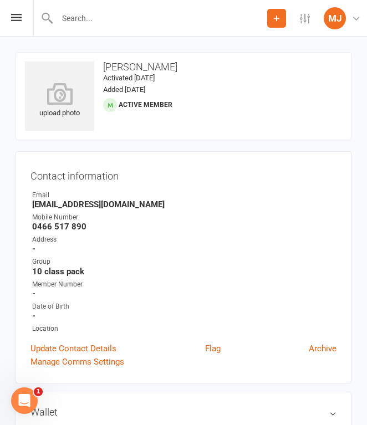
click at [112, 17] on input "text" at bounding box center [160, 19] width 213 height 16
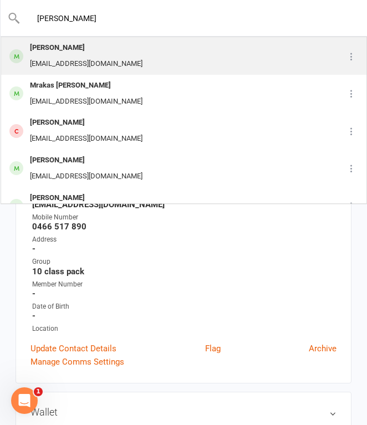
type input "Anna"
click at [95, 53] on div "Anna Rogers" at bounding box center [86, 48] width 119 height 16
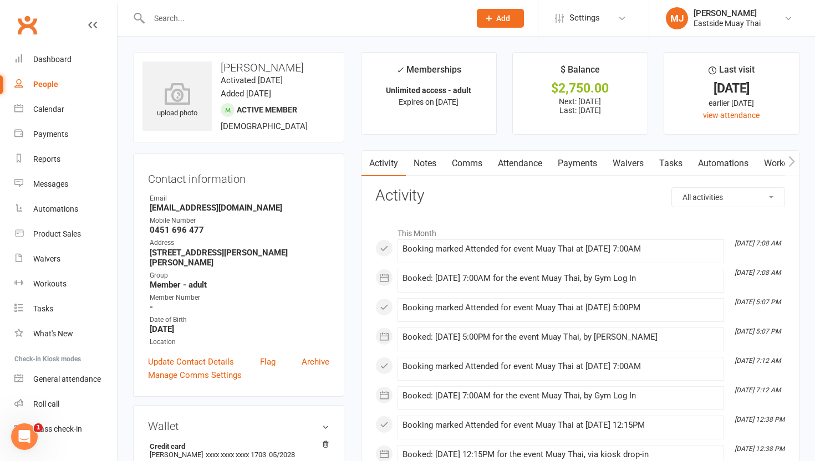
click at [639, 157] on link "Waivers" at bounding box center [628, 164] width 47 height 26
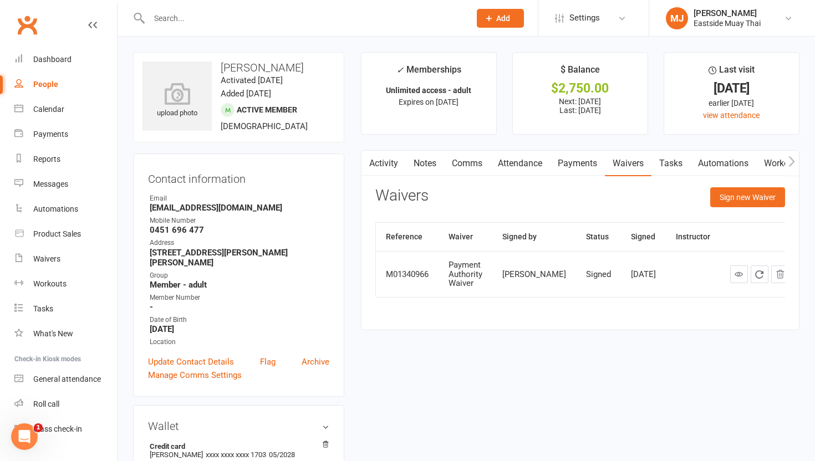
click at [580, 165] on link "Payments" at bounding box center [577, 164] width 55 height 26
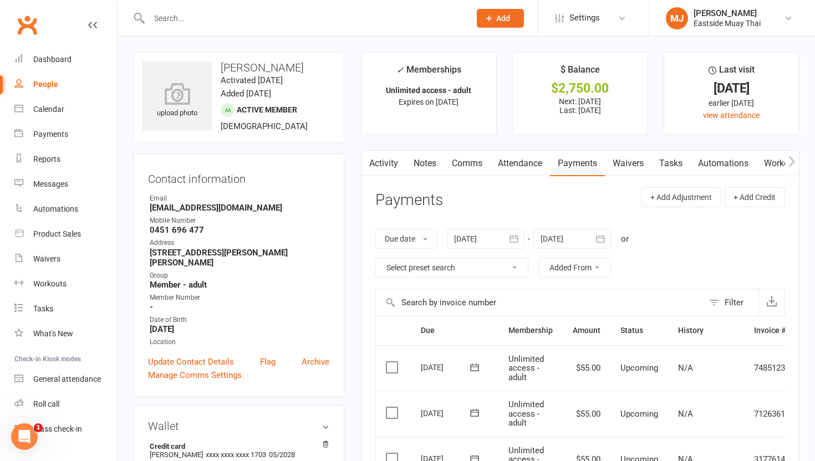
click at [519, 166] on link "Attendance" at bounding box center [520, 164] width 60 height 26
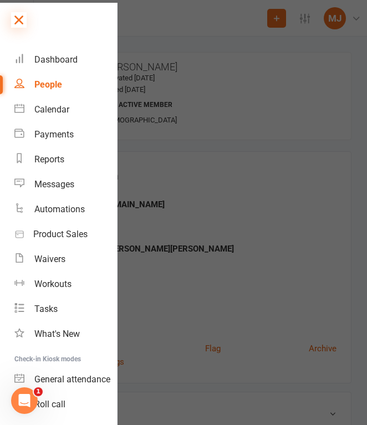
click at [20, 21] on icon at bounding box center [19, 20] width 16 height 16
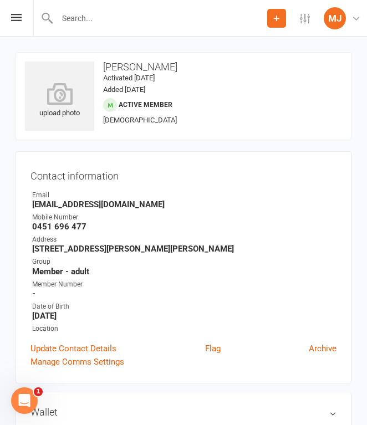
click at [95, 25] on input "text" at bounding box center [160, 19] width 213 height 16
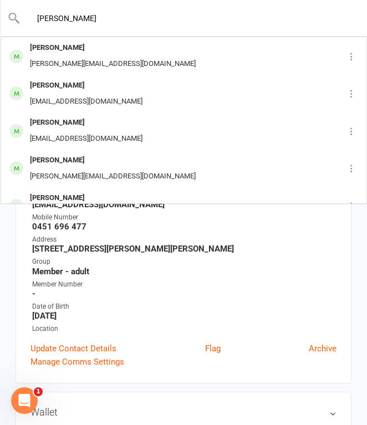
type input "Stephan"
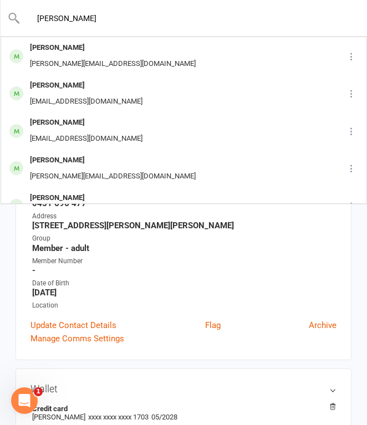
scroll to position [44, 0]
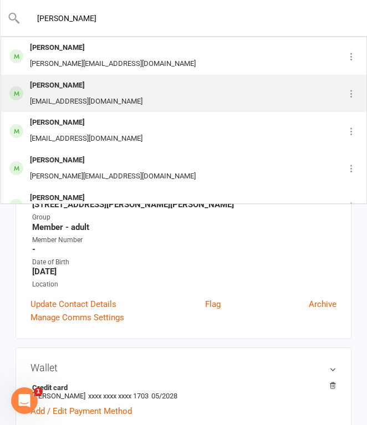
click at [108, 84] on div "Stephen Ruane" at bounding box center [86, 86] width 119 height 16
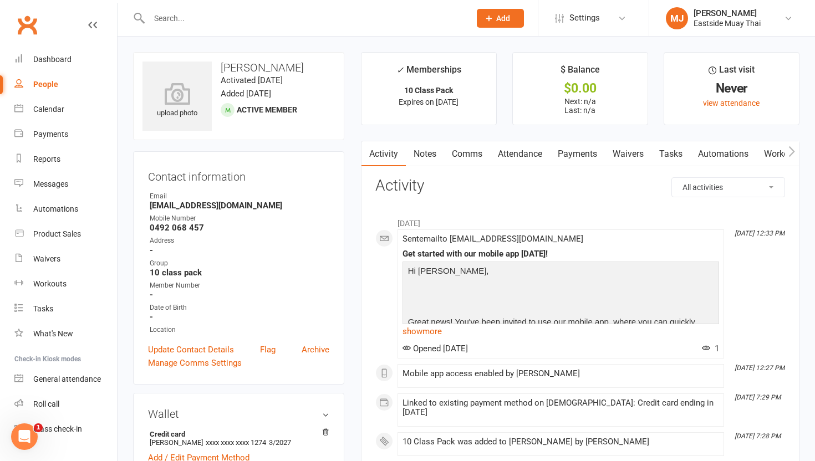
click at [627, 154] on link "Waivers" at bounding box center [628, 154] width 47 height 26
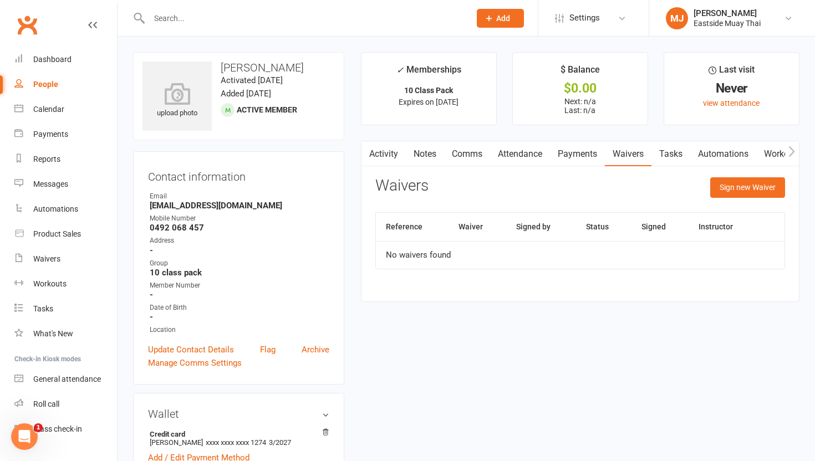
click at [580, 154] on link "Payments" at bounding box center [577, 154] width 55 height 26
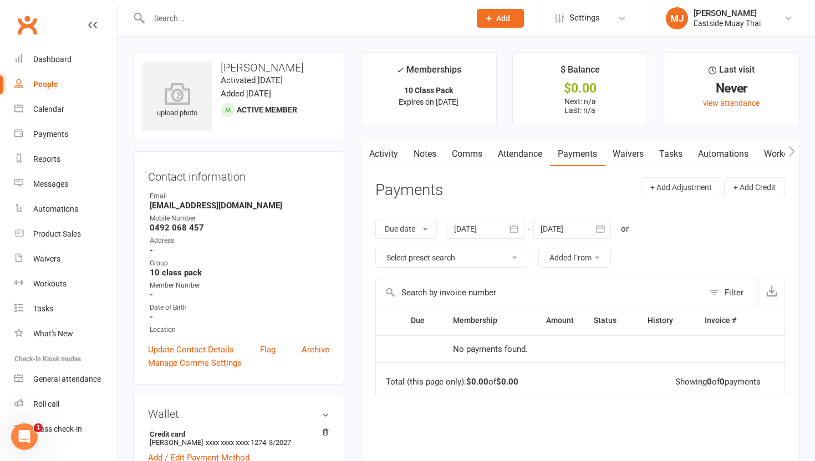
click at [533, 155] on link "Attendance" at bounding box center [520, 154] width 60 height 26
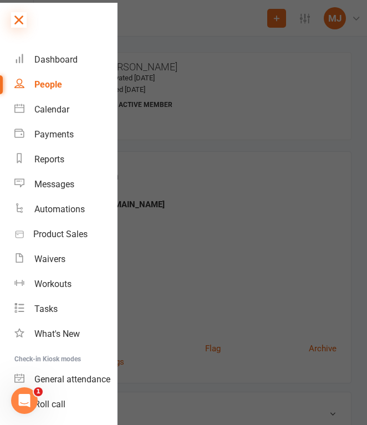
click at [21, 21] on icon at bounding box center [19, 20] width 16 height 16
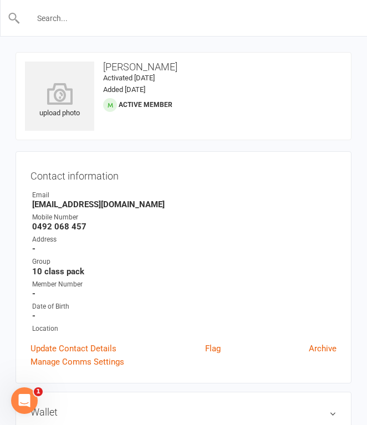
click at [98, 24] on input "text" at bounding box center [184, 19] width 327 height 16
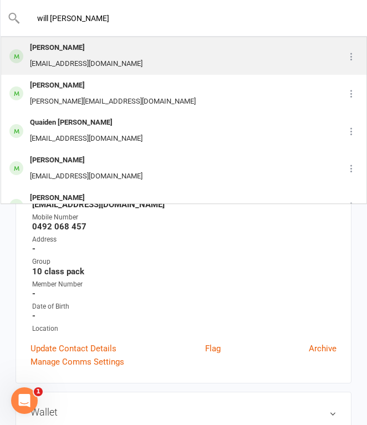
type input "will rumi"
click at [73, 60] on div "wrumi10@icloud.com" at bounding box center [86, 64] width 119 height 16
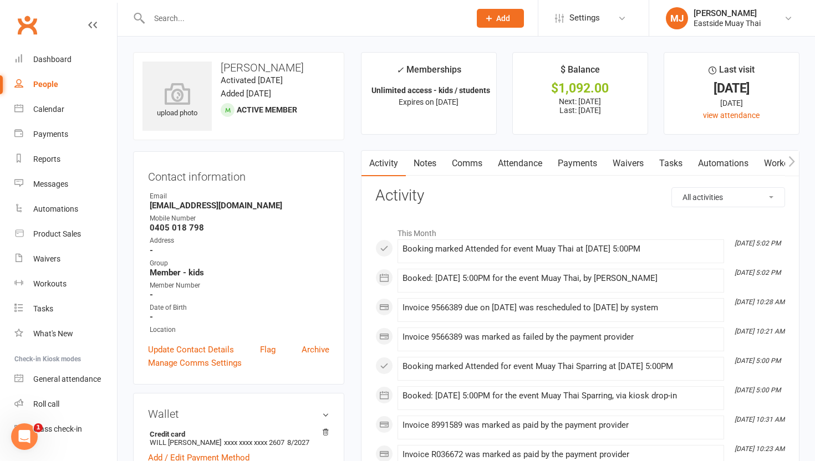
click at [638, 163] on link "Waivers" at bounding box center [628, 164] width 47 height 26
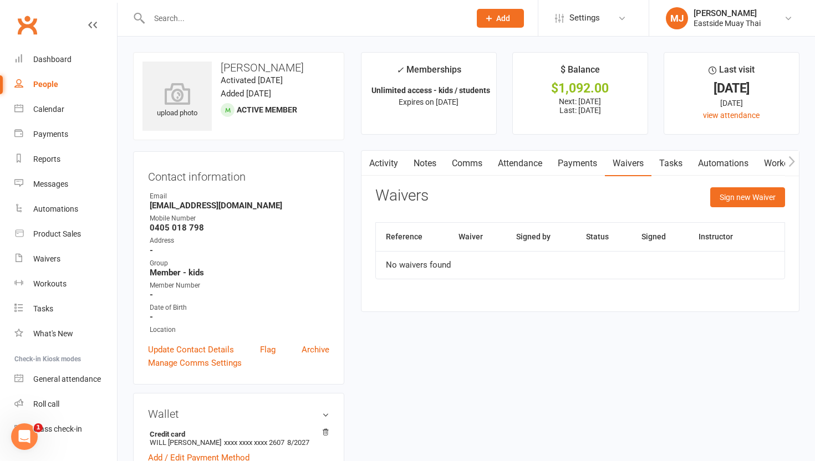
click at [593, 166] on link "Payments" at bounding box center [577, 164] width 55 height 26
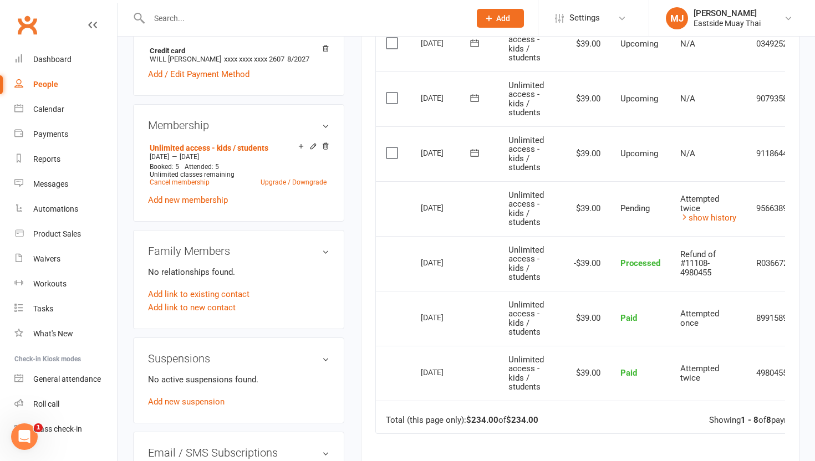
scroll to position [447, 0]
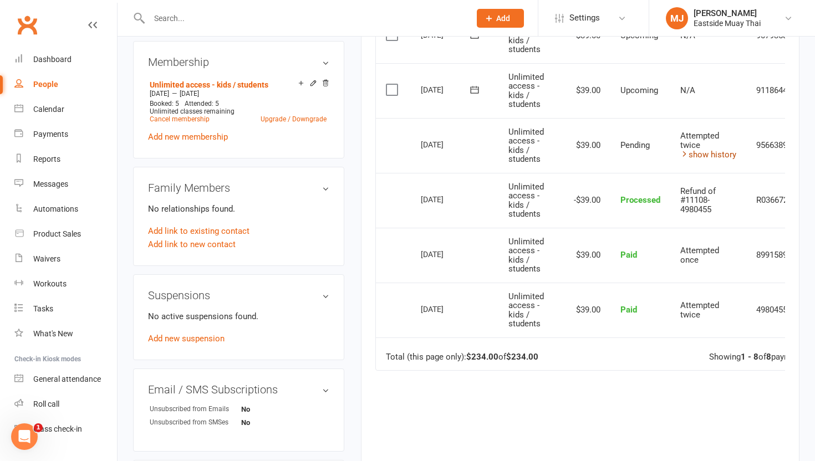
click at [721, 154] on link "show history" at bounding box center [708, 155] width 56 height 10
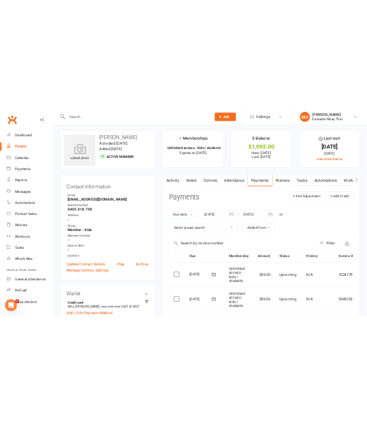
scroll to position [0, 0]
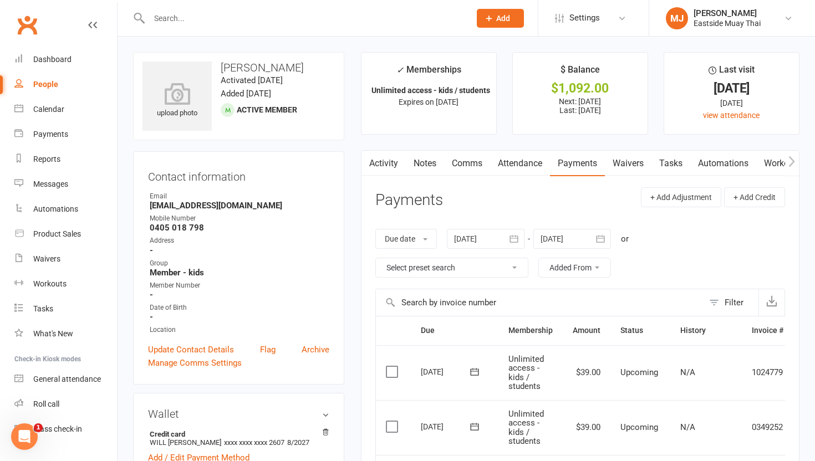
click at [522, 165] on link "Attendance" at bounding box center [520, 164] width 60 height 26
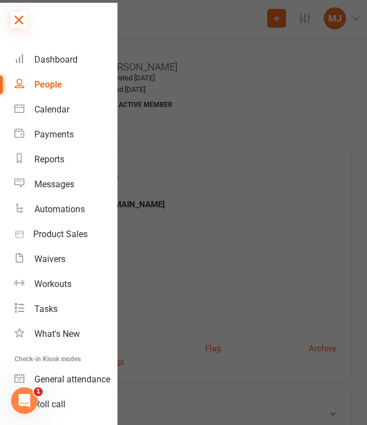
click at [21, 22] on icon at bounding box center [19, 20] width 16 height 16
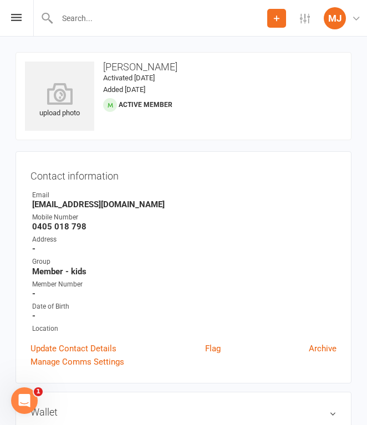
click at [104, 20] on input "text" at bounding box center [160, 19] width 213 height 16
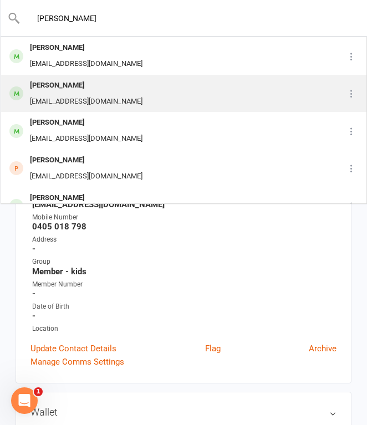
type input "jones"
click at [102, 75] on div "Jones Russell richierussell@hotmail.com" at bounding box center [160, 93] width 317 height 37
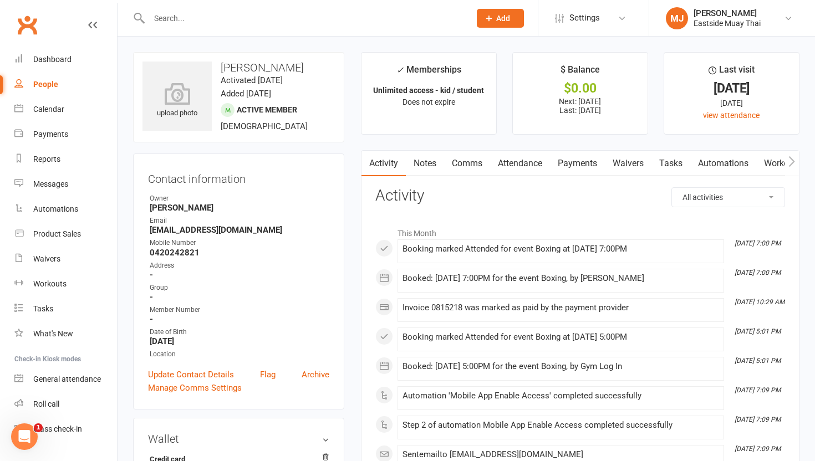
click at [644, 156] on link "Waivers" at bounding box center [628, 164] width 47 height 26
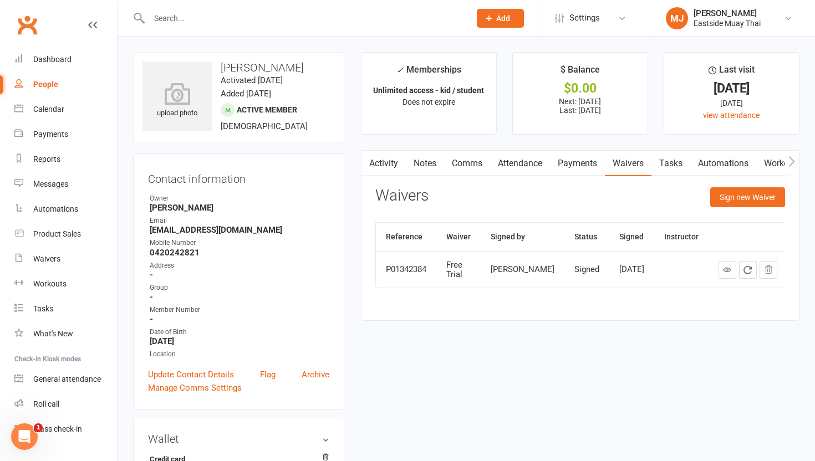
click at [575, 161] on link "Payments" at bounding box center [577, 164] width 55 height 26
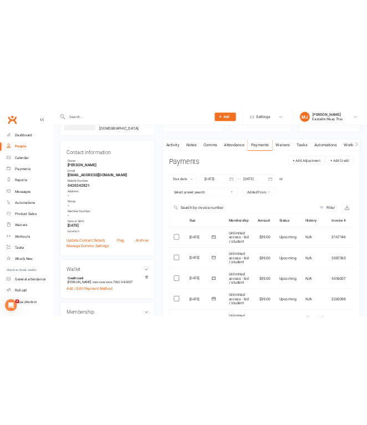
scroll to position [84, 0]
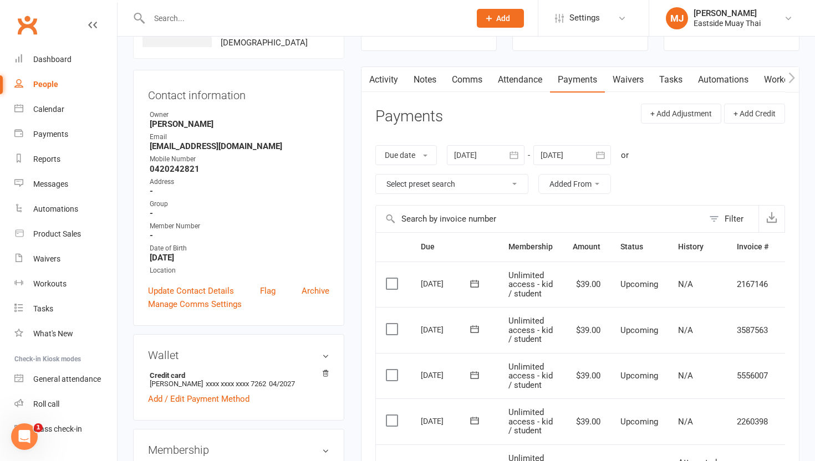
click at [526, 74] on link "Attendance" at bounding box center [520, 80] width 60 height 26
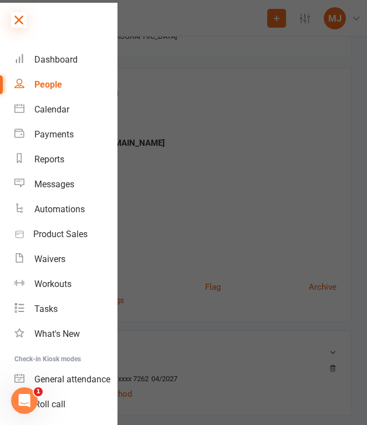
click at [17, 18] on icon at bounding box center [19, 20] width 16 height 16
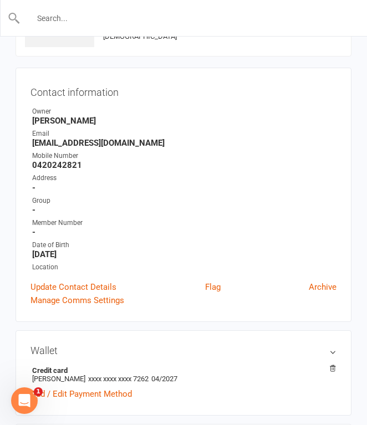
click at [121, 24] on input "text" at bounding box center [184, 19] width 327 height 16
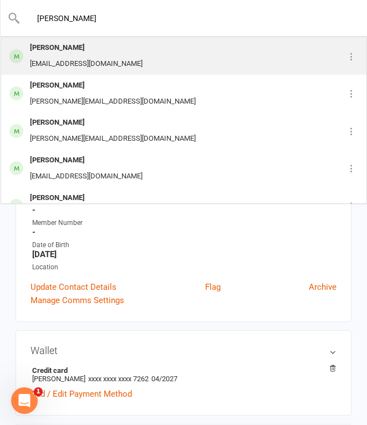
type input "stefan"
click at [124, 52] on div "Stefan Sacilotto sacilottostefan@gmail.com" at bounding box center [169, 56] width 335 height 37
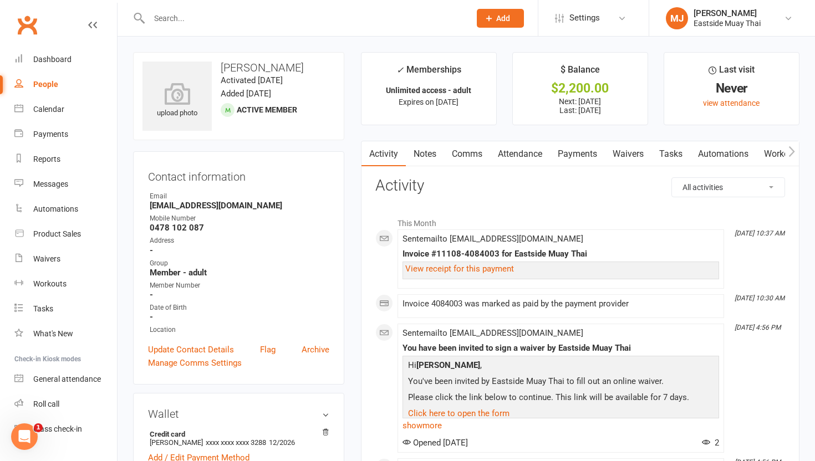
click at [635, 161] on link "Waivers" at bounding box center [628, 154] width 47 height 26
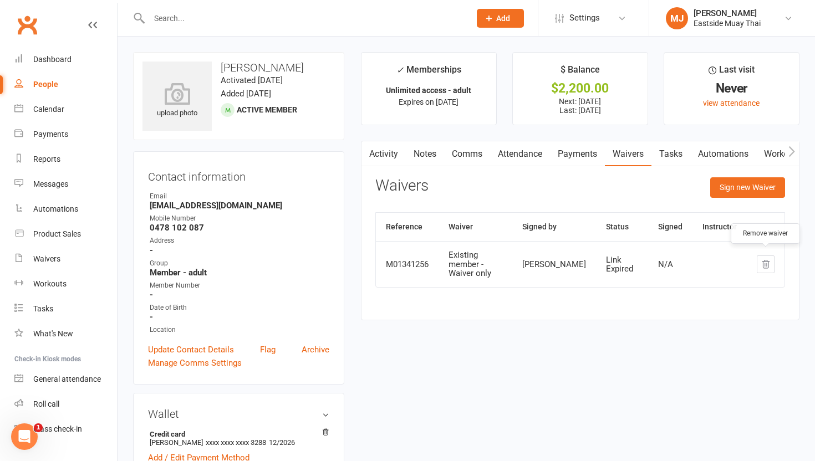
click at [765, 259] on icon "button" at bounding box center [766, 264] width 10 height 10
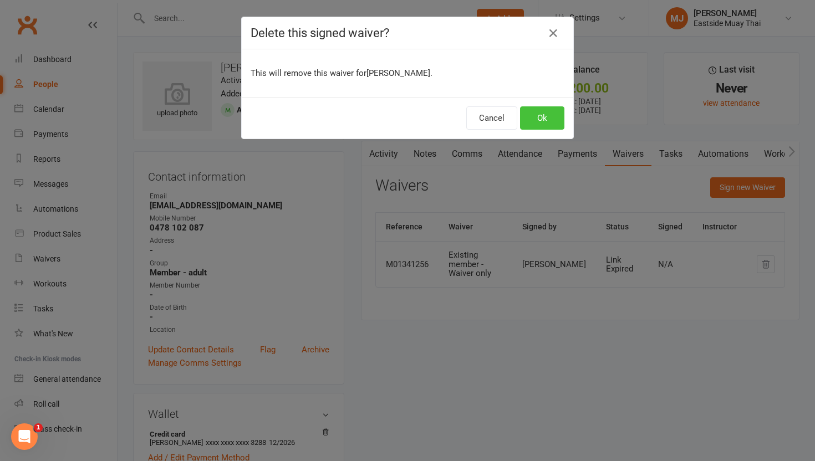
click at [553, 118] on button "Ok" at bounding box center [542, 117] width 44 height 23
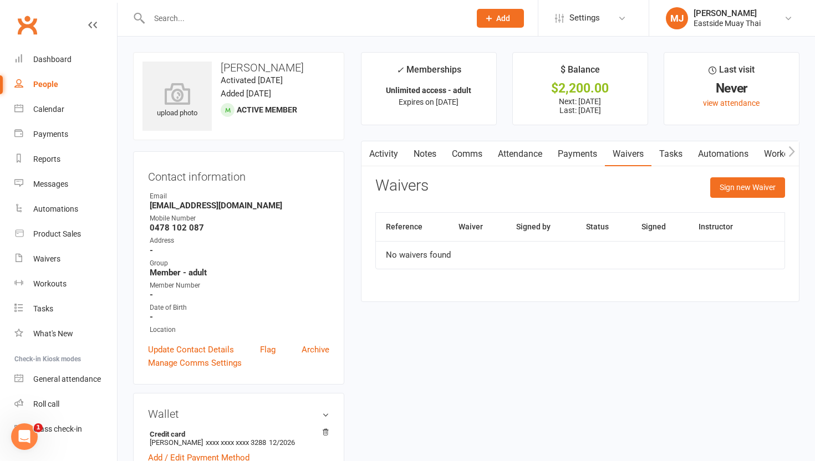
click at [576, 157] on link "Payments" at bounding box center [577, 154] width 55 height 26
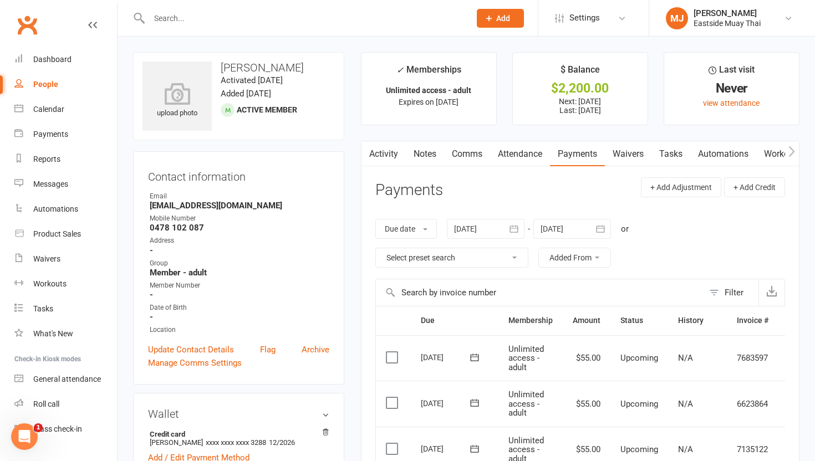
click at [525, 148] on link "Attendance" at bounding box center [520, 154] width 60 height 26
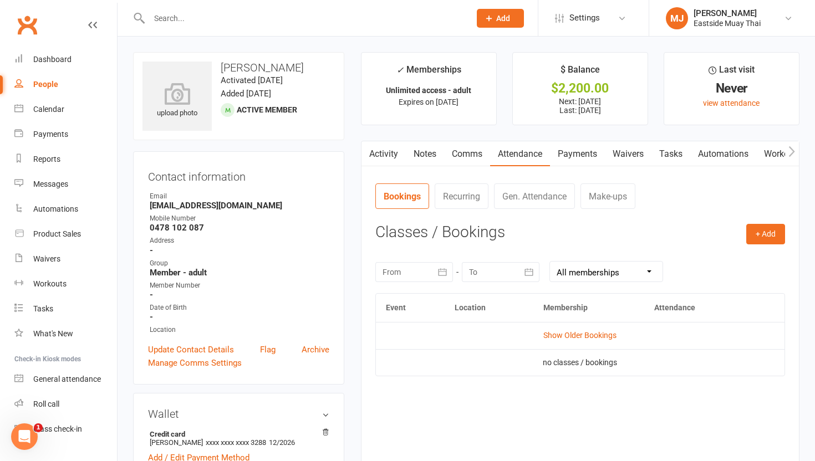
click at [590, 151] on link "Payments" at bounding box center [577, 154] width 55 height 26
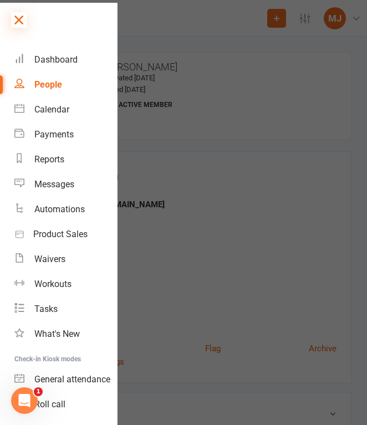
click at [19, 17] on icon at bounding box center [19, 20] width 16 height 16
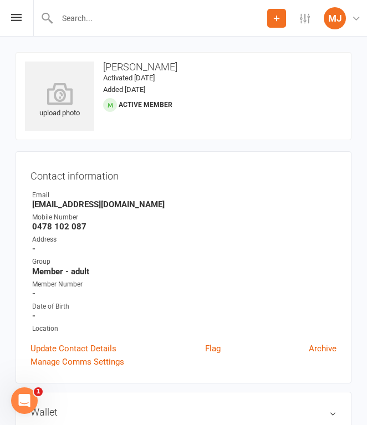
click at [106, 24] on input "text" at bounding box center [160, 19] width 213 height 16
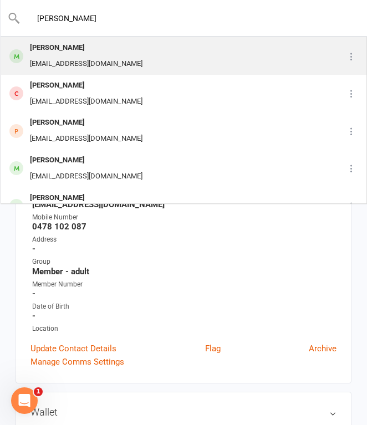
type input "johanna"
click at [108, 57] on div "[EMAIL_ADDRESS][DOMAIN_NAME]" at bounding box center [86, 64] width 119 height 16
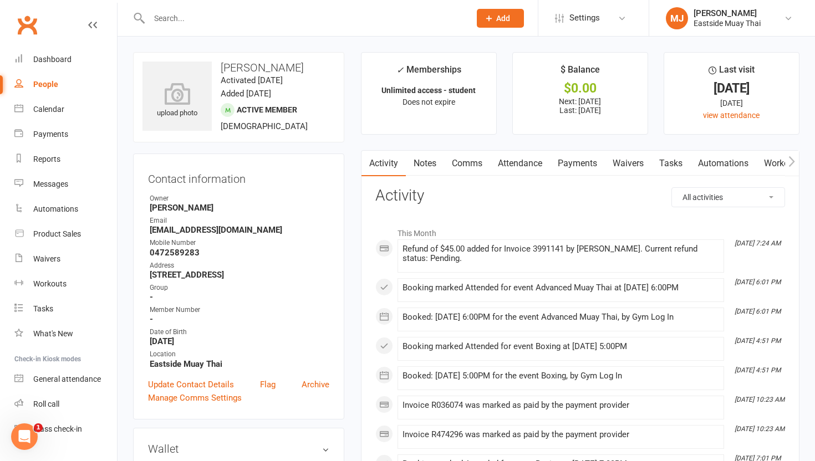
click at [632, 166] on link "Waivers" at bounding box center [628, 164] width 47 height 26
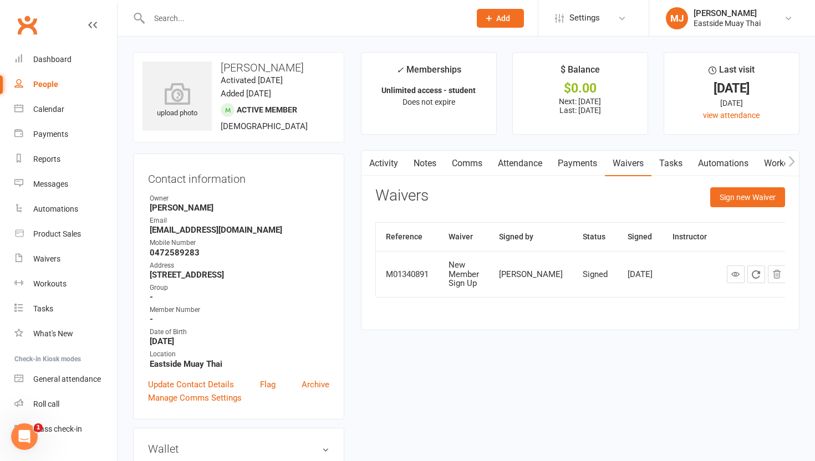
click at [530, 160] on link "Attendance" at bounding box center [520, 164] width 60 height 26
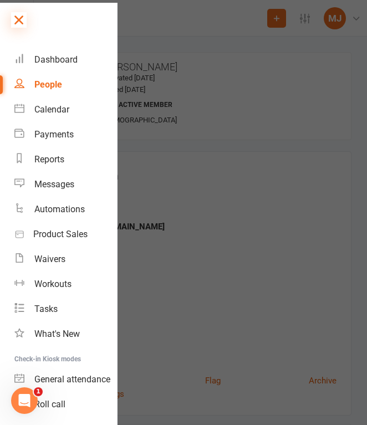
click at [18, 18] on icon at bounding box center [19, 20] width 16 height 16
click at [0, 0] on icon at bounding box center [0, 0] width 0 height 0
click at [20, 20] on icon at bounding box center [19, 20] width 16 height 16
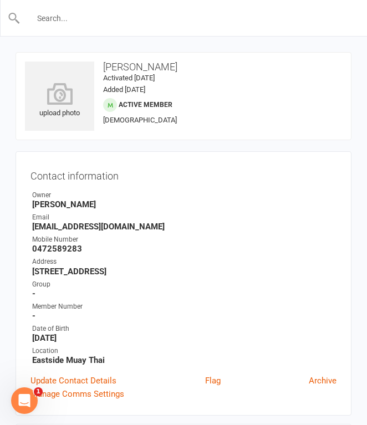
click at [90, 23] on input "text" at bounding box center [184, 19] width 327 height 16
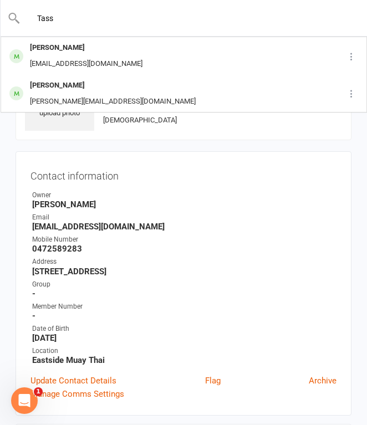
type input "Tass"
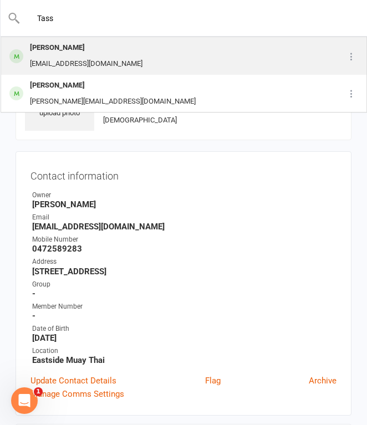
click at [96, 48] on div "Tassia Sbeghen" at bounding box center [86, 48] width 119 height 16
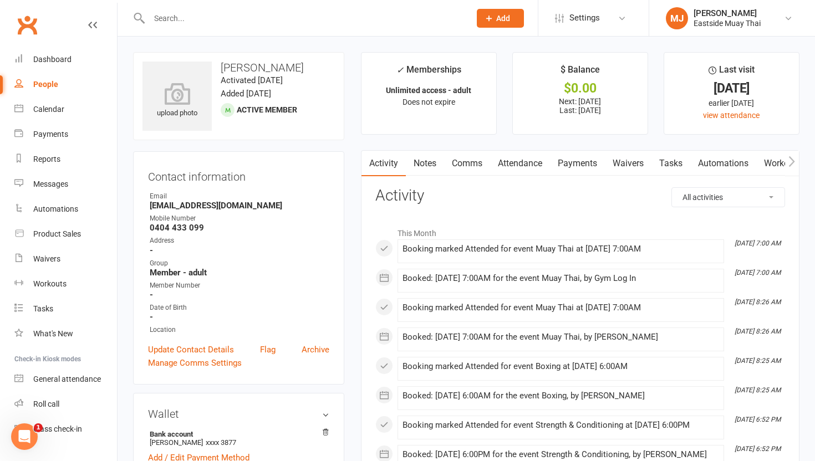
click at [633, 165] on link "Waivers" at bounding box center [628, 164] width 47 height 26
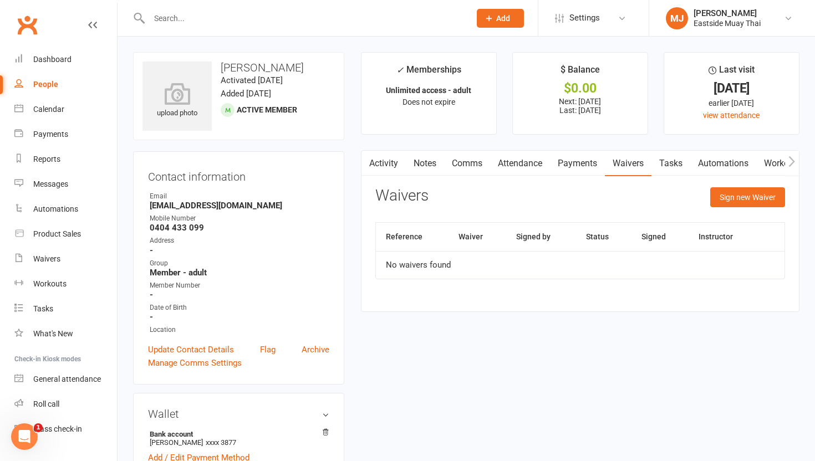
click at [511, 164] on link "Attendance" at bounding box center [520, 164] width 60 height 26
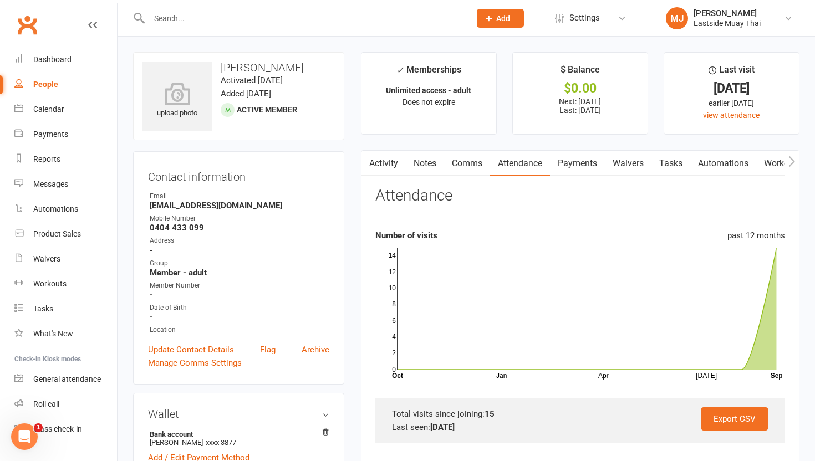
click at [579, 161] on link "Payments" at bounding box center [577, 164] width 55 height 26
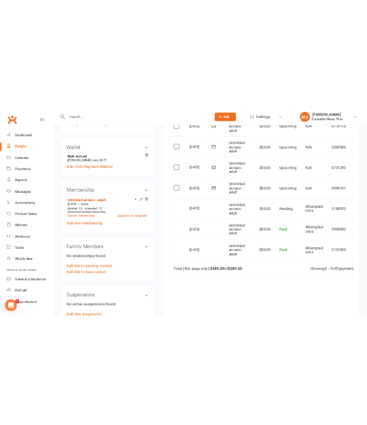
scroll to position [328, 0]
